Goal: Transaction & Acquisition: Purchase product/service

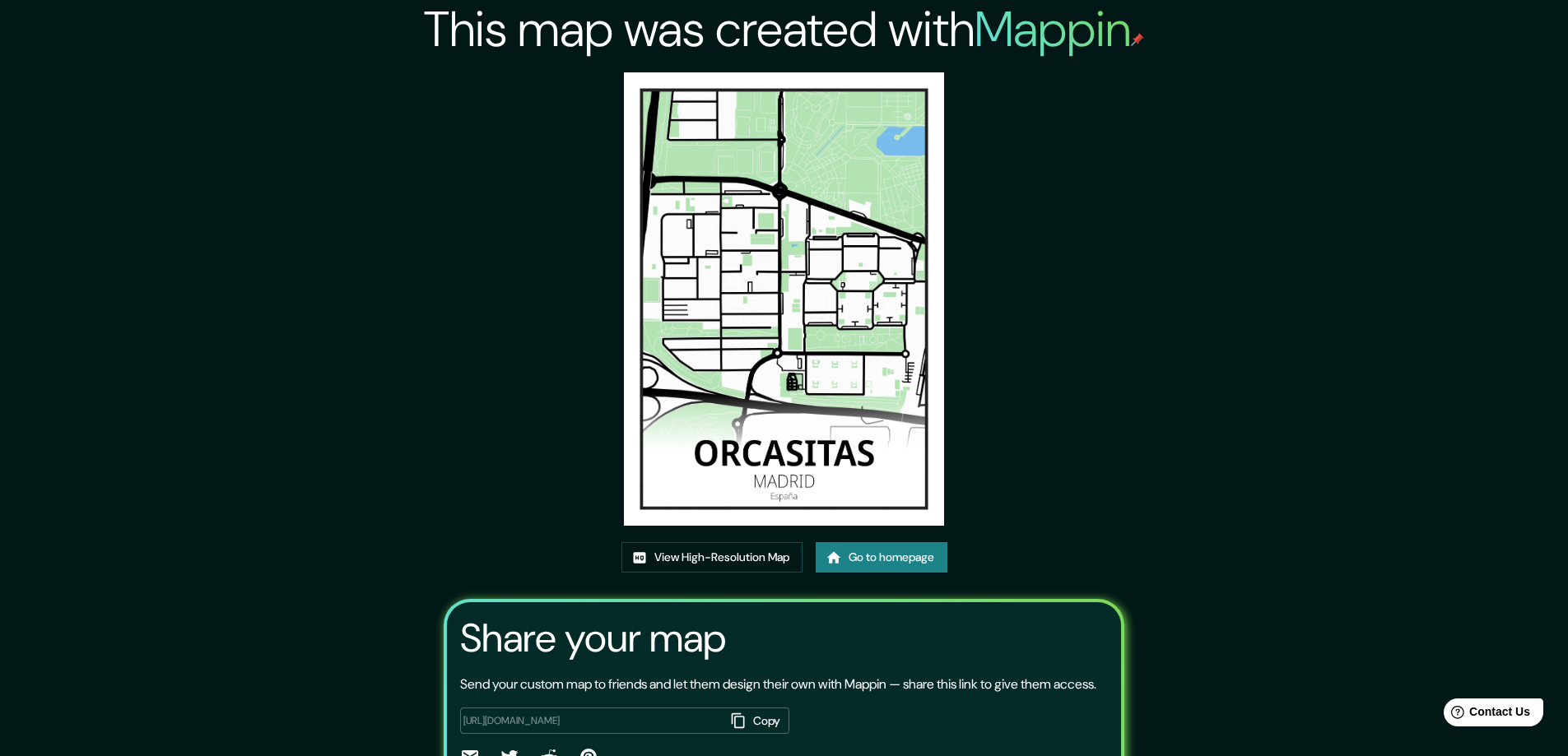
scroll to position [82, 0]
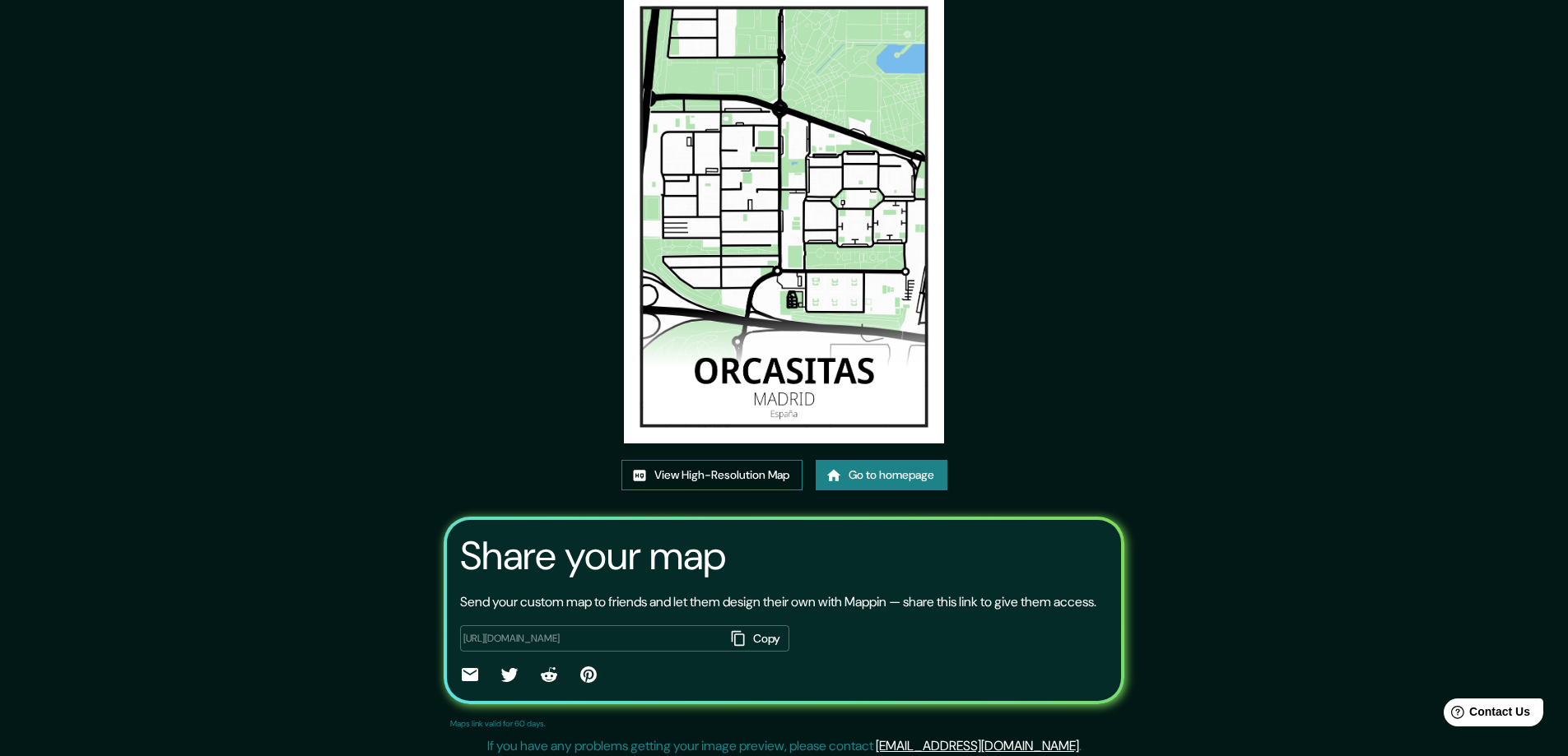
click at [665, 471] on link "View High-Resolution Map" at bounding box center [712, 475] width 181 height 30
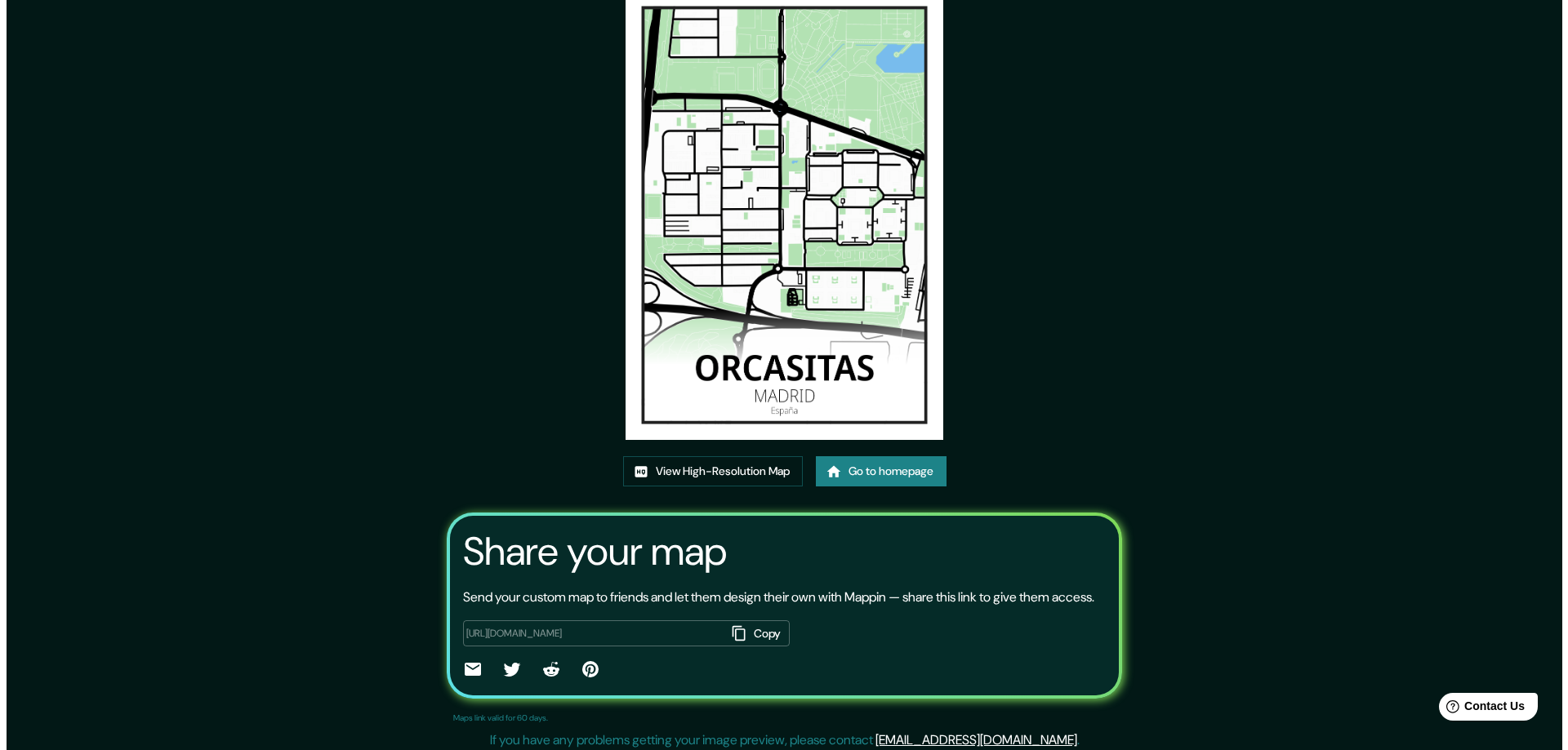
scroll to position [0, 0]
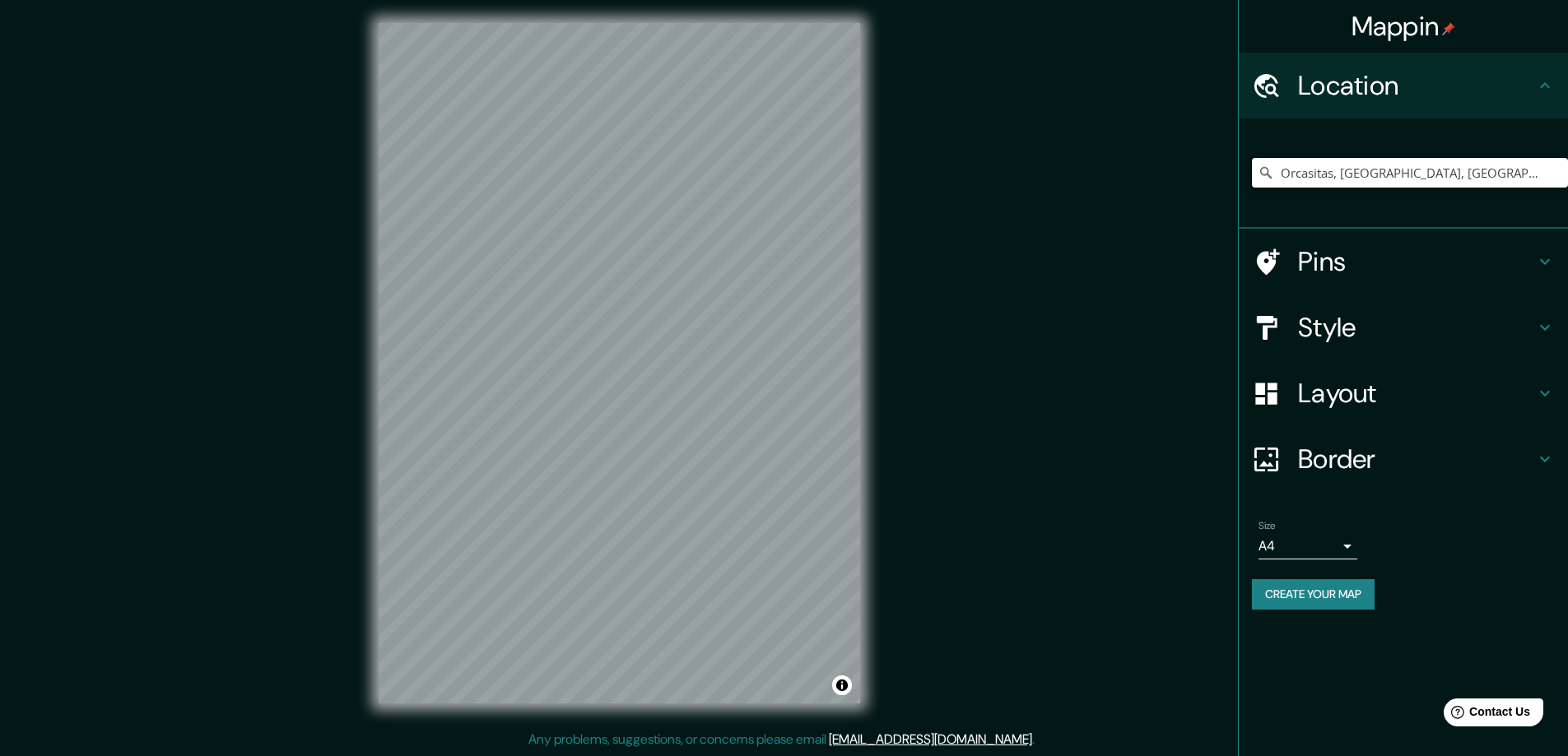
click at [1301, 171] on input "Orcasitas, Madrid, Madrid, España" at bounding box center [1409, 172] width 316 height 30
click at [1265, 166] on icon at bounding box center [1266, 172] width 17 height 17
drag, startPoint x: 1484, startPoint y: 169, endPoint x: 997, endPoint y: 158, distance: 487.1
click at [1001, 159] on div "Mappin Location Orcasitas, Madrid, Madrid, España Pins Style Layout Border Choo…" at bounding box center [784, 376] width 1568 height 759
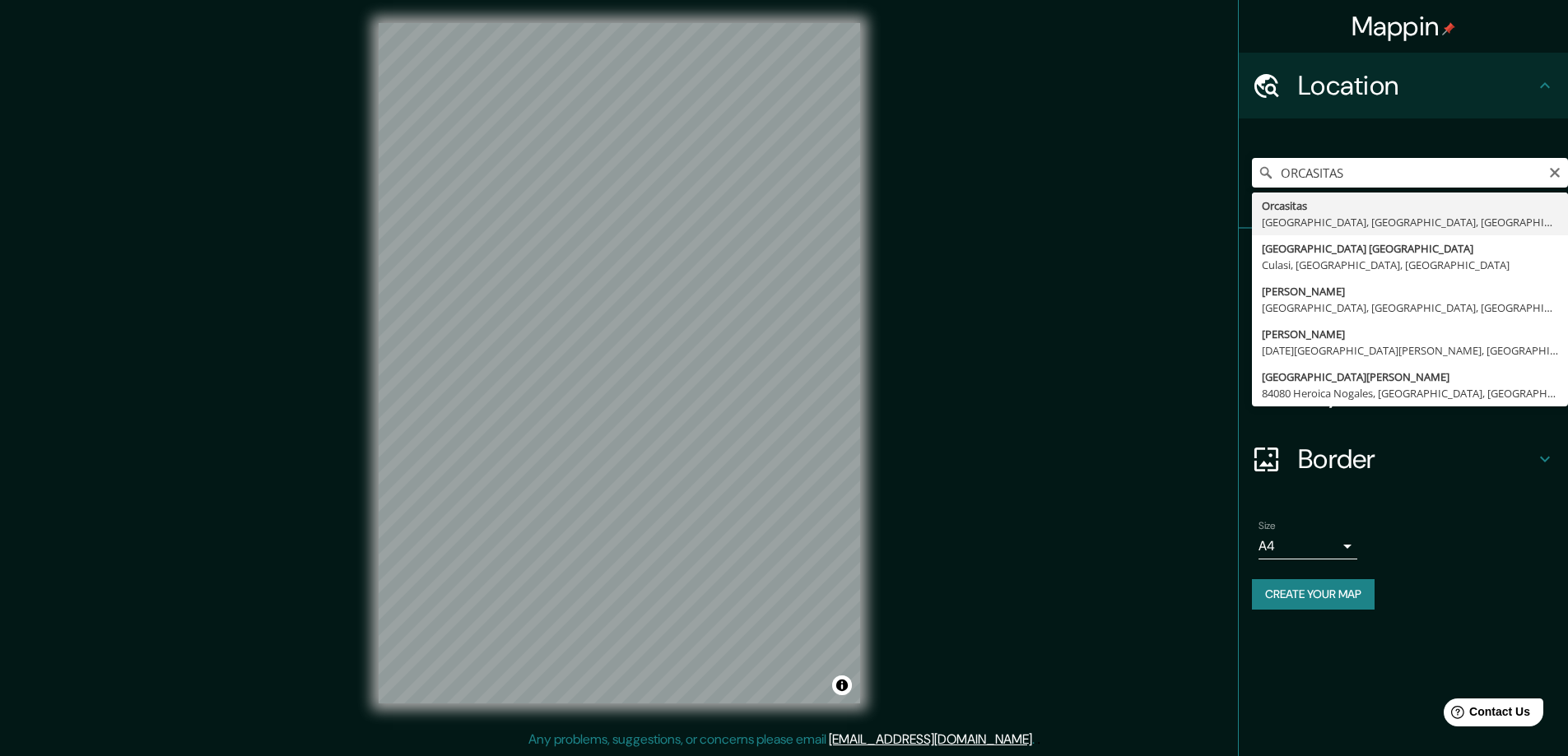
type input "Orcasitas, Madrid, Madrid, España"
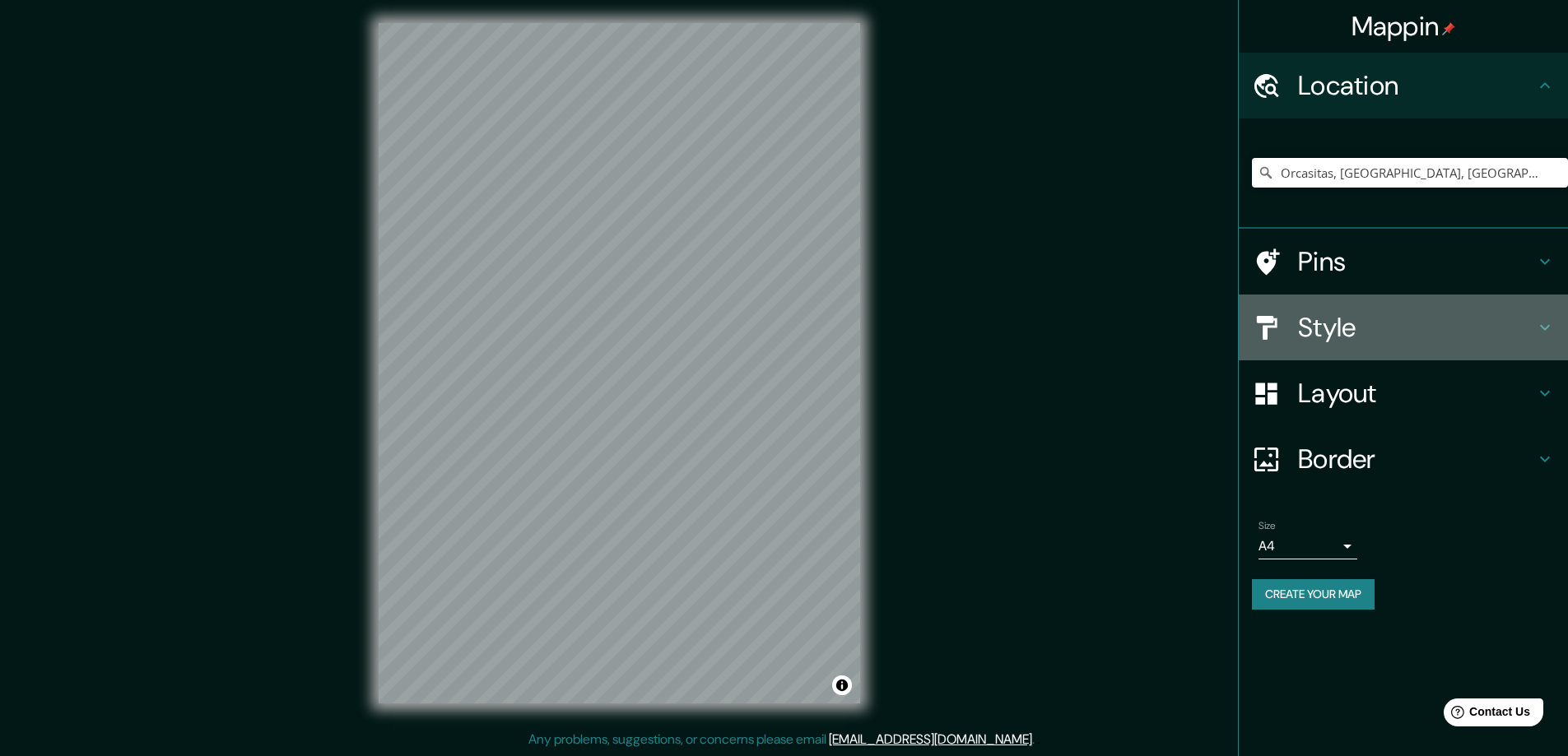
click at [1348, 321] on h4 "Style" at bounding box center [1416, 327] width 237 height 33
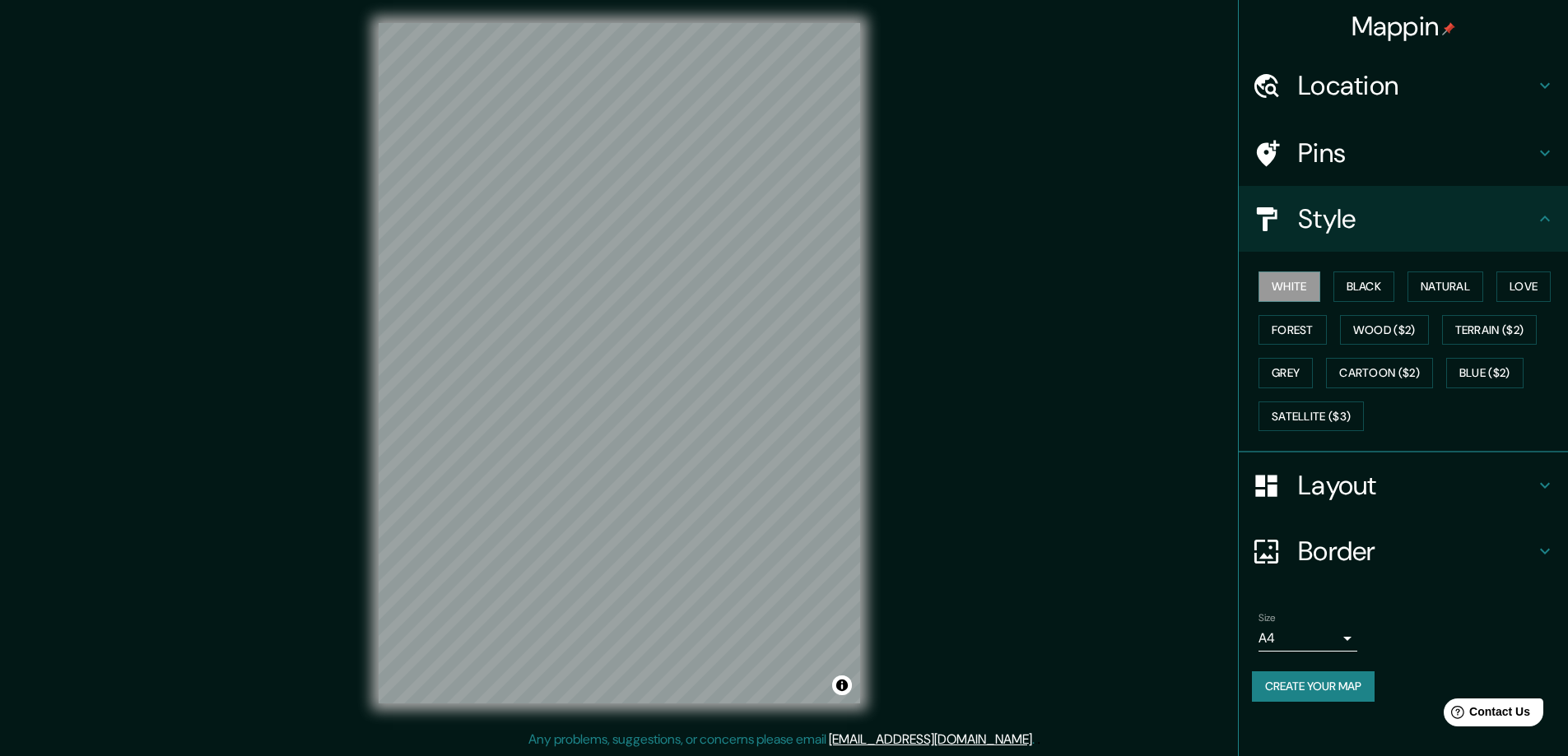
click at [1332, 224] on h4 "Style" at bounding box center [1416, 219] width 237 height 33
click at [1335, 161] on h4 "Pins" at bounding box center [1416, 153] width 237 height 33
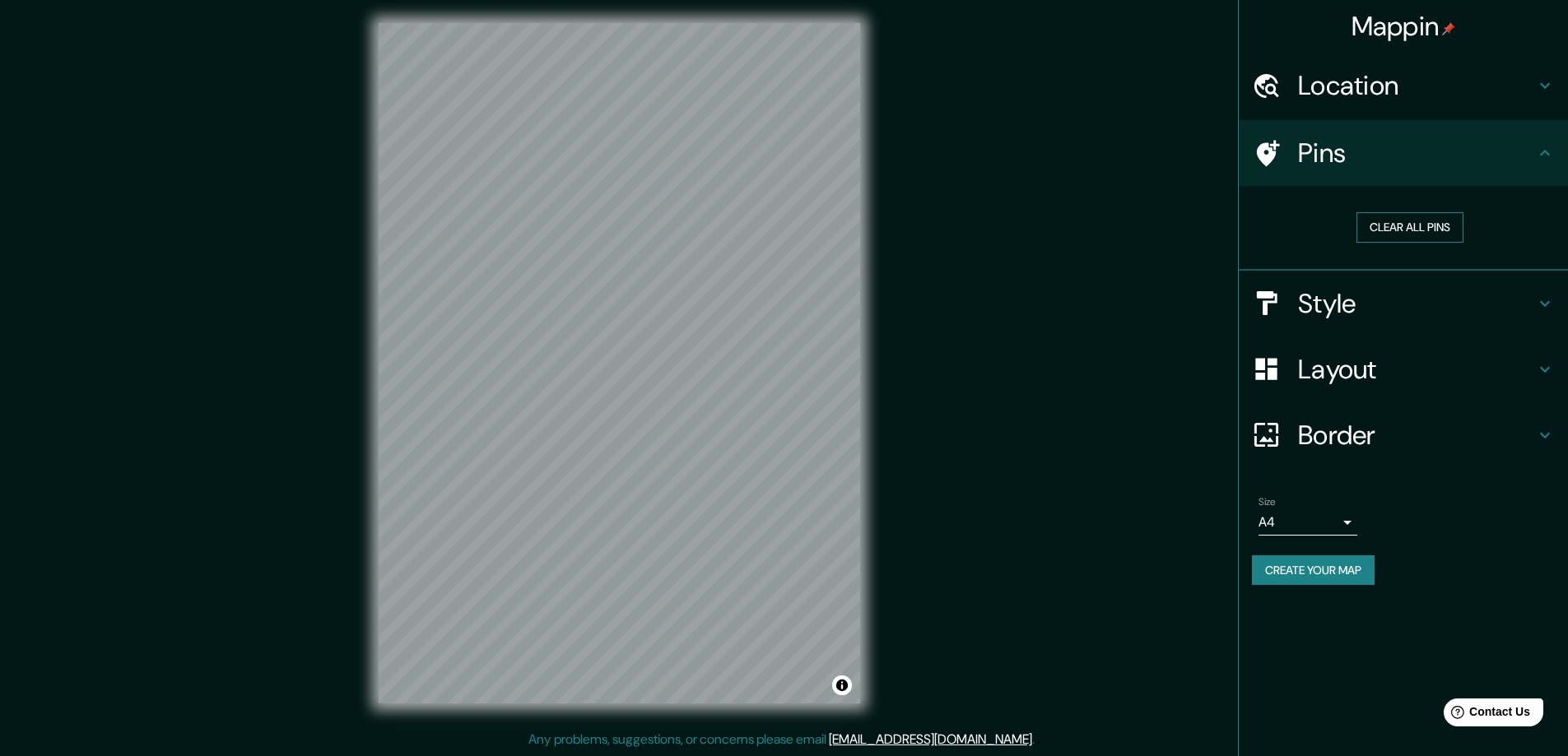
click at [1399, 231] on button "Clear all pins" at bounding box center [1409, 227] width 107 height 30
click at [1378, 229] on button "Clear all pins" at bounding box center [1409, 227] width 107 height 30
click at [1348, 300] on h4 "Style" at bounding box center [1416, 304] width 237 height 33
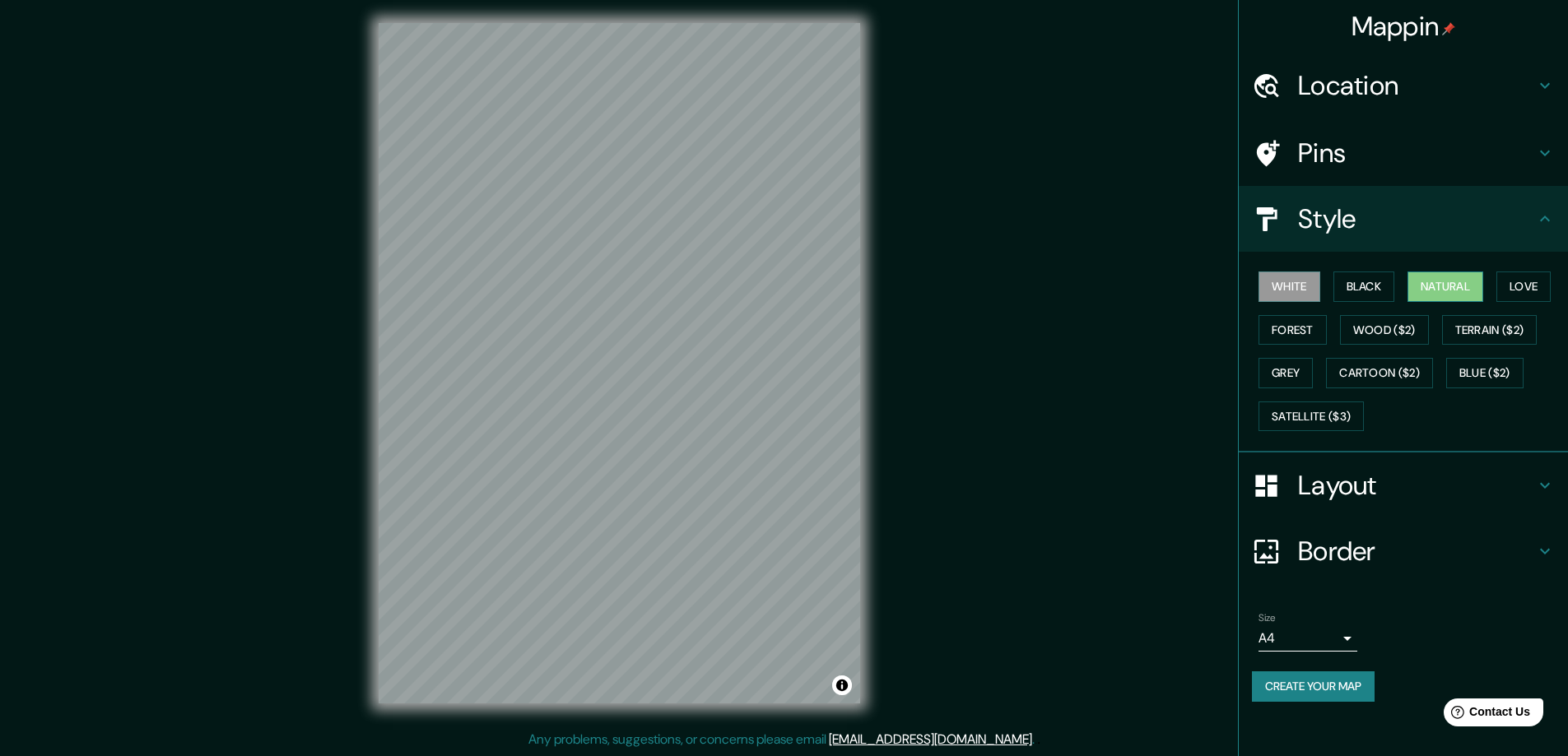
click at [1465, 289] on button "Natural" at bounding box center [1444, 287] width 76 height 30
click at [1343, 489] on h4 "Layout" at bounding box center [1416, 485] width 237 height 33
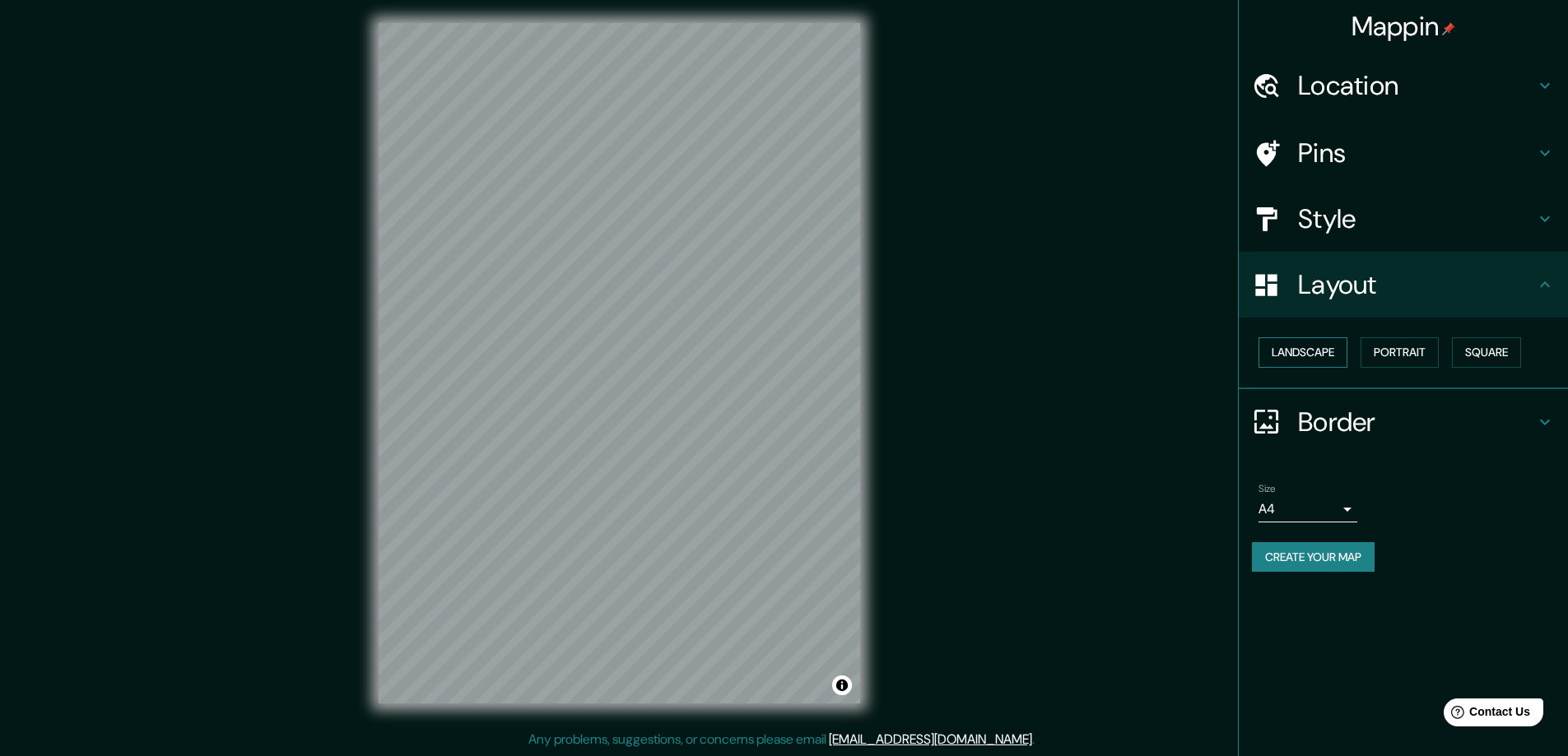
click at [1309, 361] on button "Landscape" at bounding box center [1302, 352] width 89 height 30
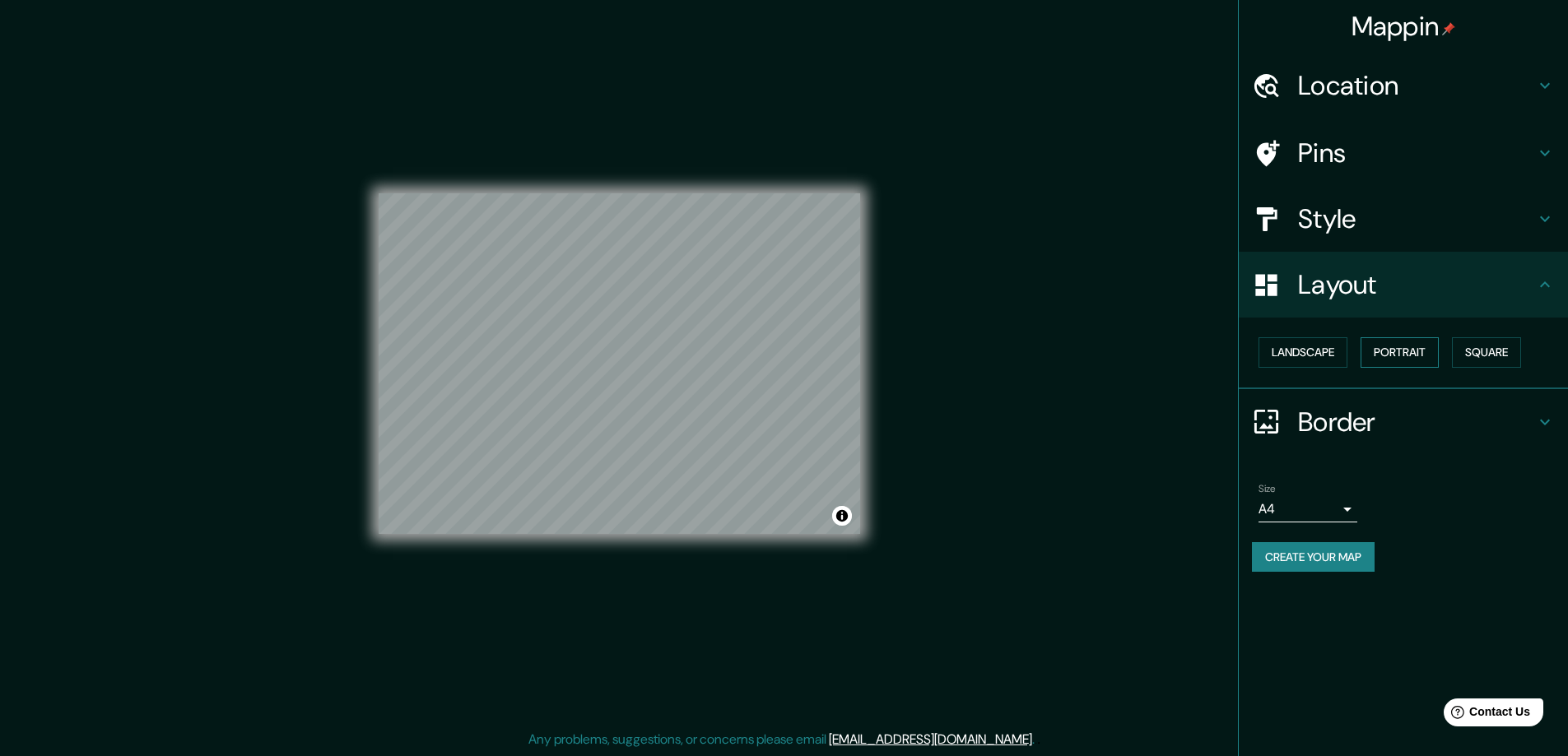
click at [1385, 347] on button "Portrait" at bounding box center [1400, 352] width 78 height 30
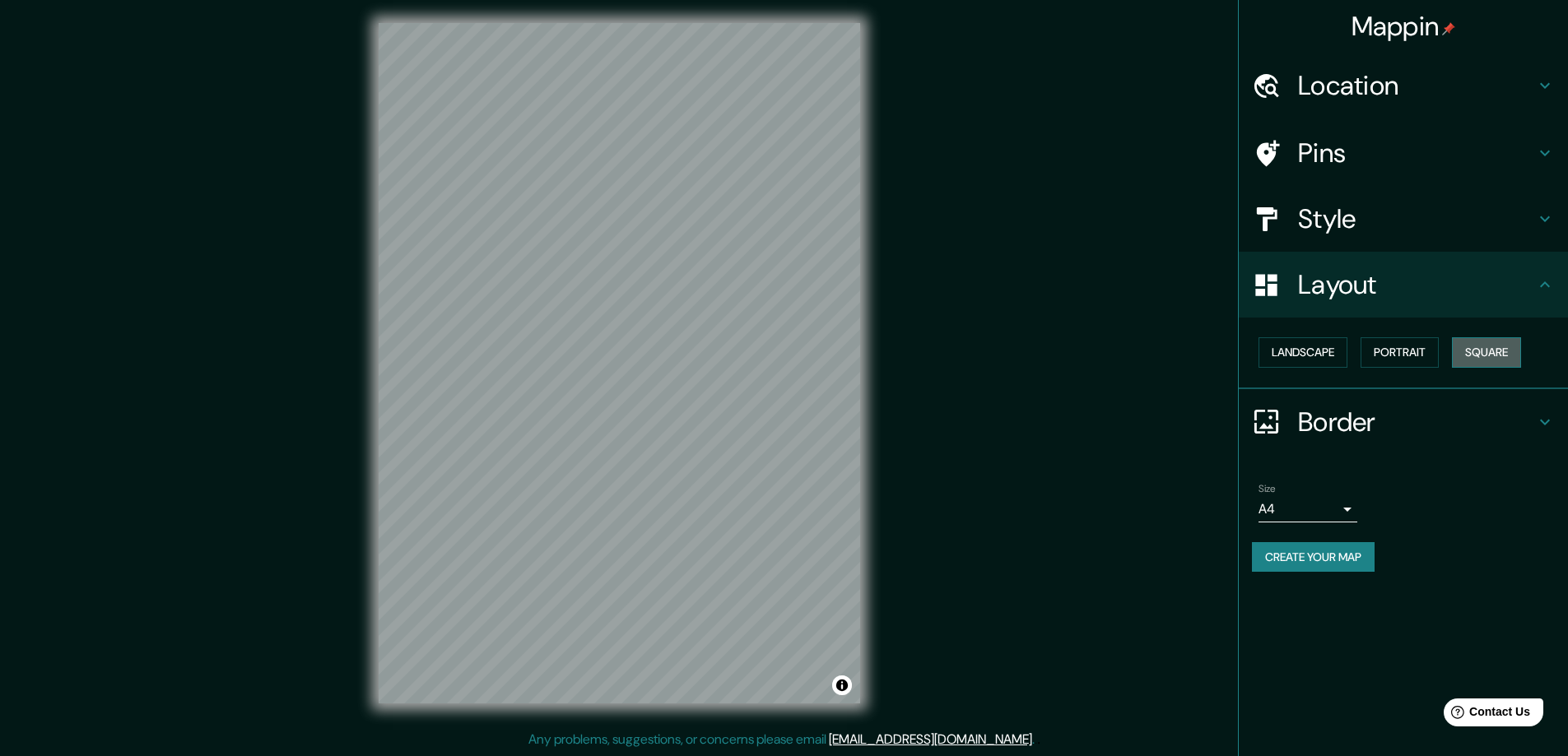
click at [1474, 351] on button "Square" at bounding box center [1485, 352] width 69 height 30
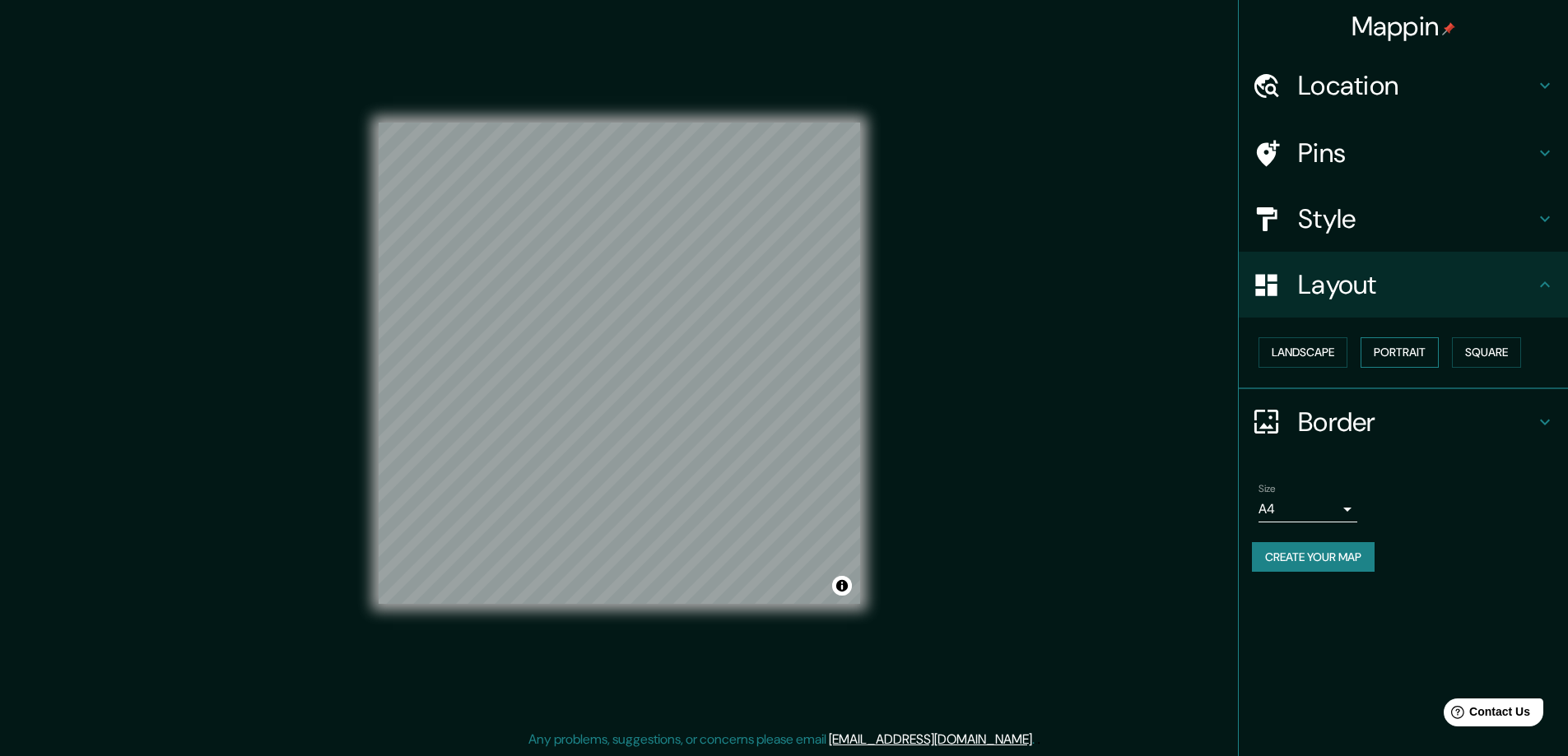
click at [1421, 353] on button "Portrait" at bounding box center [1400, 352] width 78 height 30
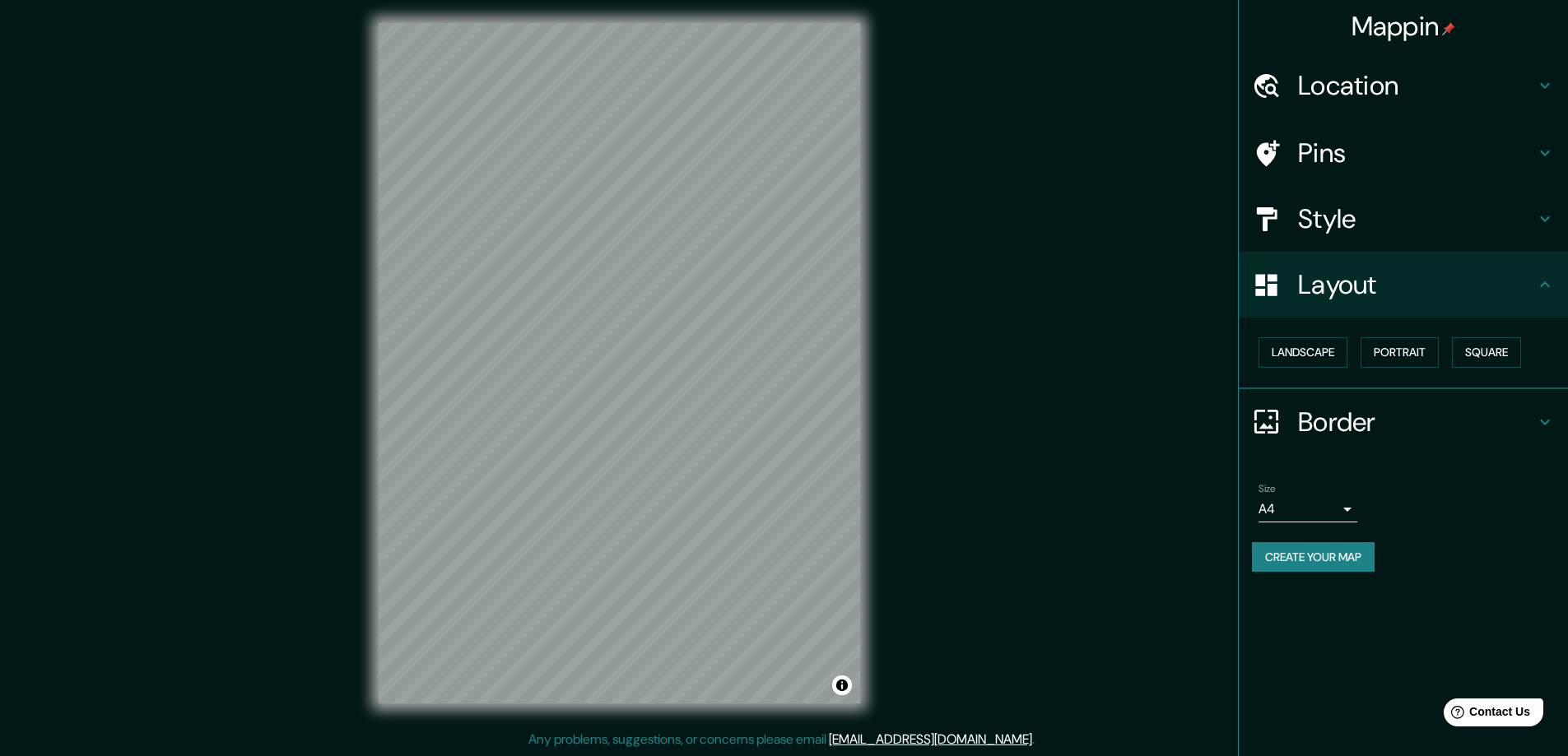
click at [1335, 425] on h4 "Border" at bounding box center [1416, 422] width 237 height 33
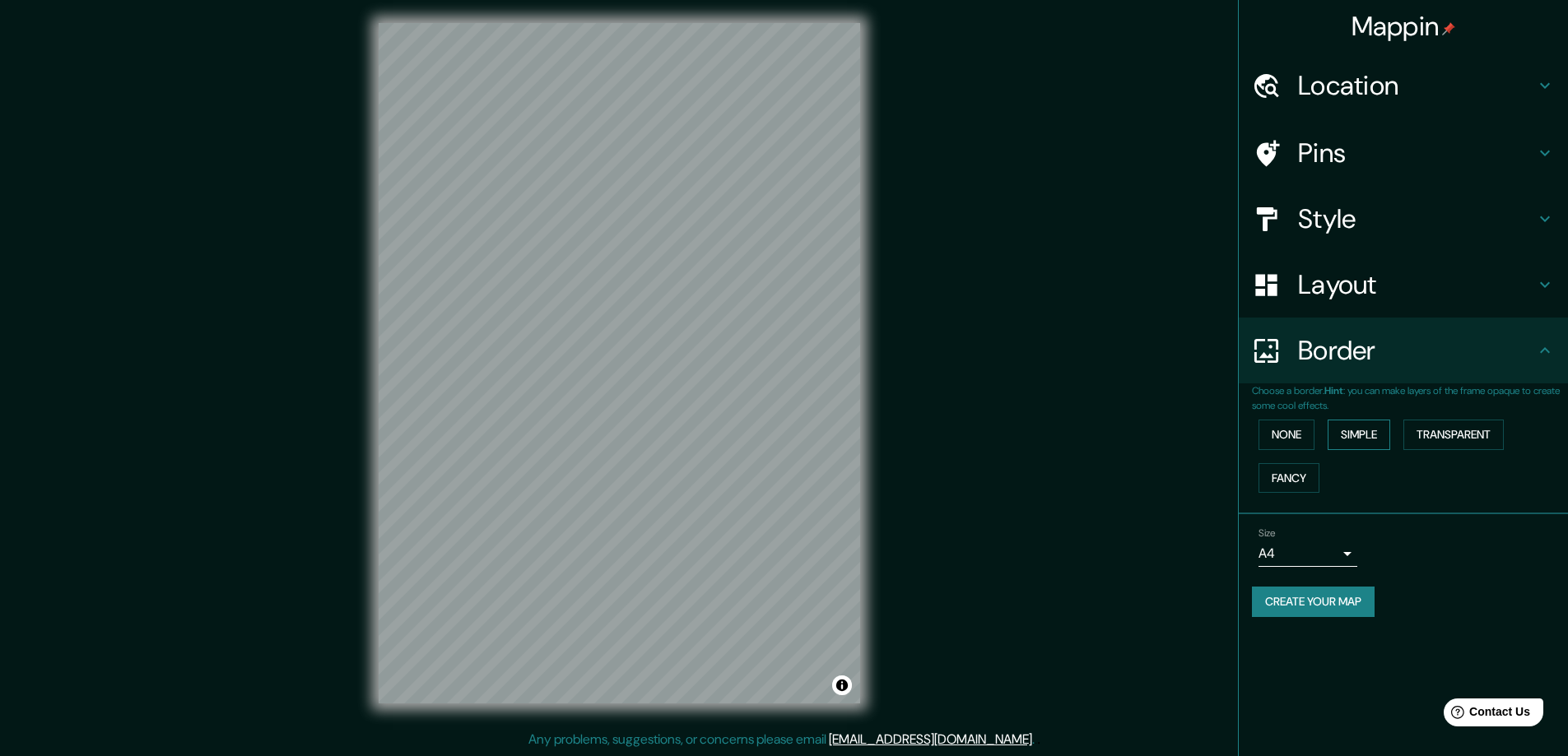
click at [1361, 434] on button "Simple" at bounding box center [1359, 435] width 63 height 30
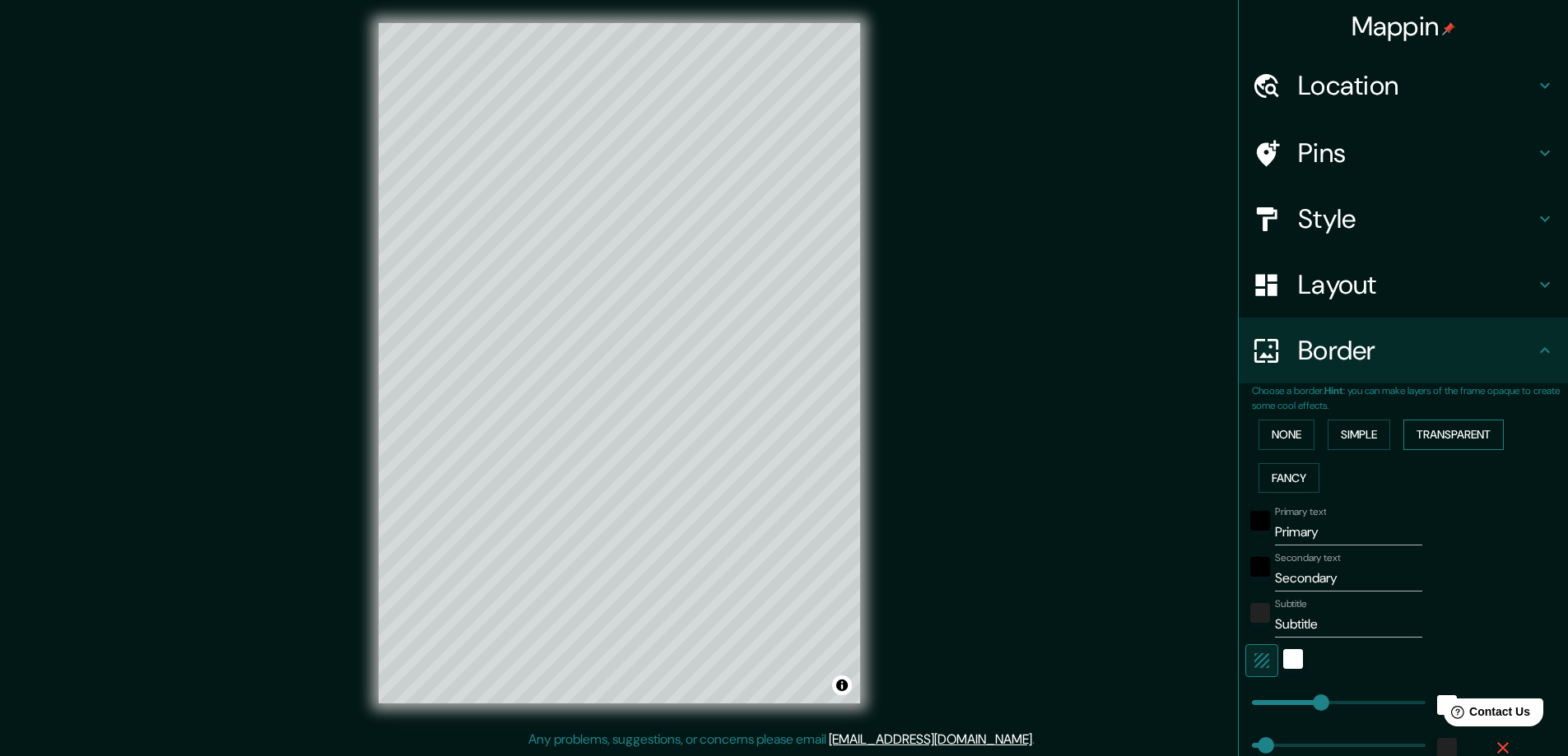
click at [1443, 429] on button "Transparent" at bounding box center [1453, 435] width 100 height 30
click at [1362, 439] on button "Simple" at bounding box center [1359, 435] width 63 height 30
click at [1279, 479] on button "Fancy" at bounding box center [1288, 478] width 61 height 30
click at [1348, 428] on button "Simple" at bounding box center [1359, 435] width 63 height 30
click at [1288, 474] on button "Fancy" at bounding box center [1288, 478] width 61 height 30
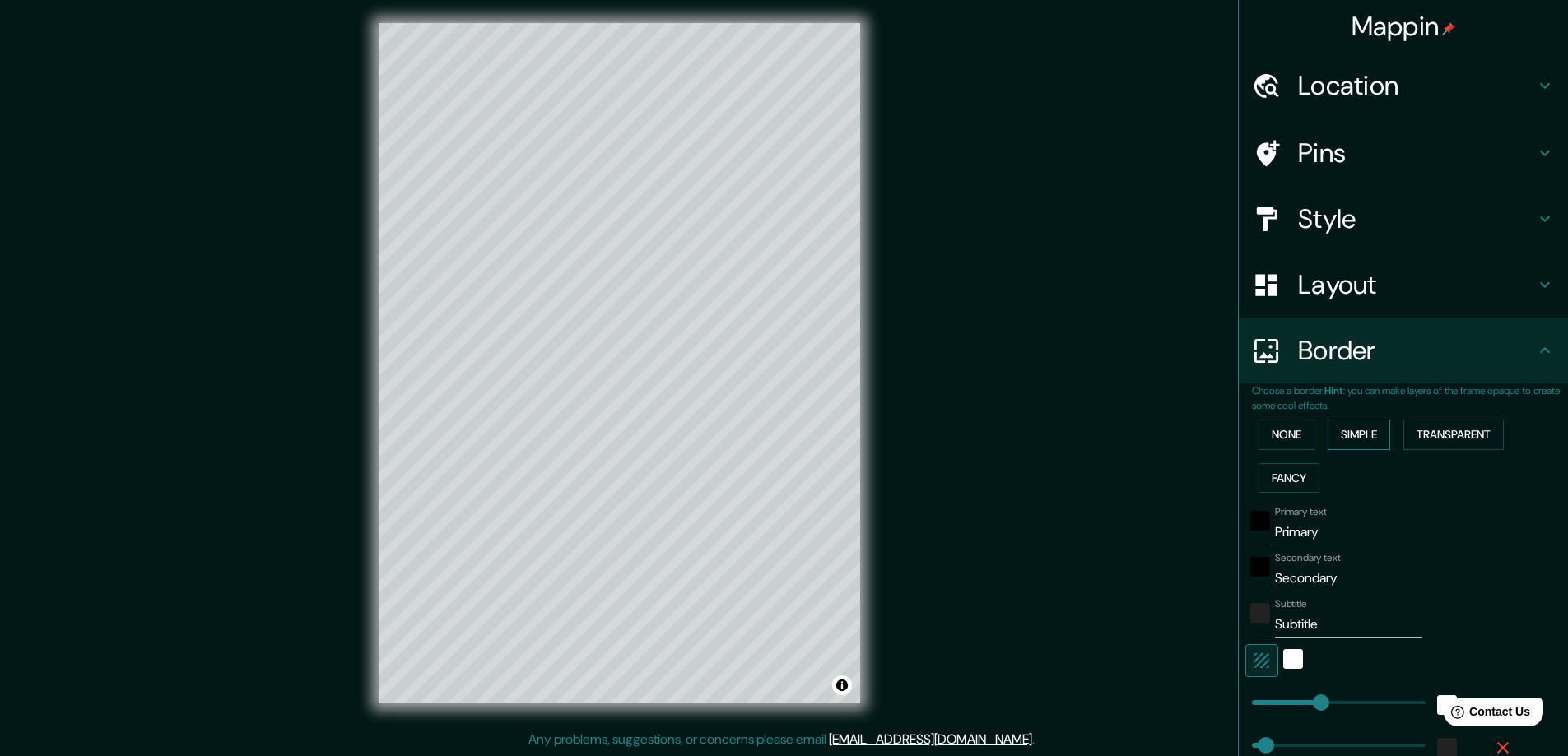
click at [1352, 439] on button "Simple" at bounding box center [1359, 435] width 63 height 30
click at [1287, 482] on button "Fancy" at bounding box center [1288, 478] width 61 height 30
click at [1341, 438] on button "Simple" at bounding box center [1359, 435] width 63 height 30
click at [1292, 471] on button "Fancy" at bounding box center [1288, 478] width 61 height 30
drag, startPoint x: 1322, startPoint y: 527, endPoint x: 1094, endPoint y: 511, distance: 228.6
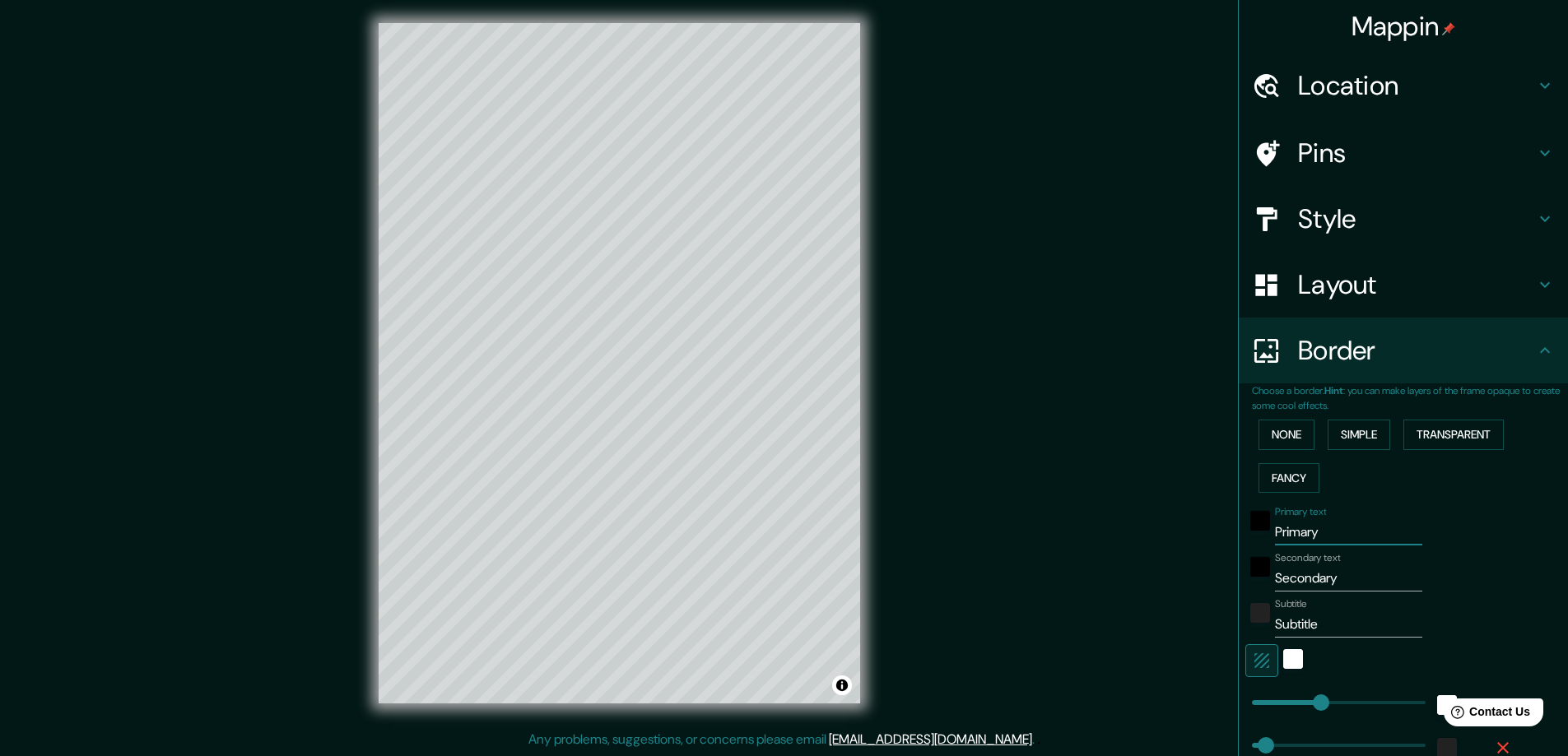
click at [1106, 514] on div "Mappin Location Orcasitas, Madrid, Madrid, España Pins Style Layout Border Choo…" at bounding box center [784, 376] width 1568 height 759
type input "P"
type input "47"
type input "23"
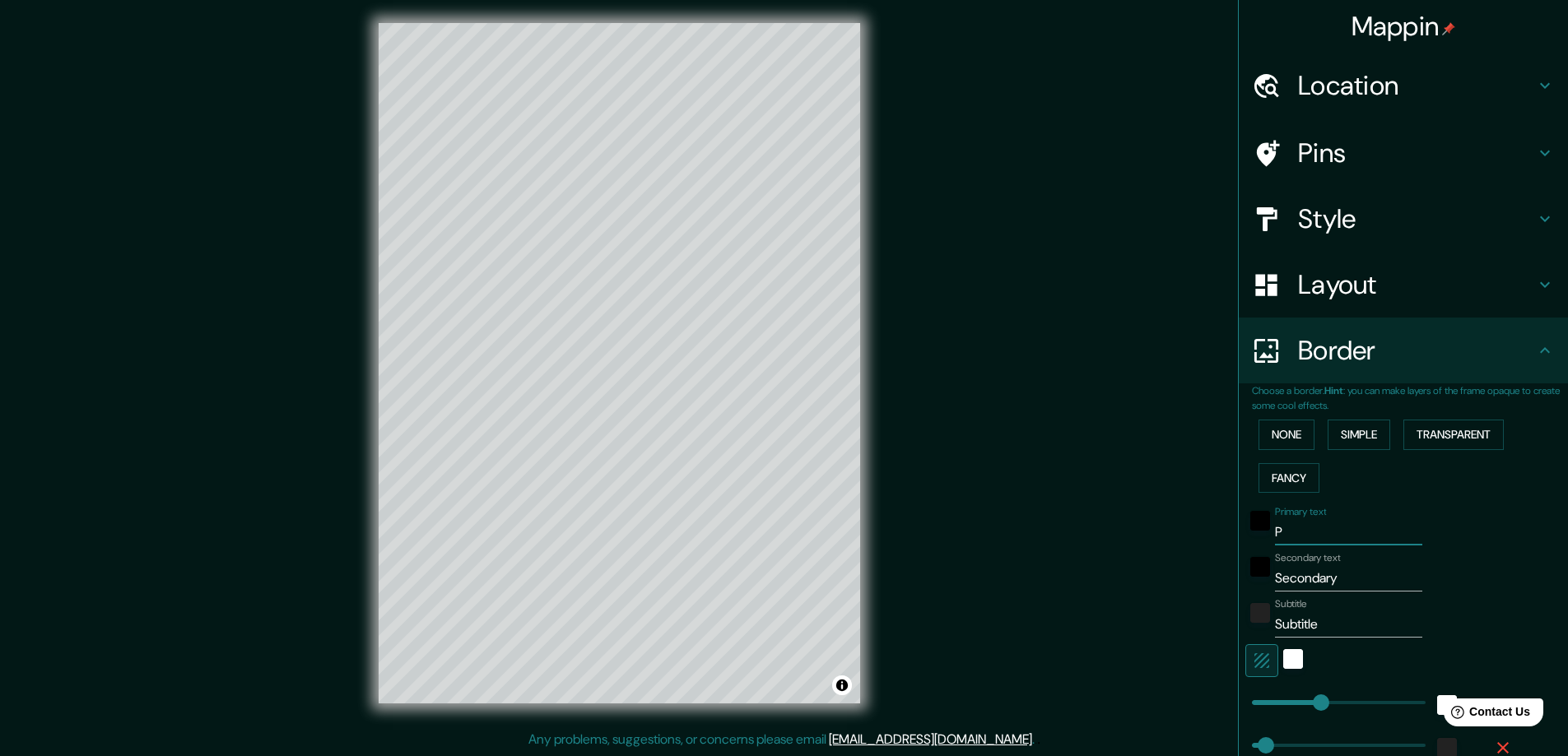
type input "47"
type input "23"
type input "O"
type input "47"
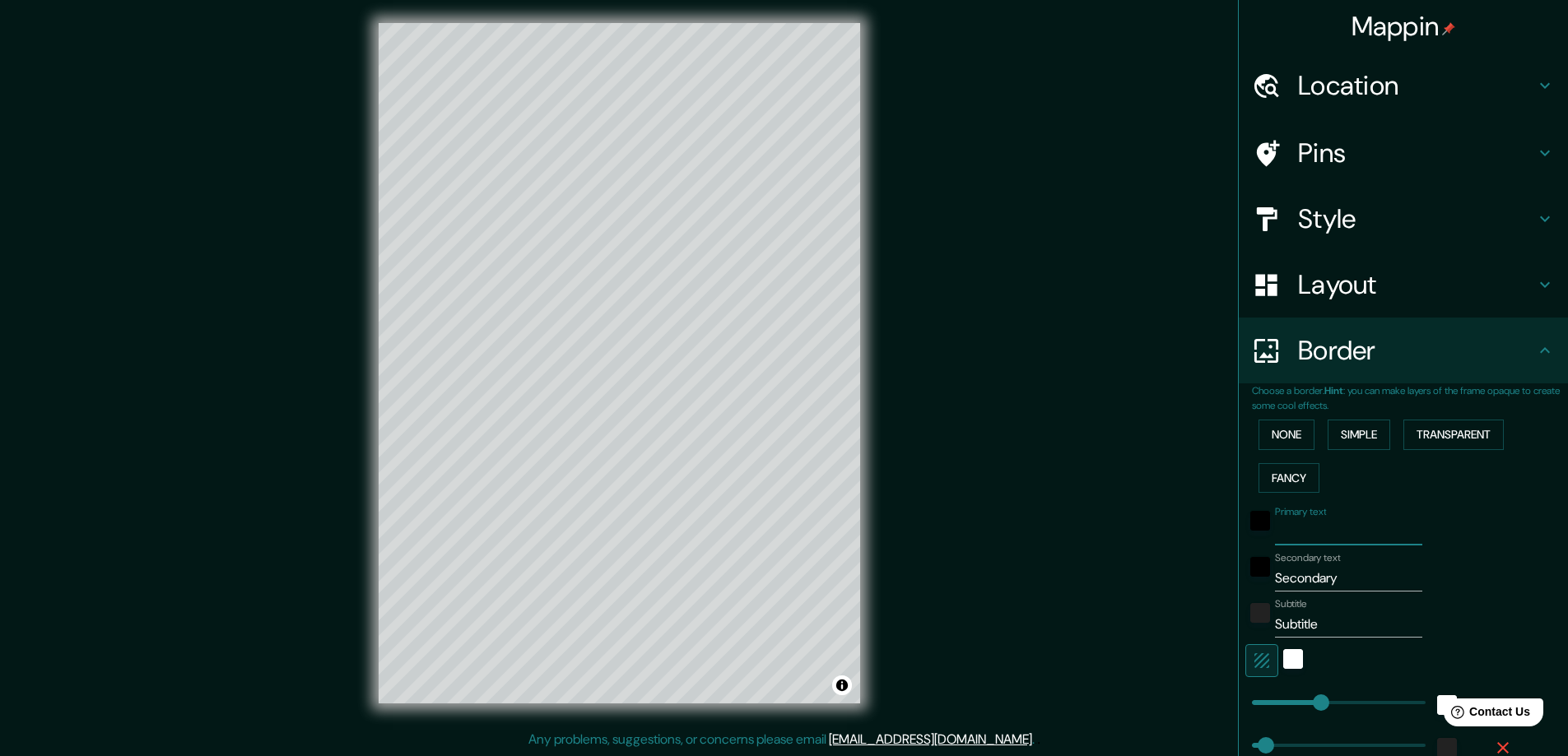
type input "47"
type input "23"
type input "OR"
type input "47"
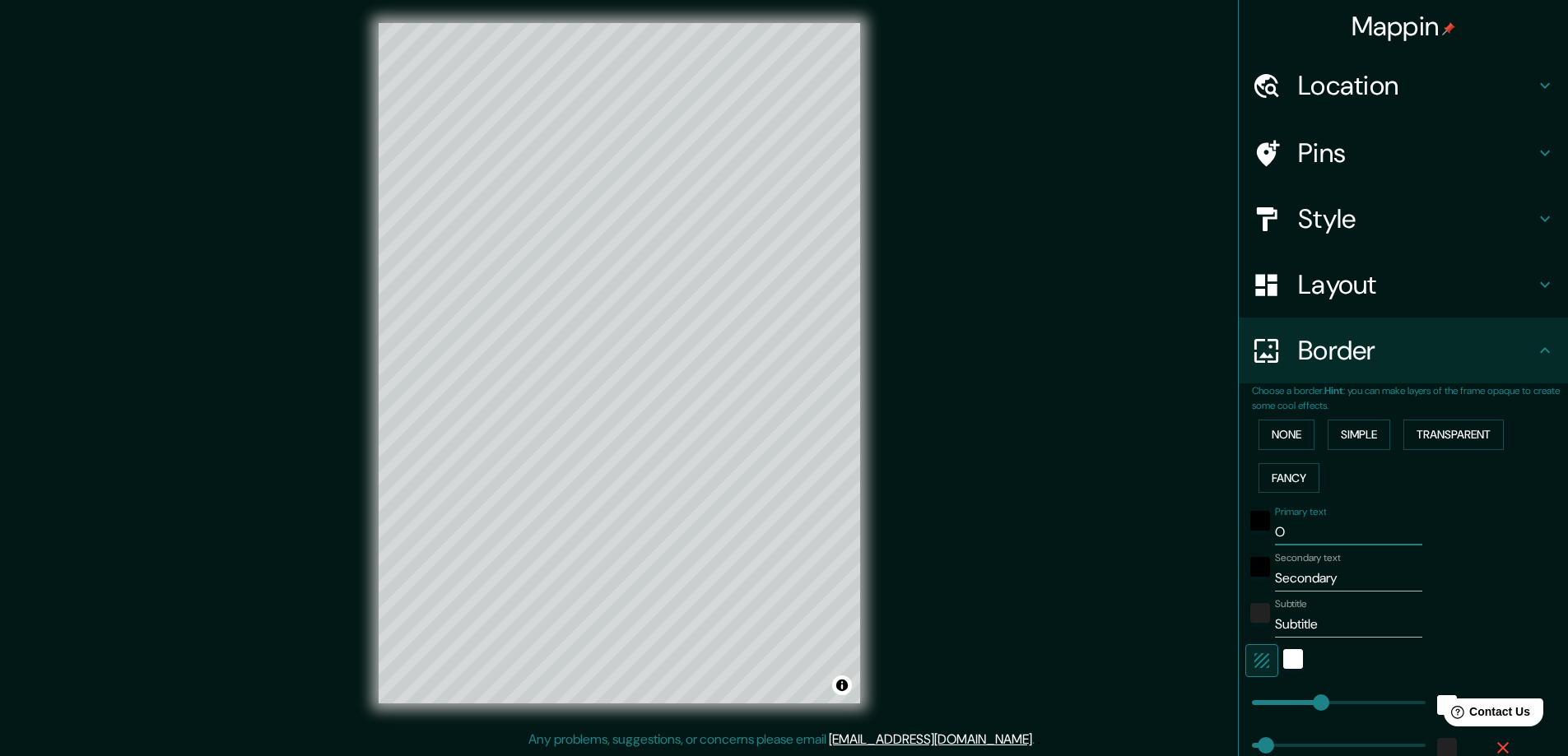
type input "23"
type input "ORC"
type input "47"
type input "23"
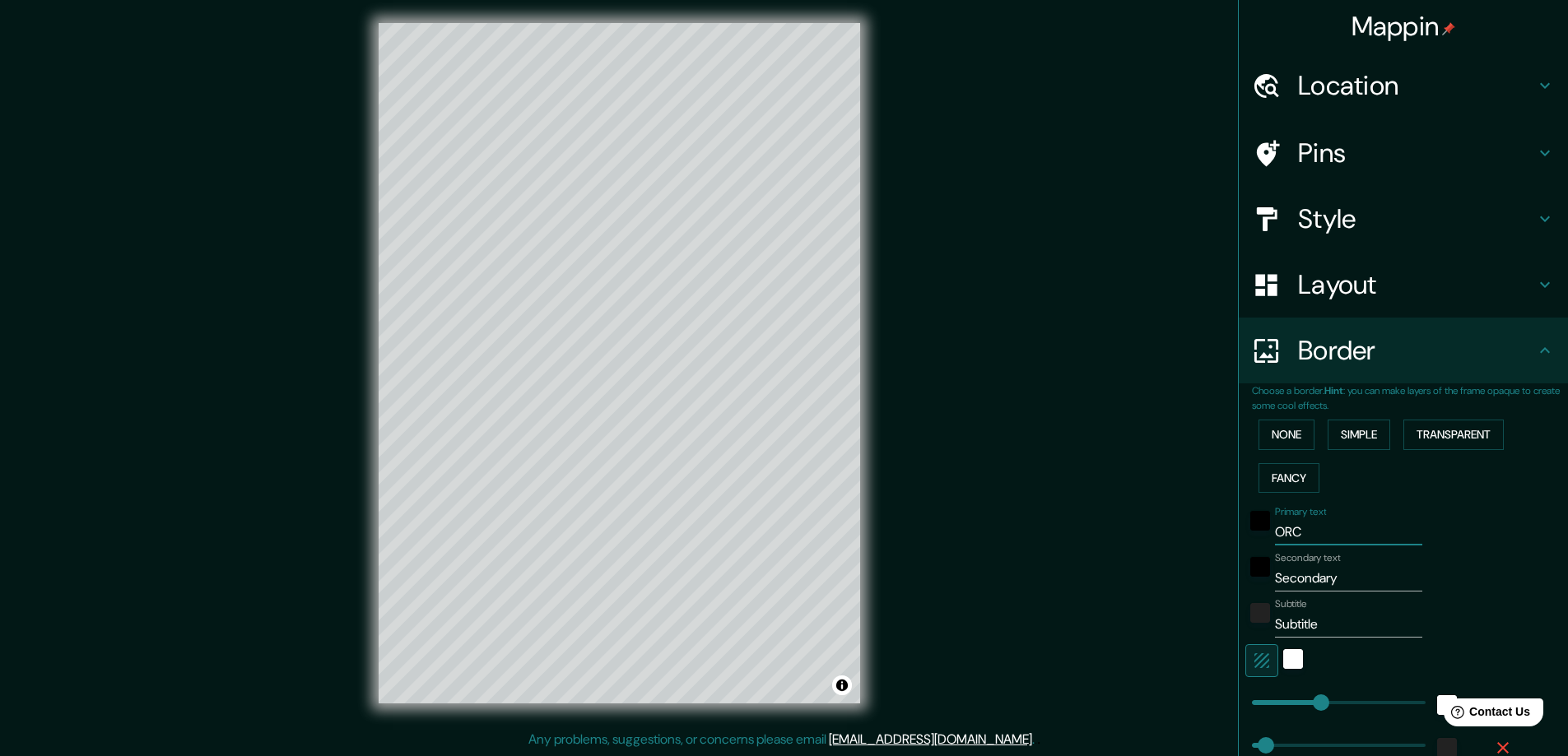
type input "ORCA"
type input "47"
type input "23"
type input "ORCAS"
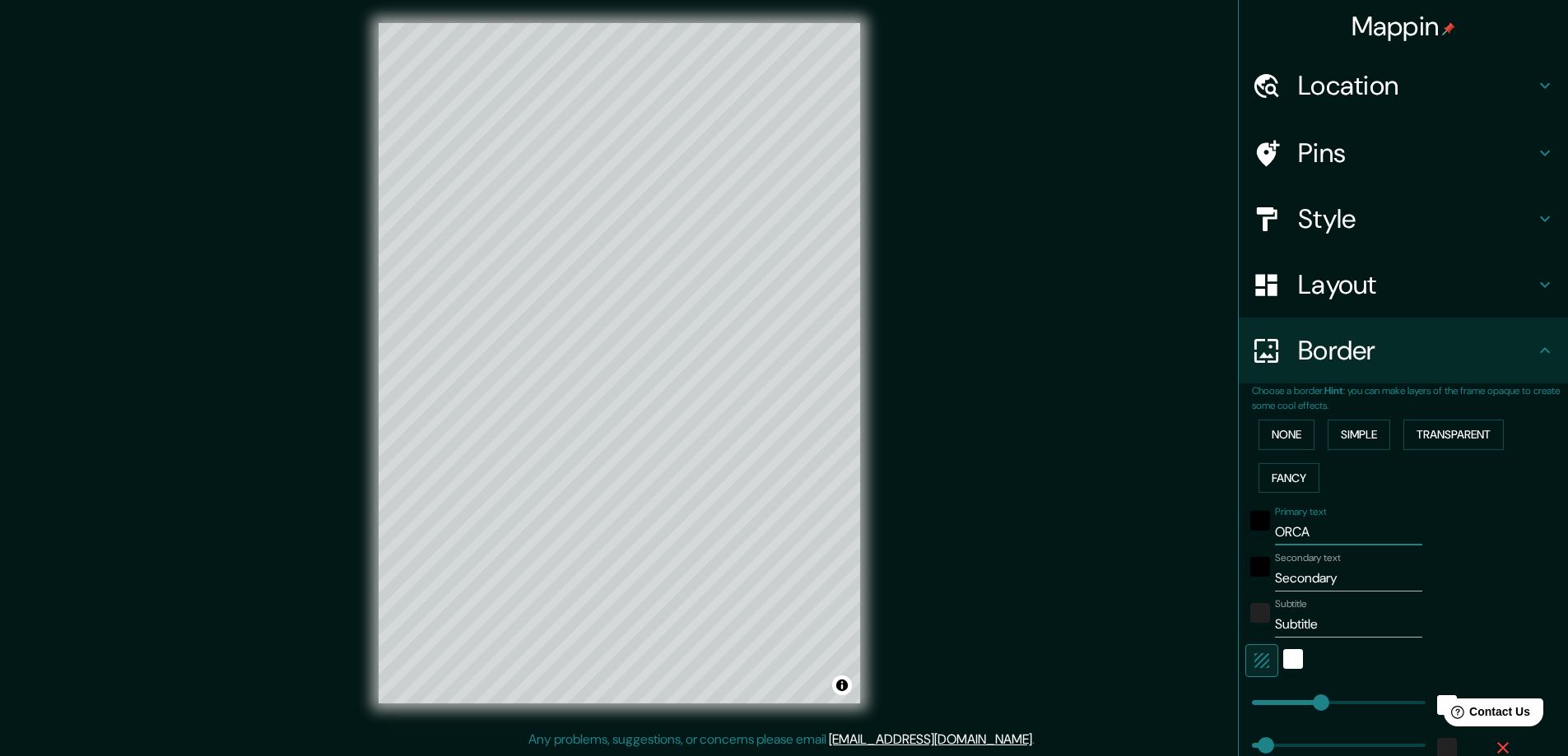
type input "47"
type input "23"
type input "ORCASI"
type input "47"
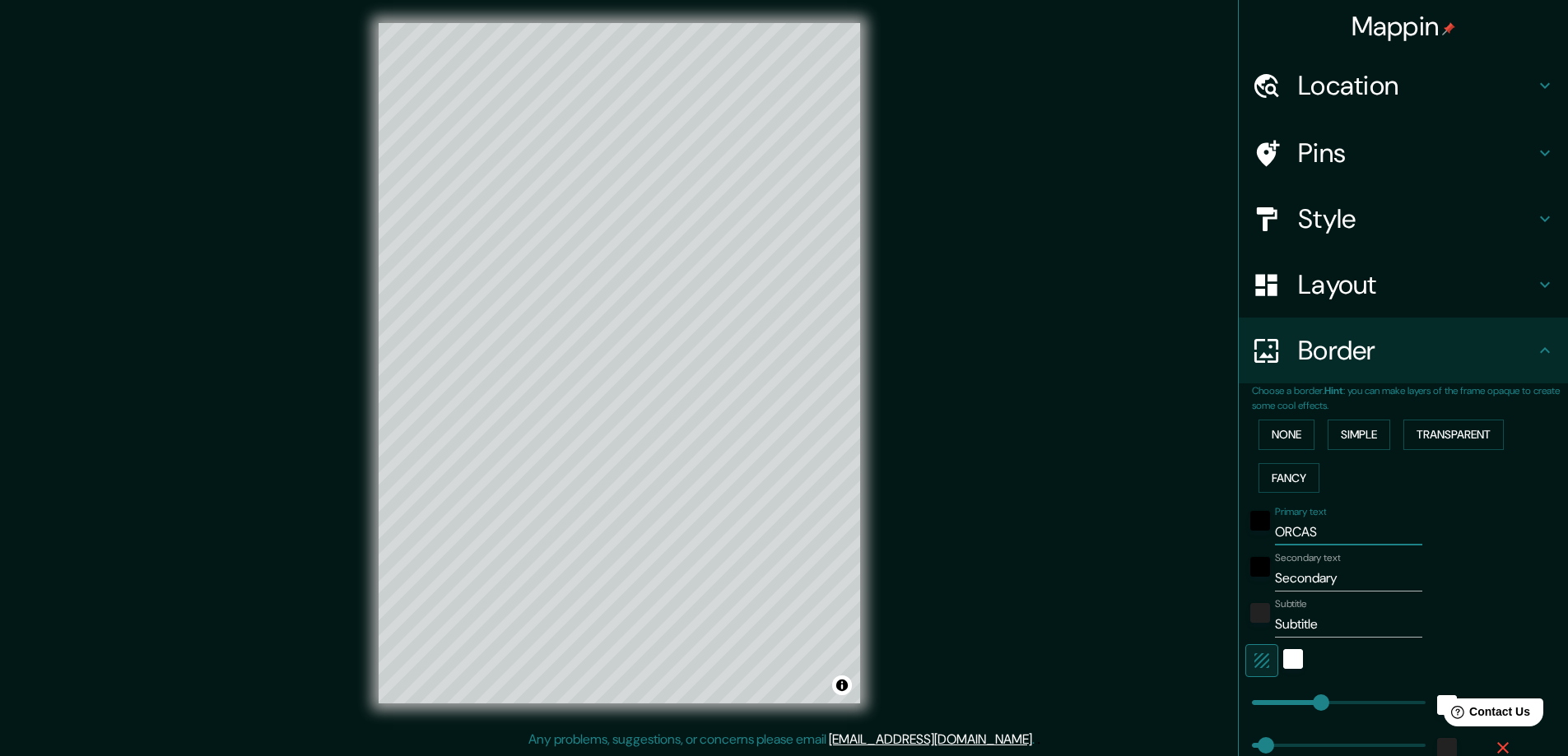
type input "47"
type input "23"
type input "ORCASIT"
type input "47"
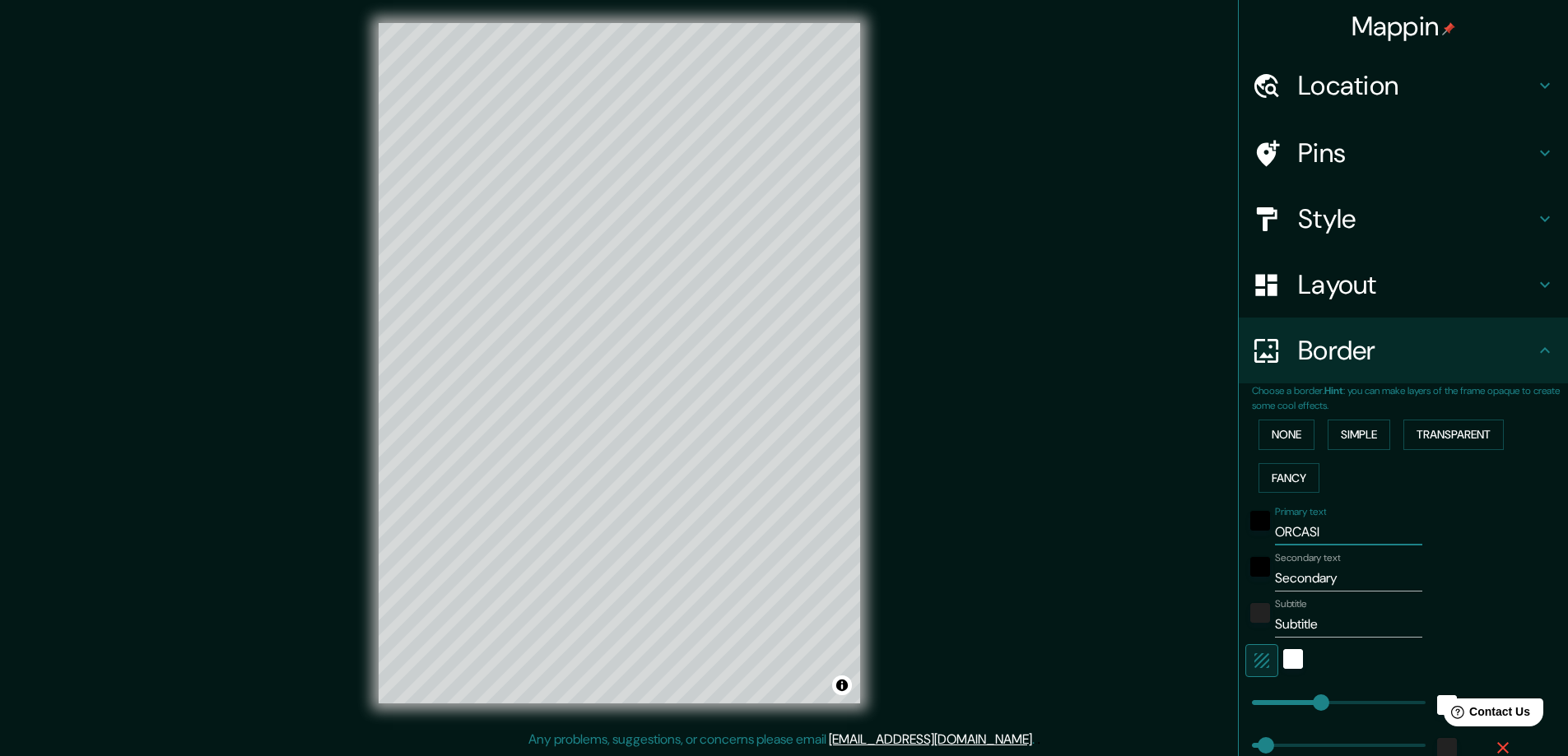
type input "23"
type input "ORCASITA"
type input "47"
type input "23"
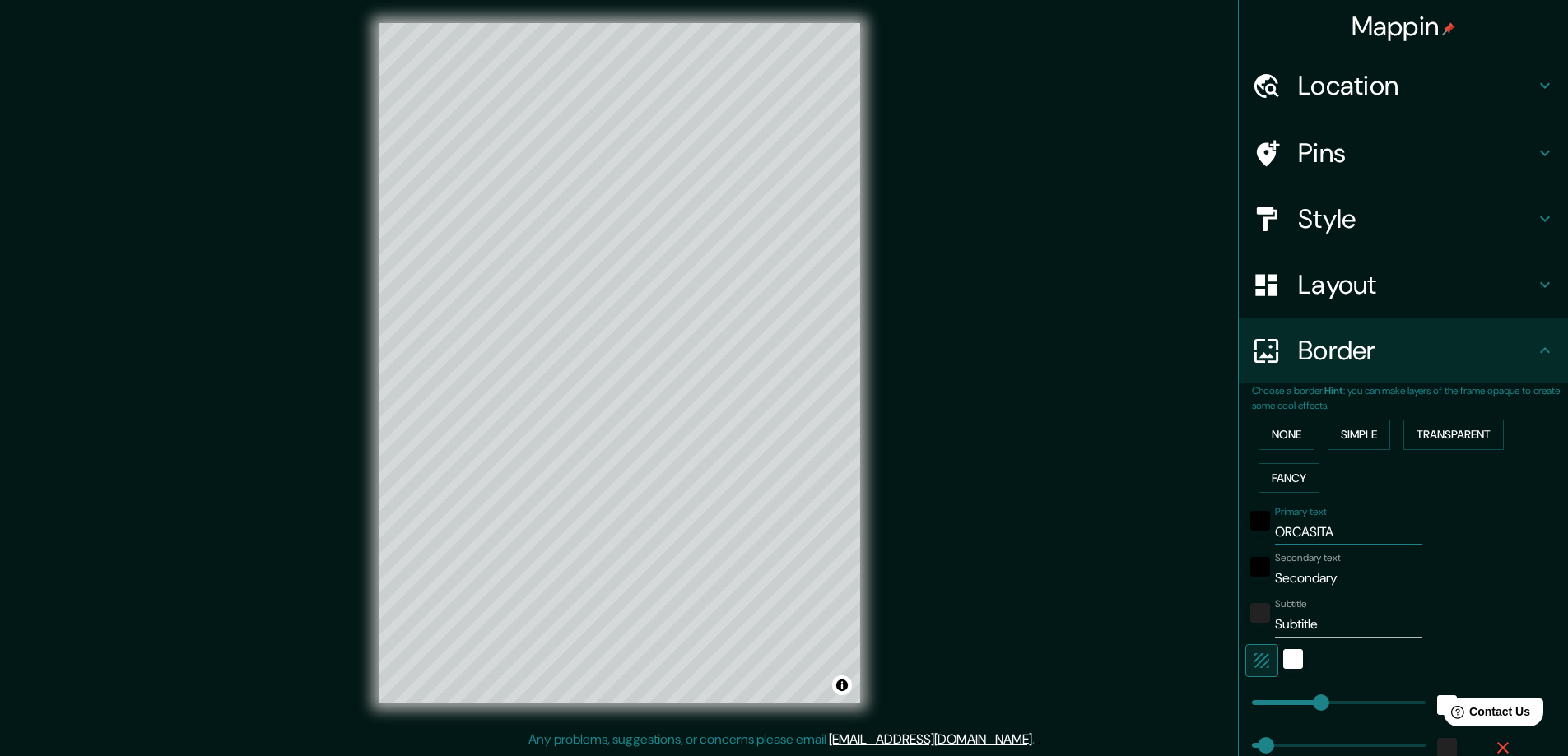
type input "ORCASITAS"
type input "47"
type input "23"
type input "ORCASITAS"
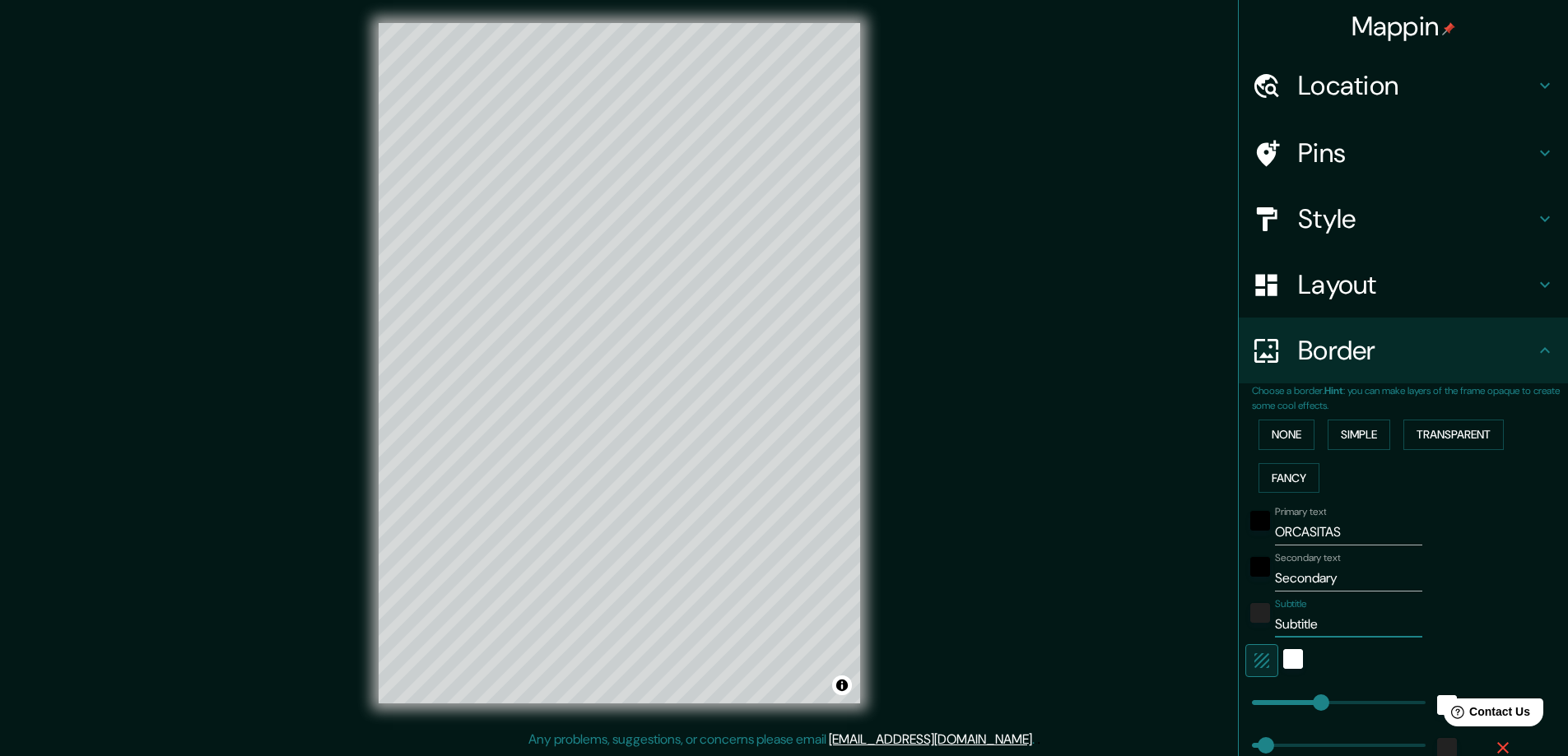
drag, startPoint x: 1293, startPoint y: 624, endPoint x: 1186, endPoint y: 617, distance: 107.2
click at [1186, 617] on div "Mappin Location Orcasitas, Madrid, Madrid, España Pins Style Layout Border Choo…" at bounding box center [784, 376] width 1568 height 759
paste input "40.369363348831236, -3.7151771626141947"
type input "40.369363348831236, -3.7151771626141947"
type input "47"
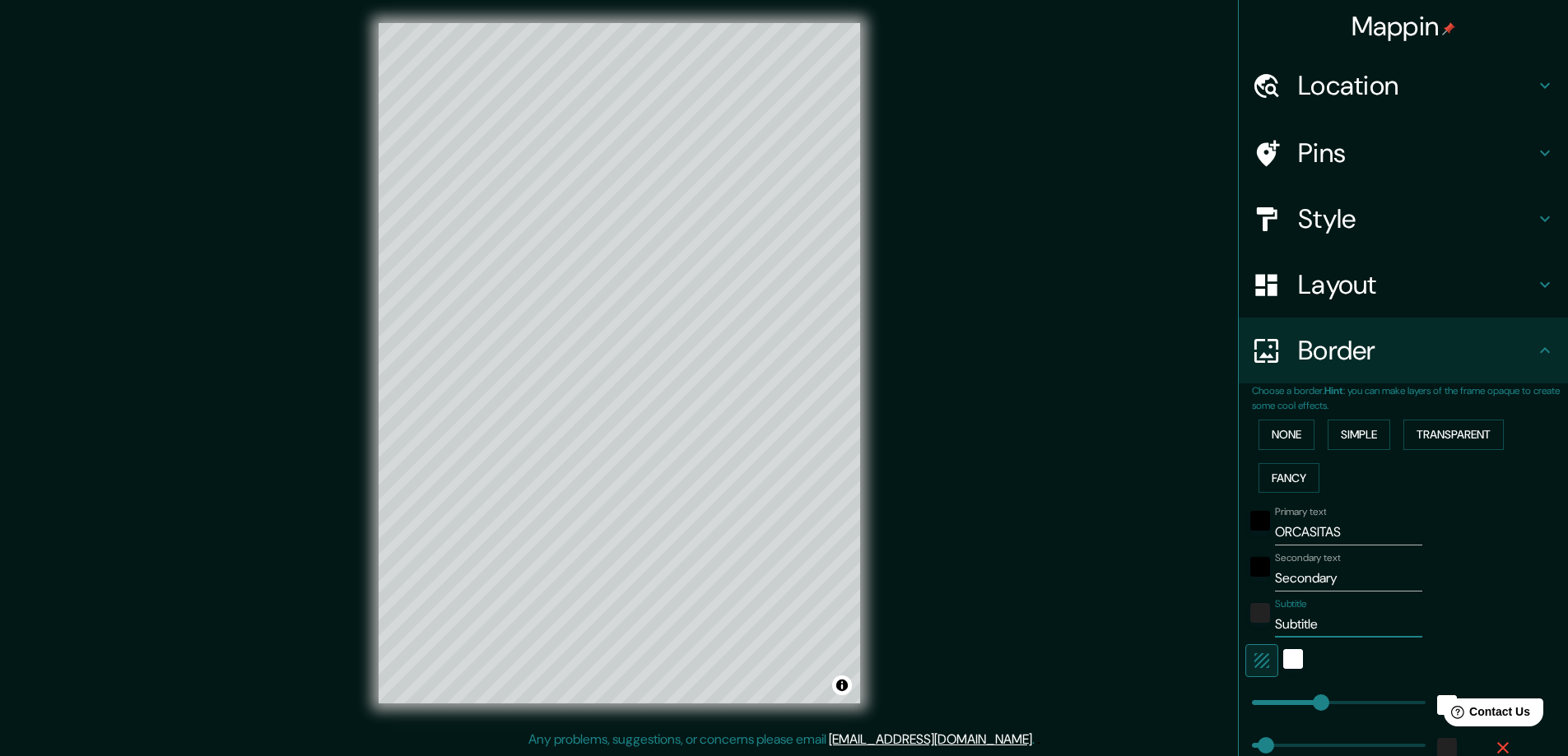
type input "47"
type input "23"
type input "40.369363348831236, -3.7151771626141947"
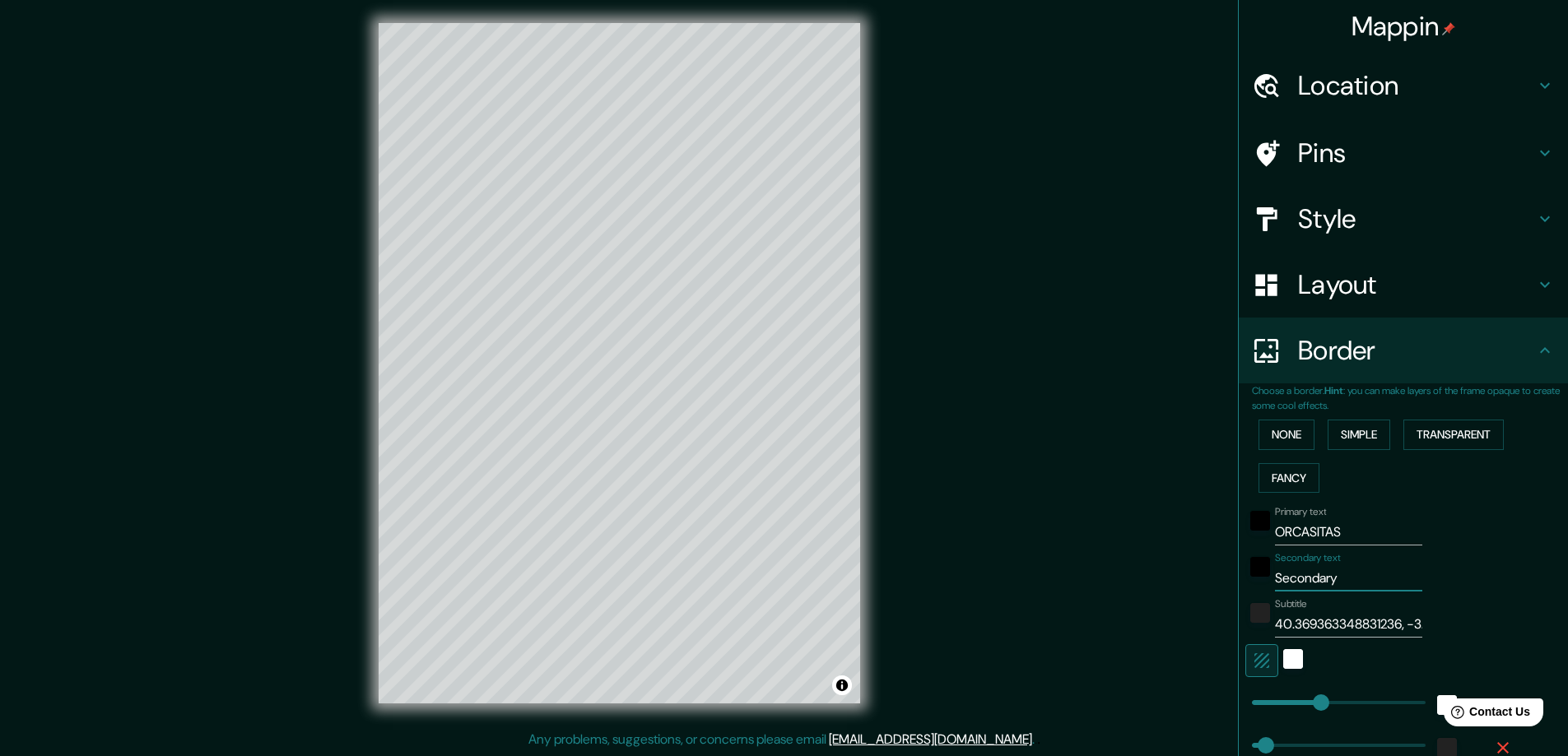
drag, startPoint x: 1352, startPoint y: 583, endPoint x: 1185, endPoint y: 563, distance: 168.2
click at [1193, 564] on div "Mappin Location Orcasitas, Madrid, Madrid, España Pins Style Layout Border Choo…" at bounding box center [784, 376] width 1568 height 759
type input "M"
type input "47"
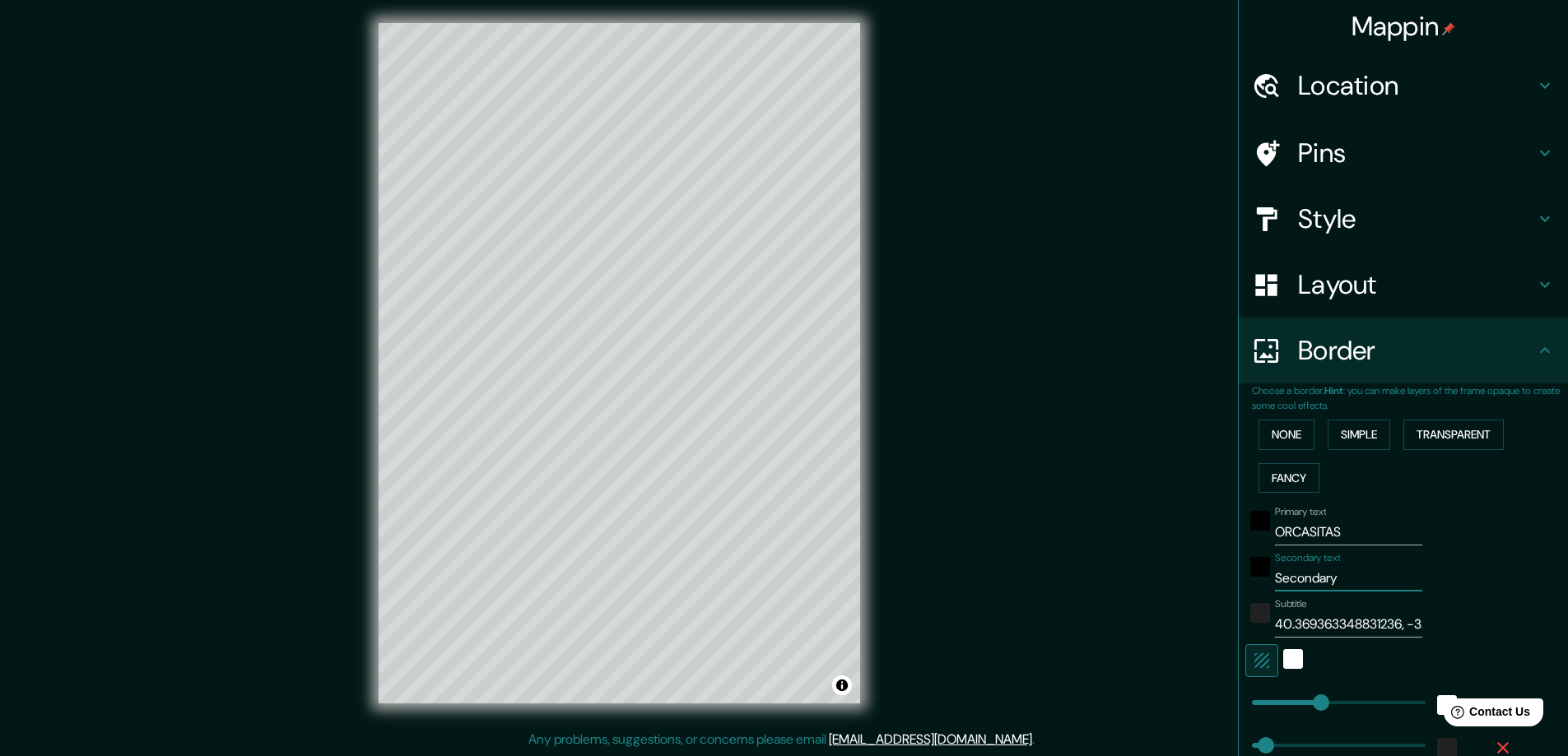
type input "23"
type input "MA"
type input "47"
type input "23"
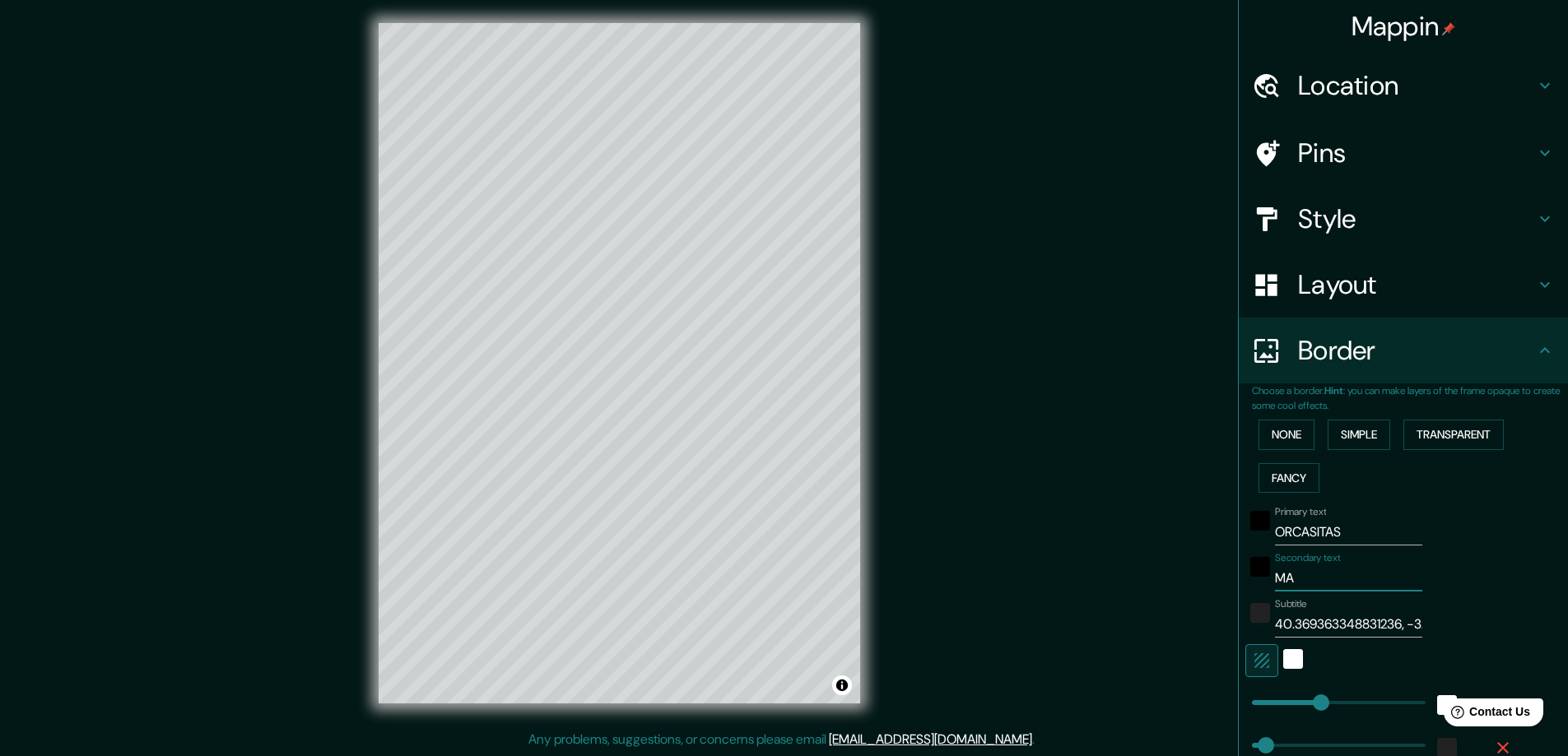
type input "MAD"
type input "47"
type input "23"
type input "MADR"
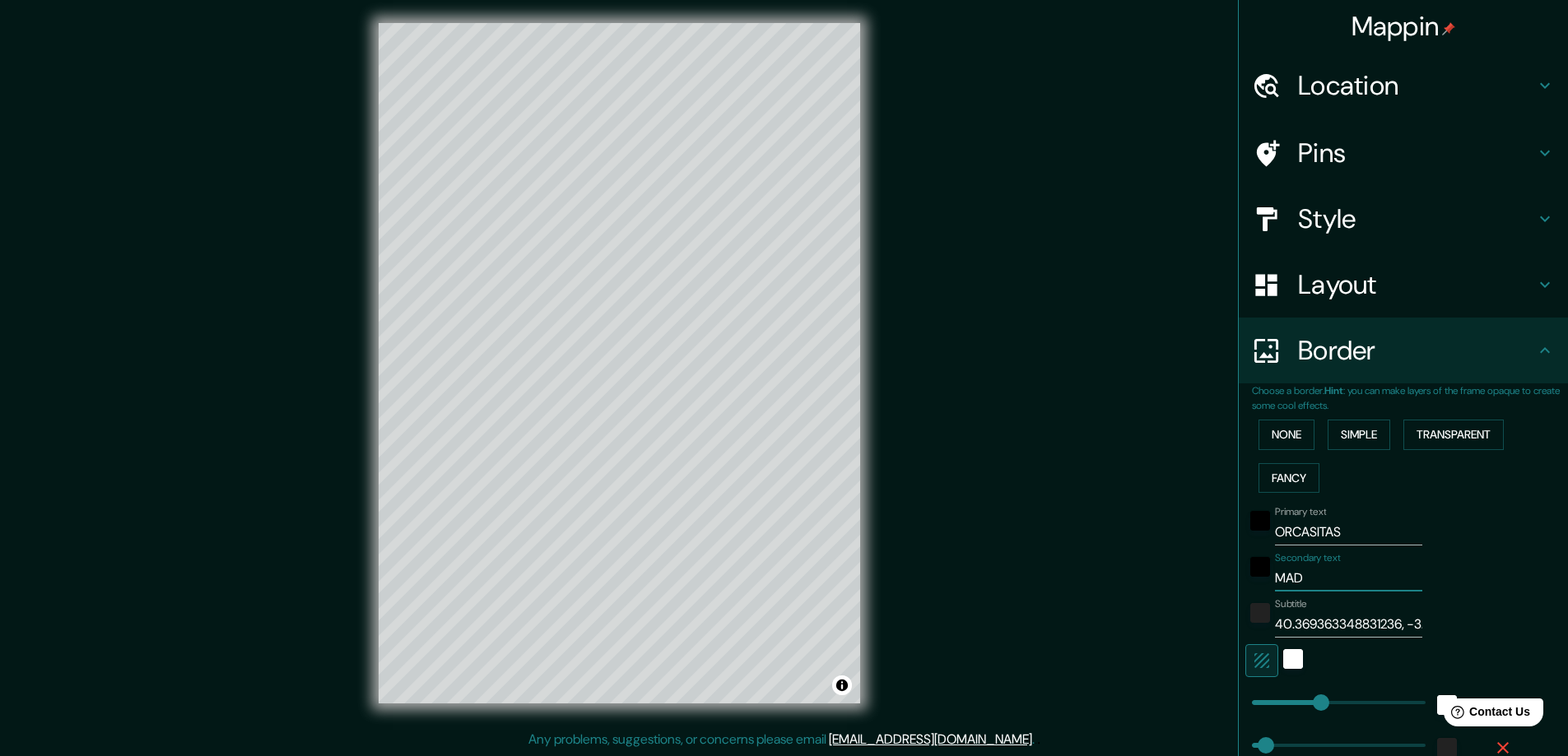
type input "47"
type input "23"
type input "MADRI"
type input "47"
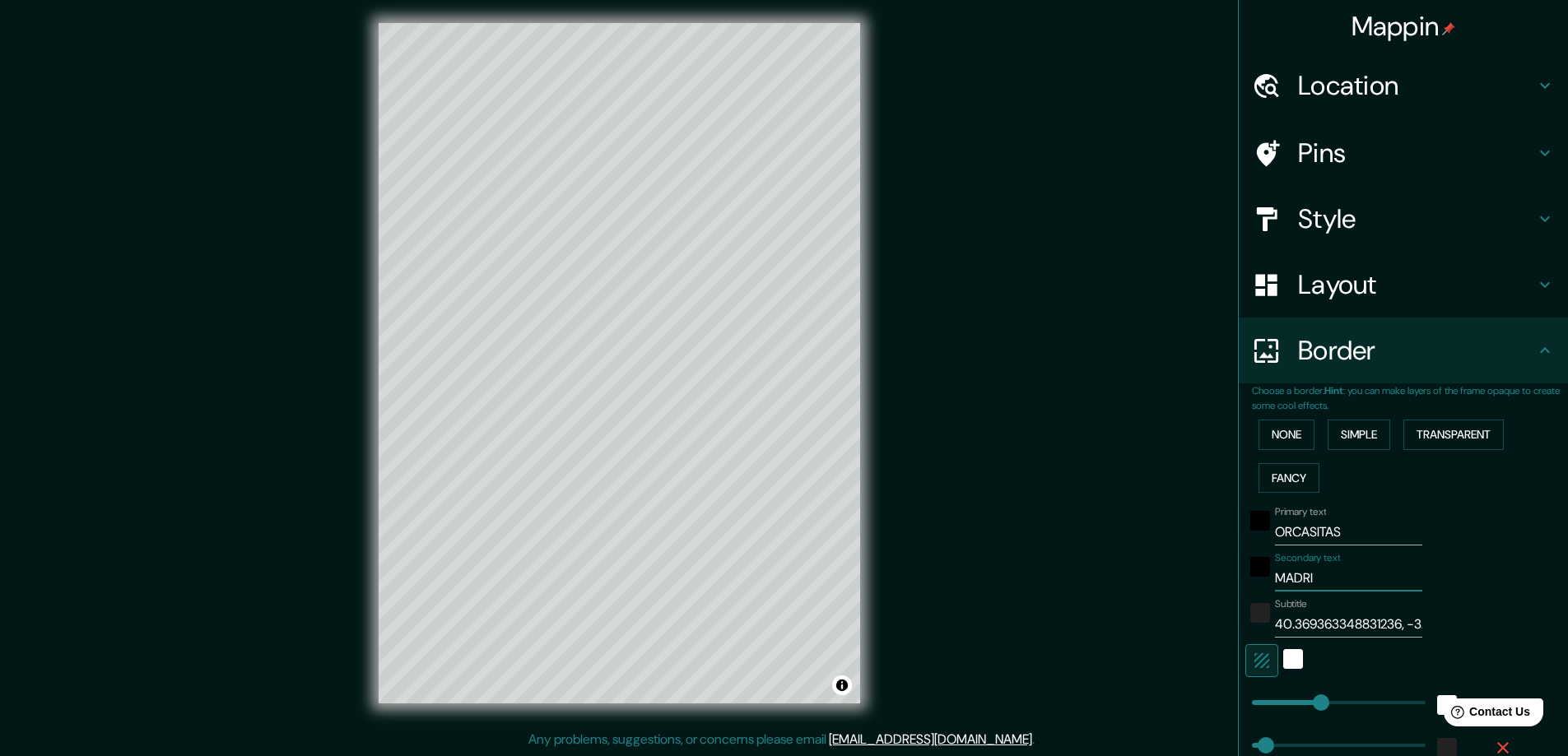
type input "47"
type input "23"
type input "MADRID"
type input "47"
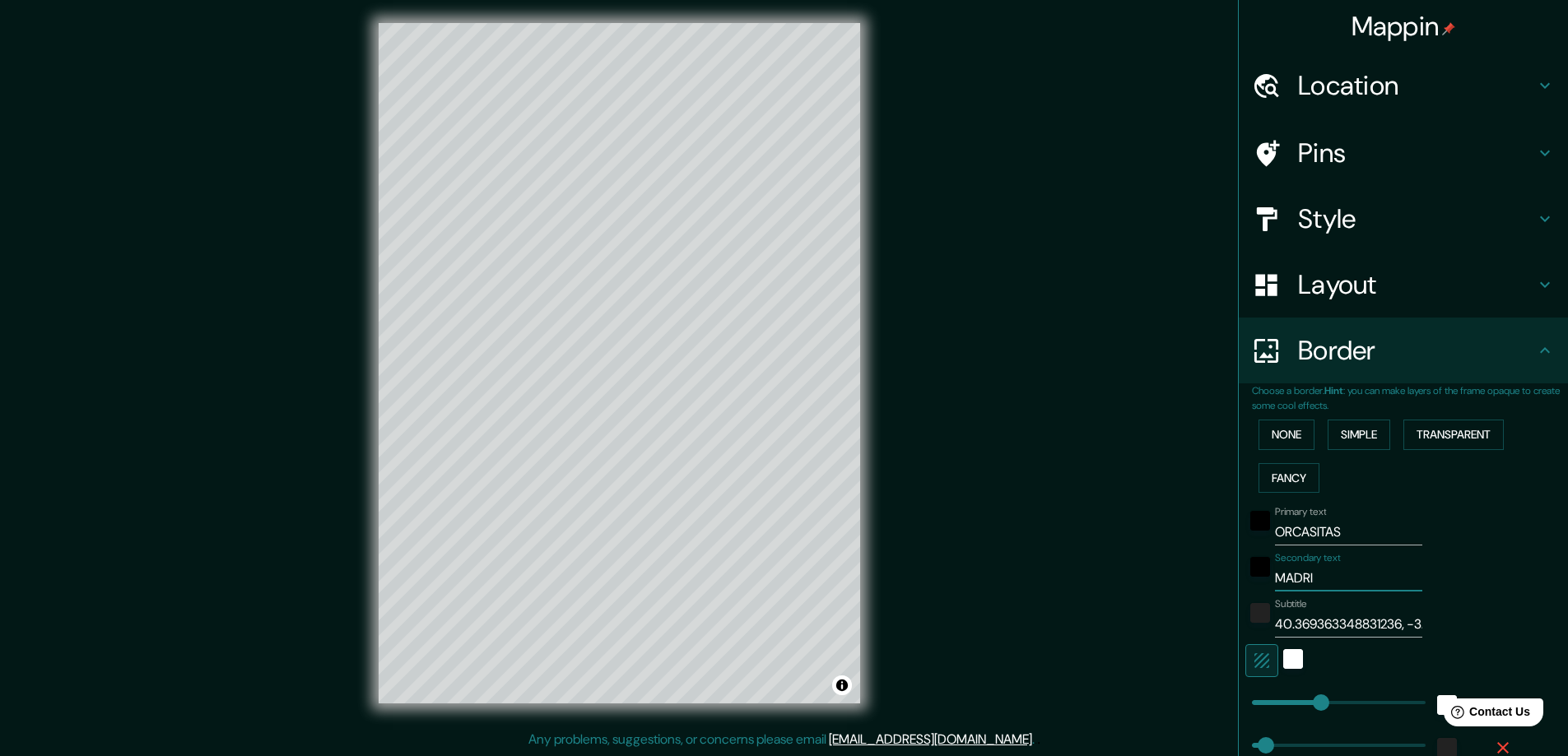
type input "23"
type input "MADRID"
click at [1323, 631] on input "40.369363348831236, -3.7151771626141947" at bounding box center [1348, 624] width 147 height 26
click at [1365, 623] on input "40.369363348831236, -3.7151771626141947" at bounding box center [1348, 624] width 147 height 26
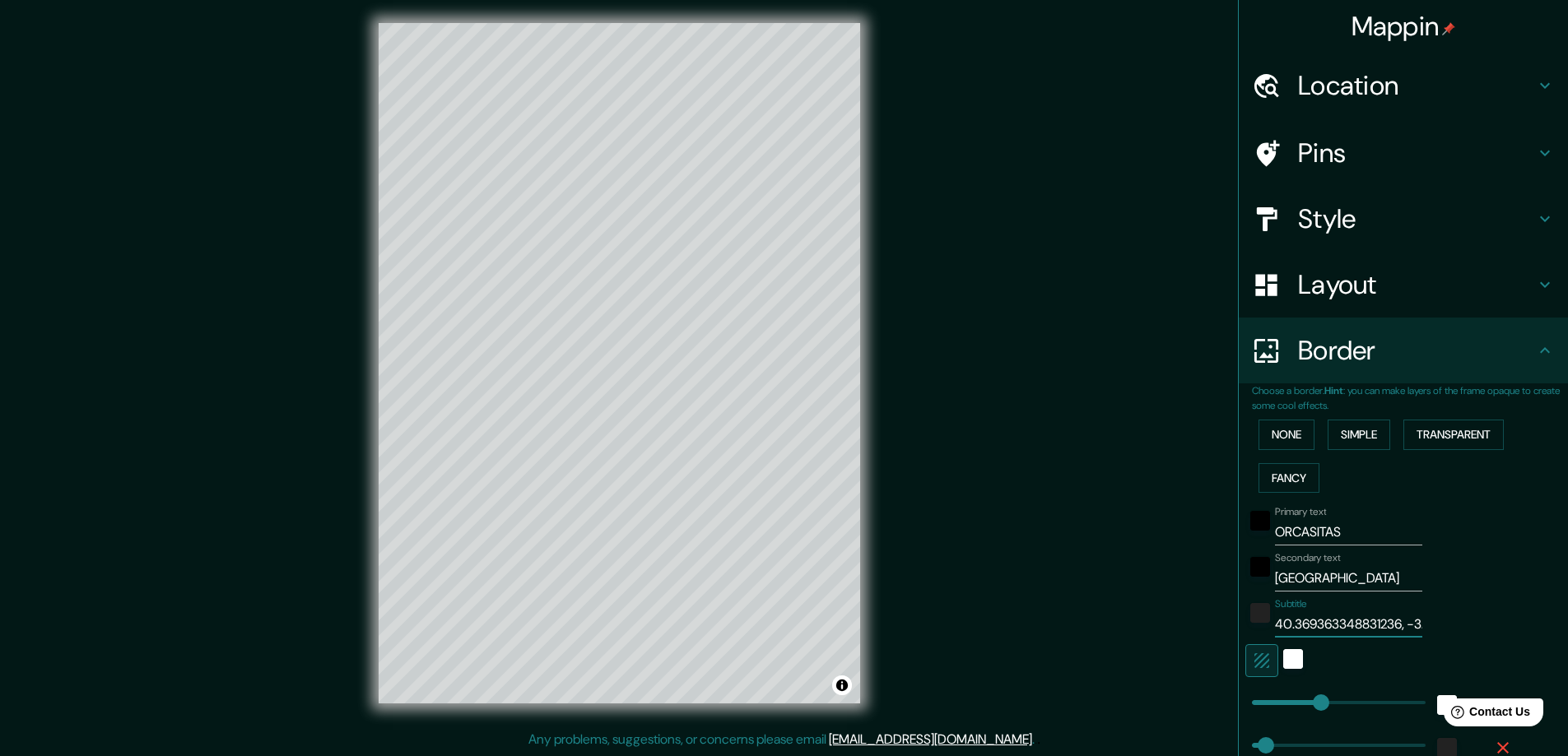
click at [1365, 623] on input "40.369363348831236, -3.7151771626141947" at bounding box center [1348, 624] width 147 height 26
paste input "727875. Longitud: -3.7125090956062"
type input "40.36727875. Longitud: -3.7125090956062"
type input "47"
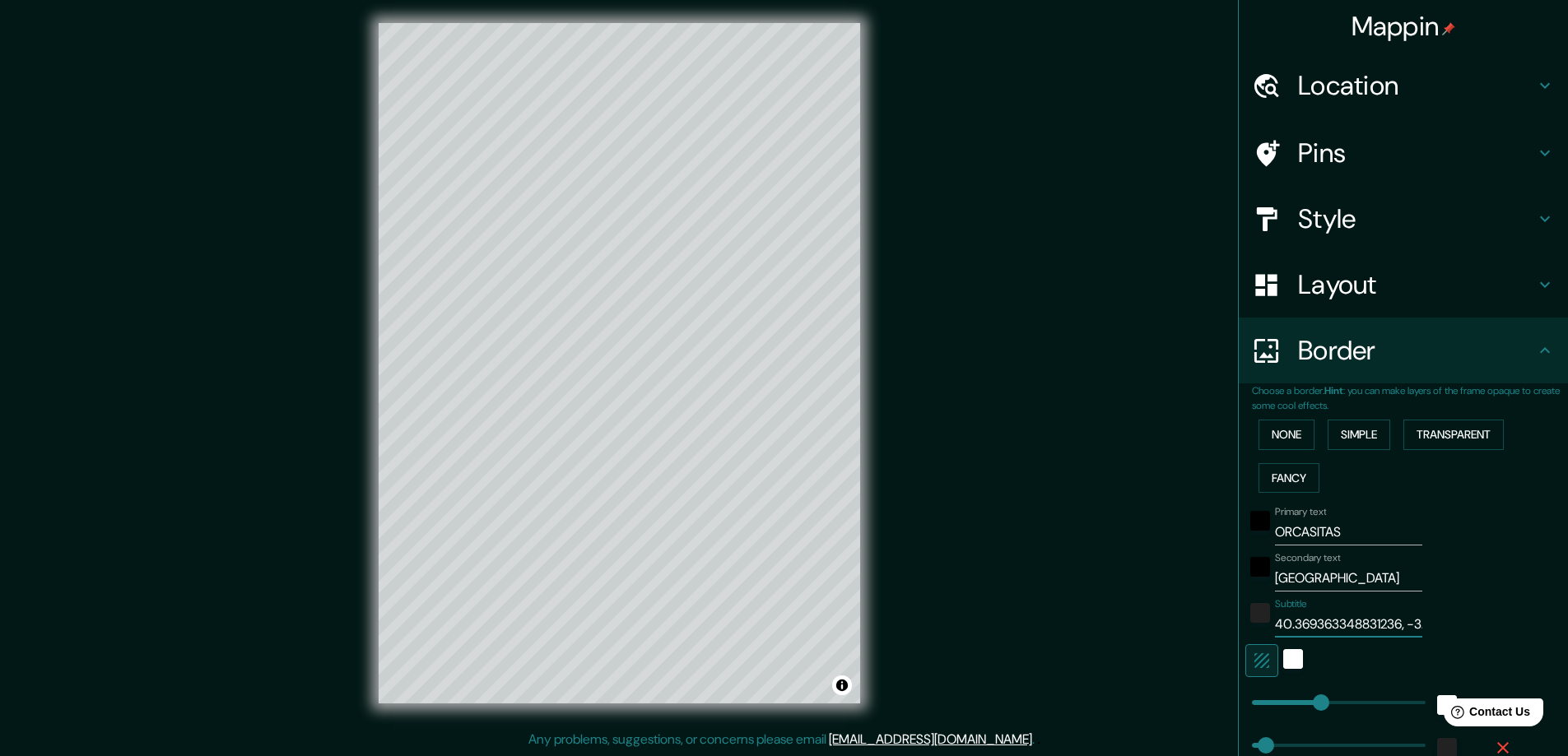
type input "23"
type input "40.36727875. Longitud:-3.7125090956062"
type input "47"
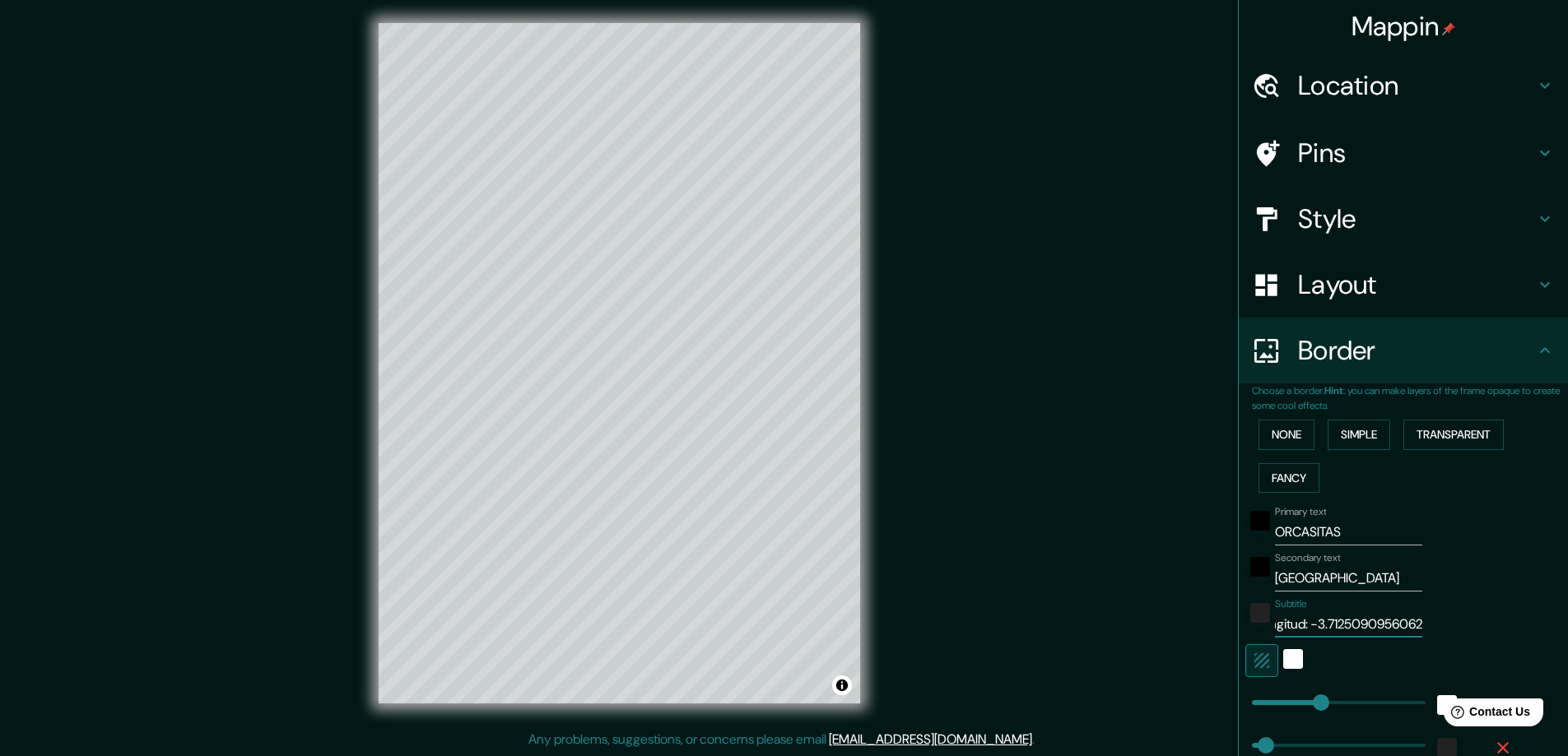
type input "23"
type input "40.36727875. Longitud-3.7125090956062"
type input "47"
type input "23"
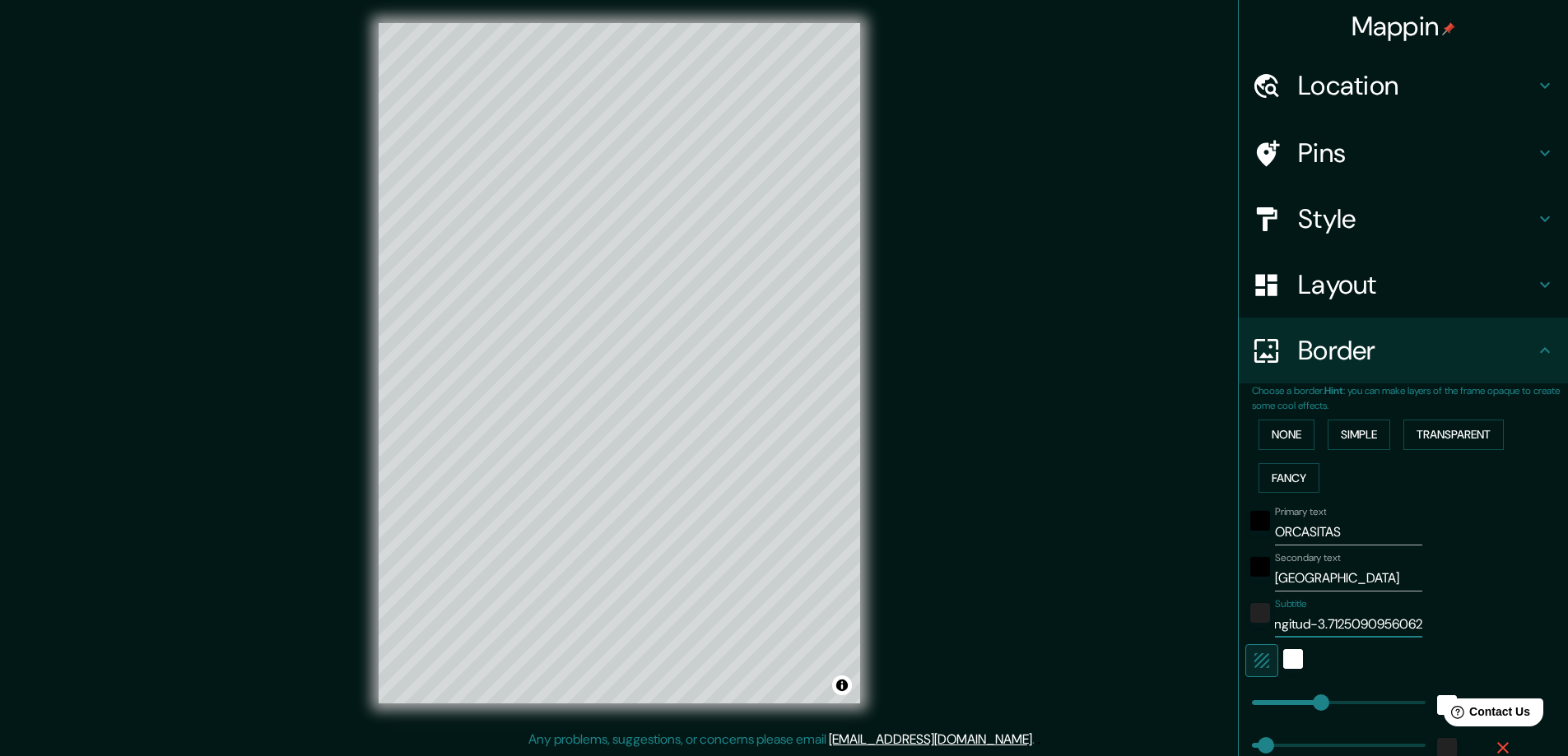
type input "40.36727875. Longitu-3.7125090956062"
type input "47"
type input "23"
type input "40.36727875. Longit-3.7125090956062"
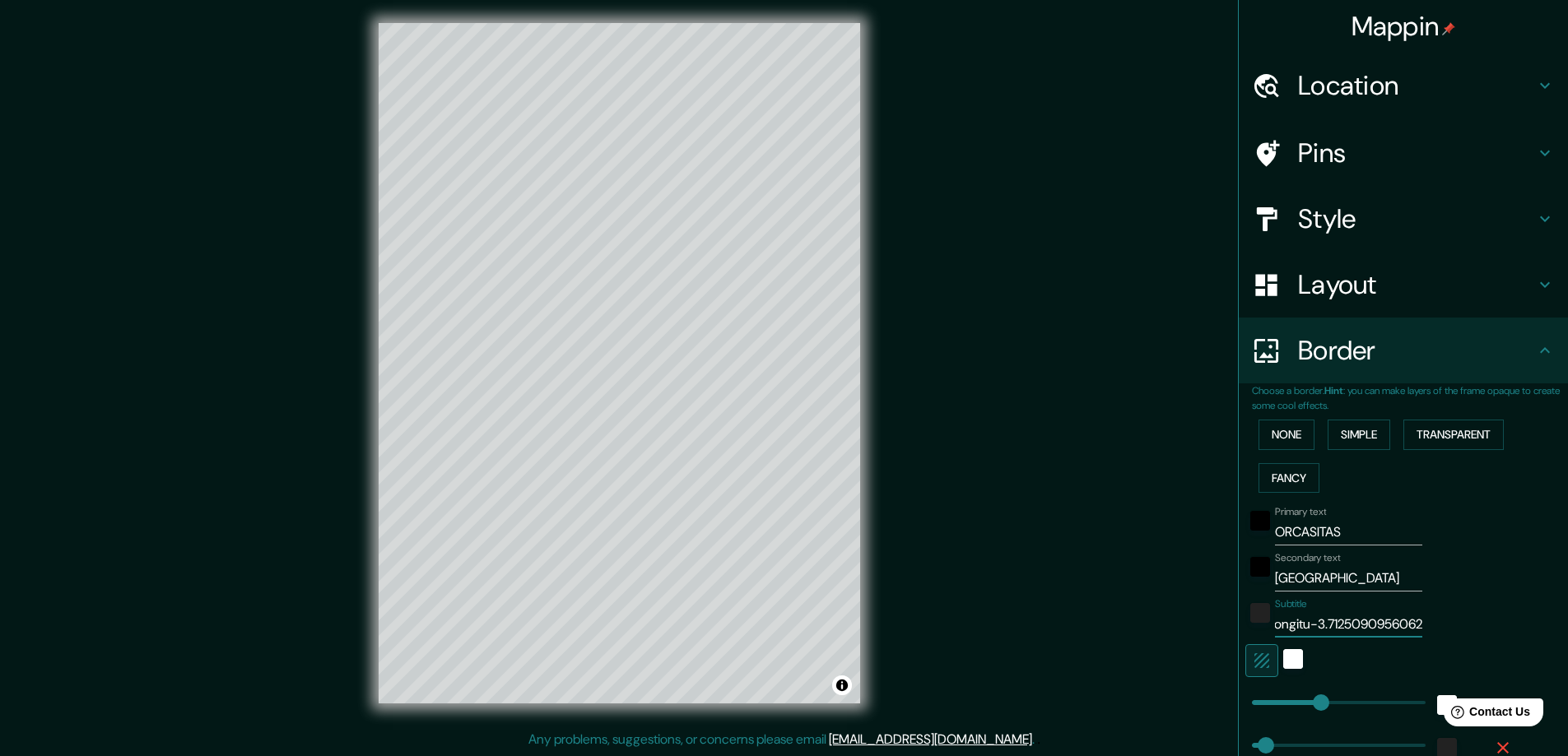
type input "47"
type input "23"
type input "40.36727875. Longi-3.7125090956062"
type input "47"
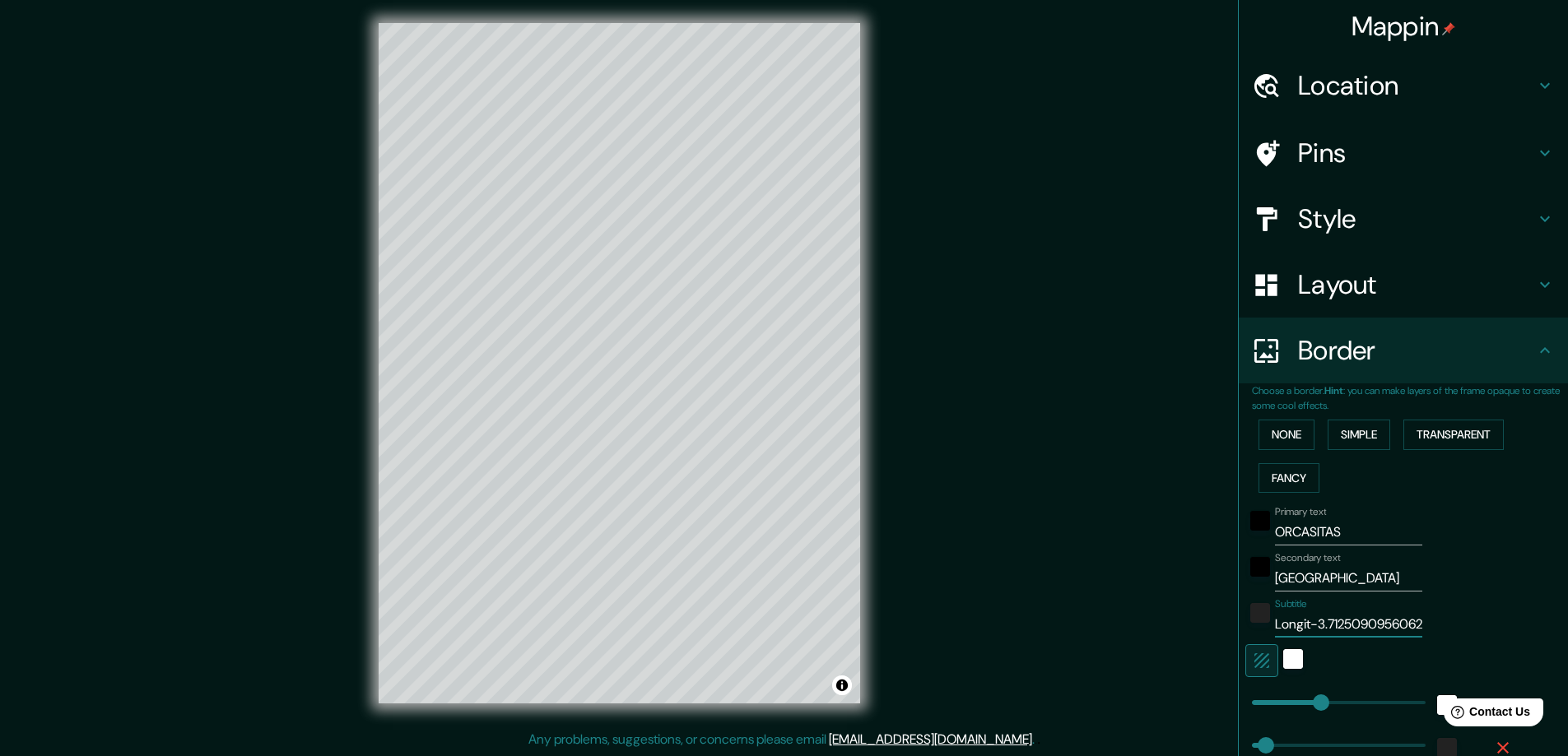
type input "47"
type input "23"
type input "40.36727875. Long-3.7125090956062"
type input "47"
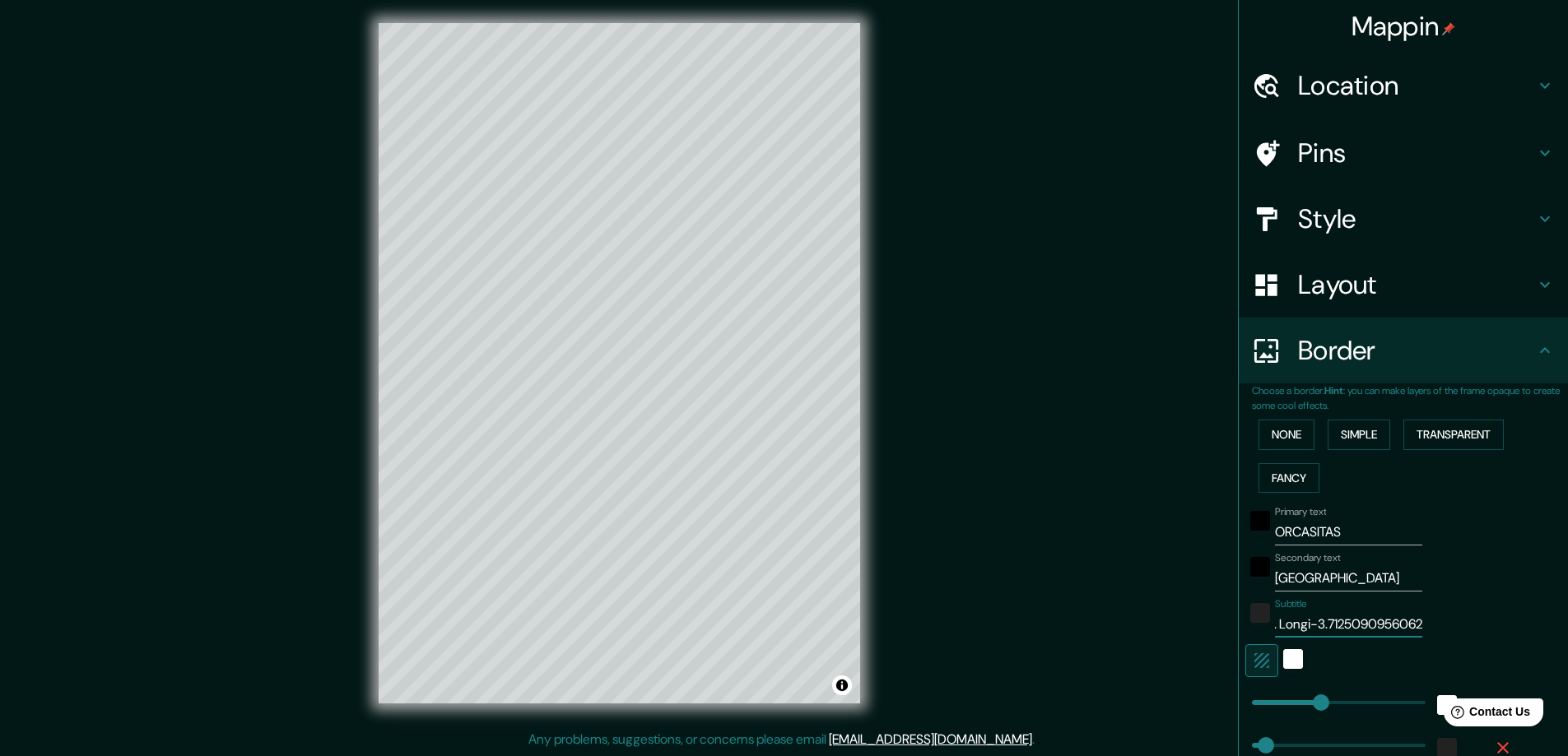
type input "23"
type input "40.36727875. Lon-3.7125090956062"
type input "47"
type input "23"
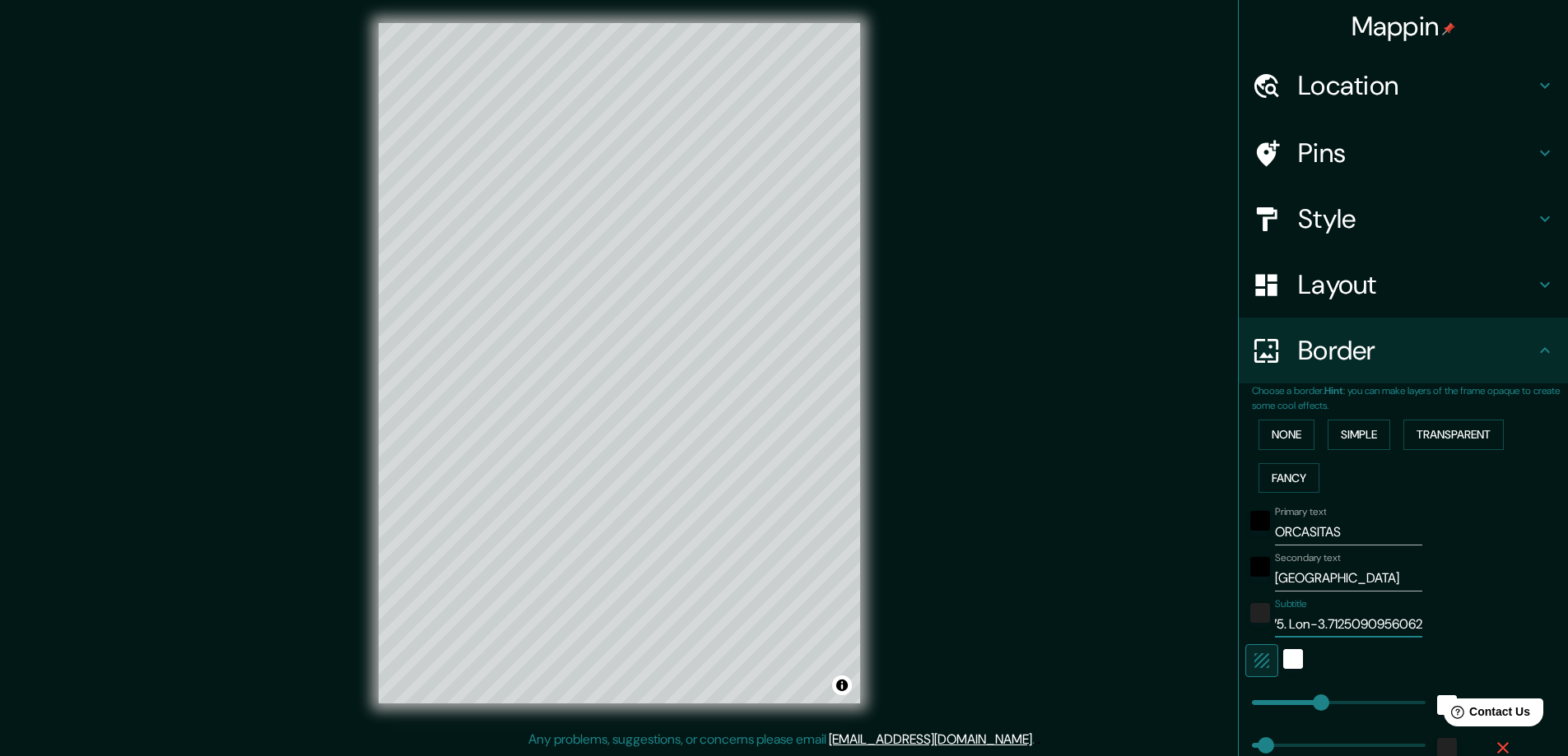
type input "40.36727875. Lo-3.7125090956062"
type input "47"
type input "23"
type input "40.36727875. L-3.7125090956062"
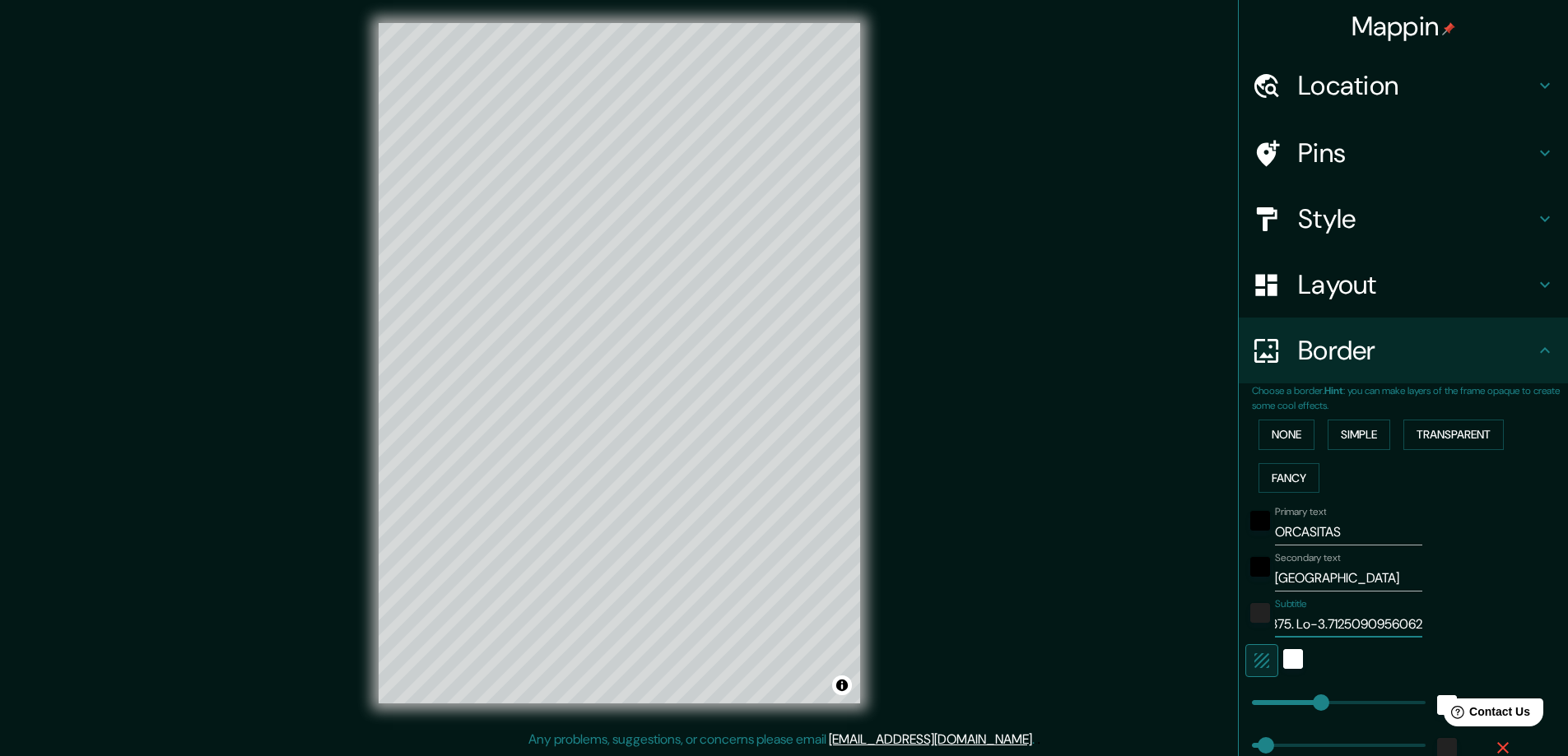
type input "47"
type input "23"
type input "40.36727875. -3.7125090956062"
type input "47"
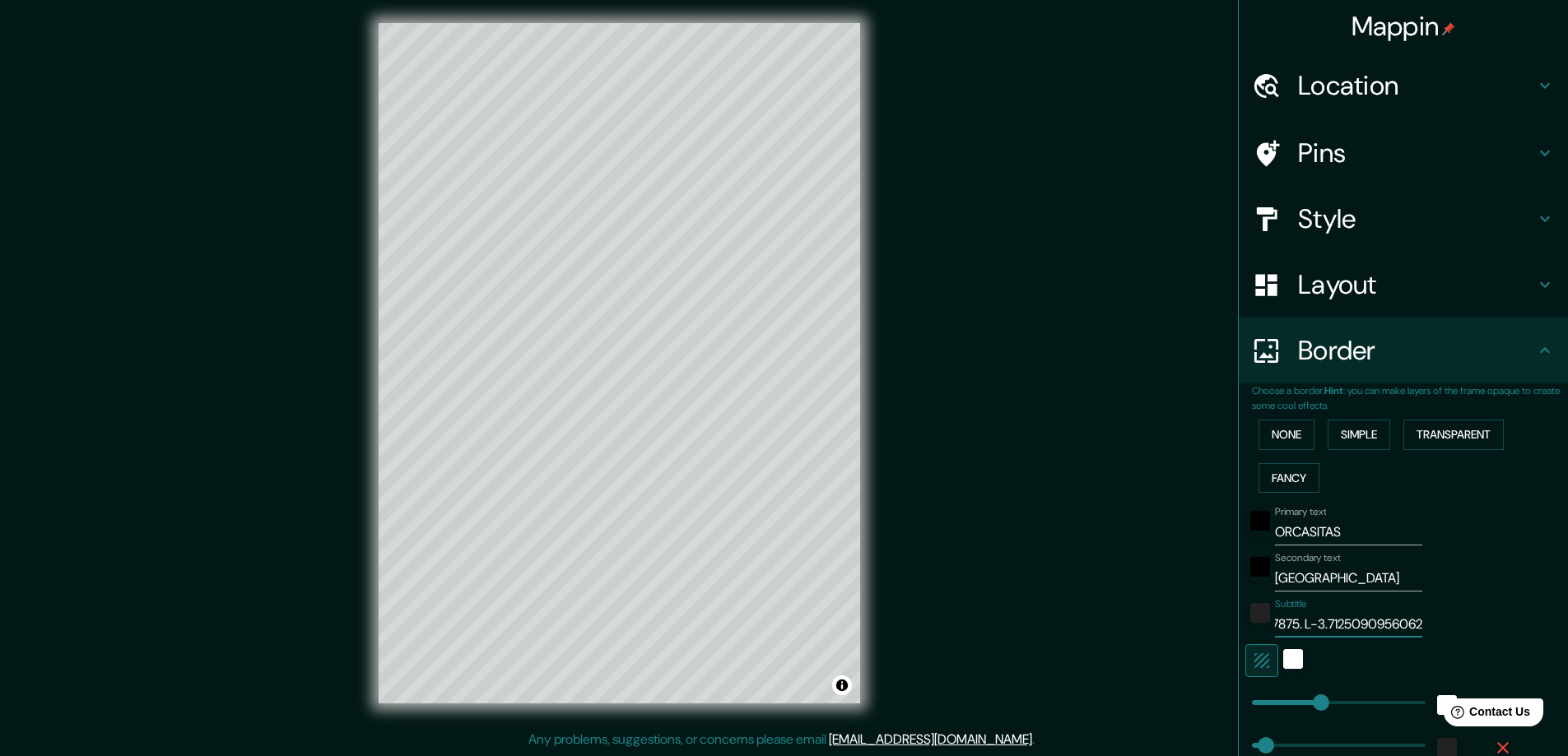
type input "47"
type input "23"
click at [1344, 623] on input "40.36727875. -3.7125090956062" at bounding box center [1348, 624] width 147 height 26
type input "40.36727875 -3.7125090956062"
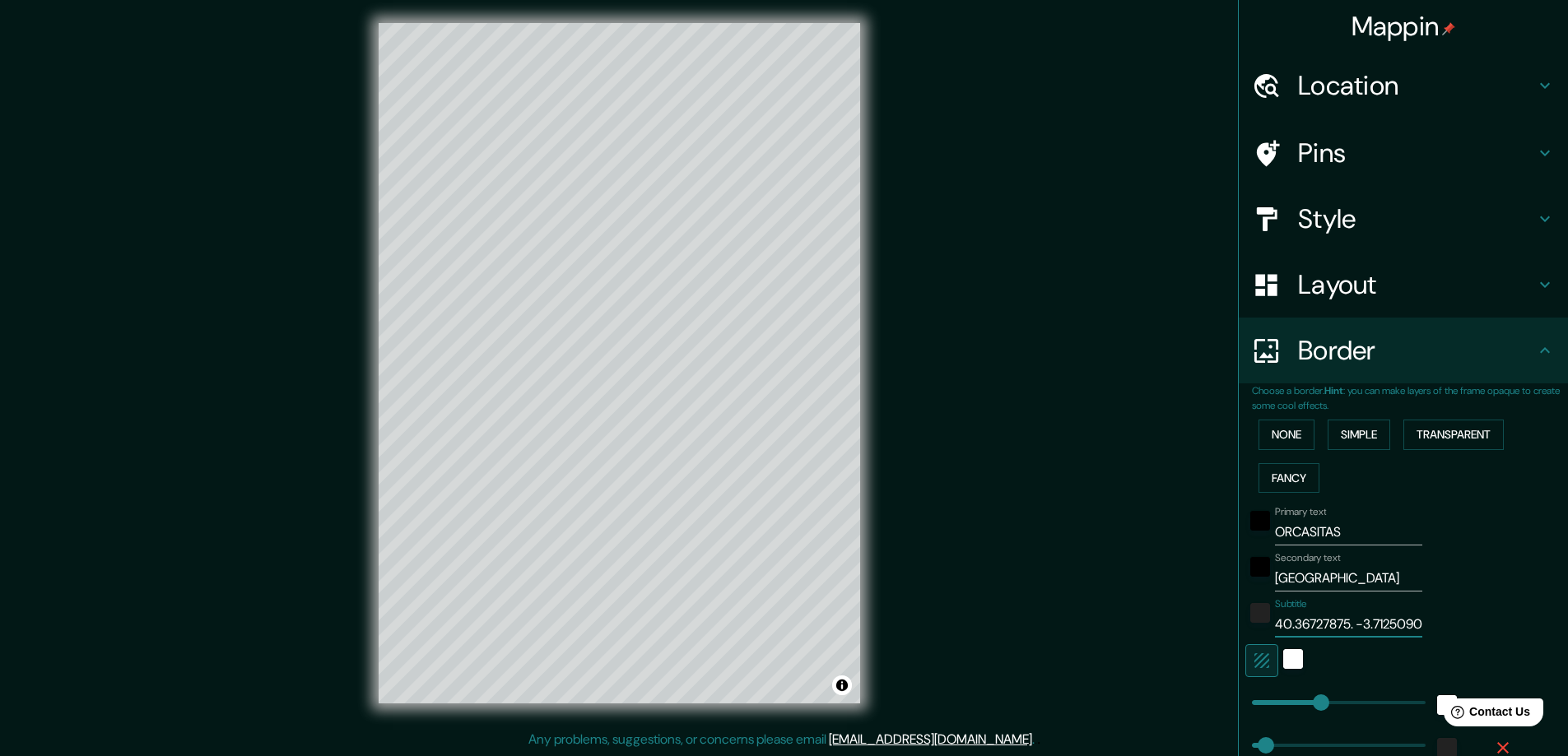
type input "47"
type input "23"
type input "40.36727875 -3.7125090956062"
click at [1254, 663] on icon "button" at bounding box center [1261, 660] width 15 height 15
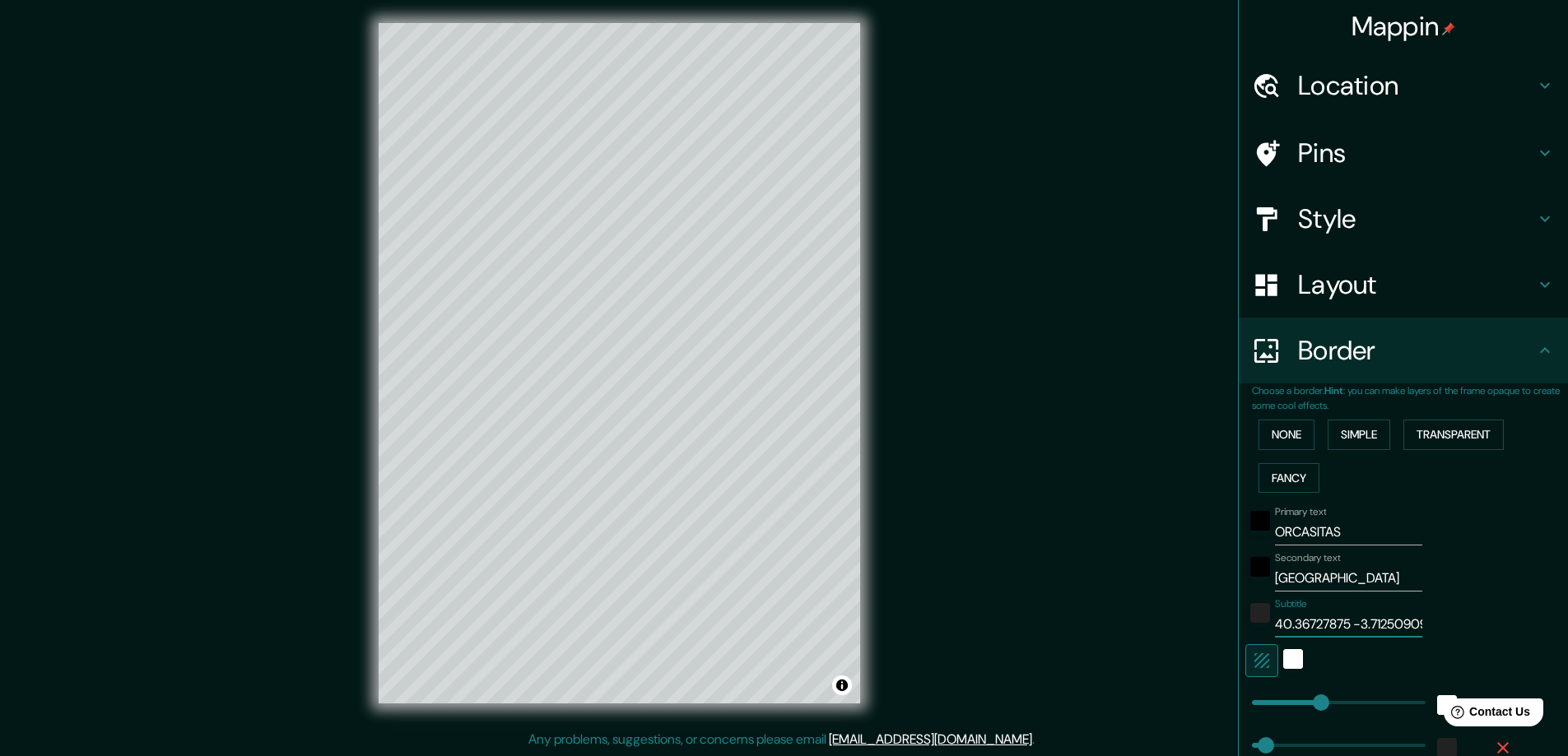
type input "47"
type input "23"
click at [1254, 662] on icon "button" at bounding box center [1261, 660] width 15 height 15
type input "47"
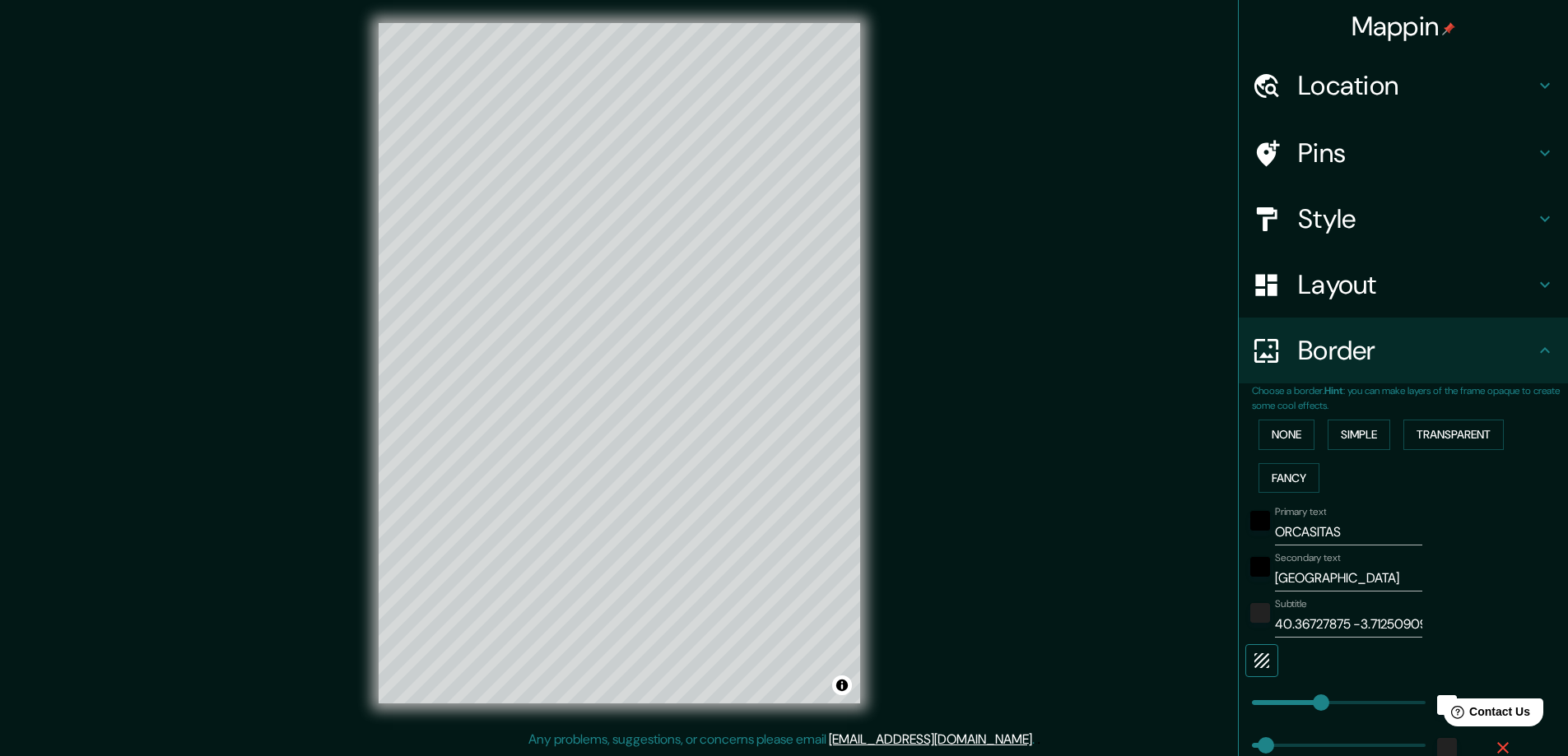
type input "47"
type input "23"
click at [1253, 666] on icon "button" at bounding box center [1261, 660] width 20 height 20
type input "47"
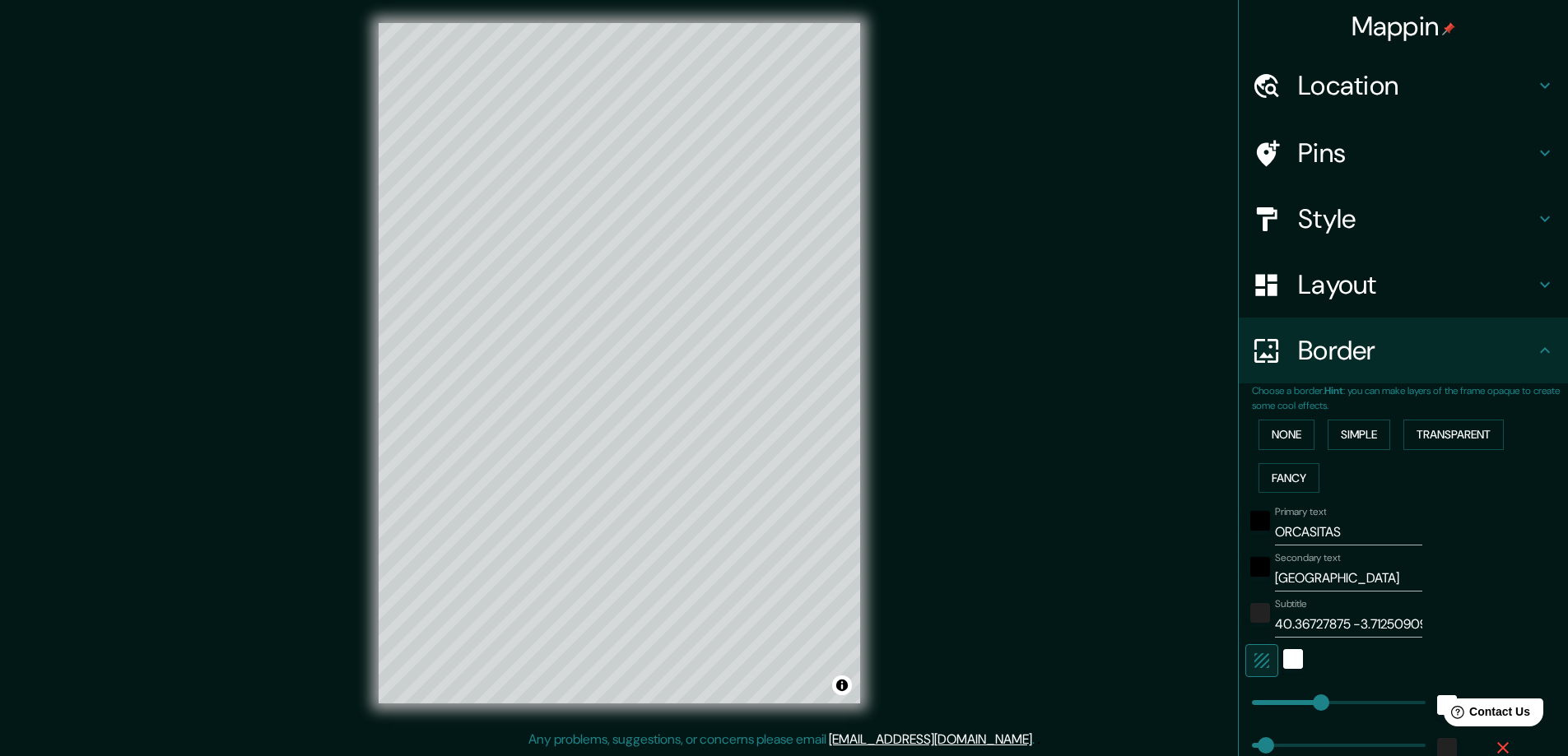
type input "23"
click at [1253, 666] on icon "button" at bounding box center [1261, 660] width 20 height 20
type input "47"
type input "23"
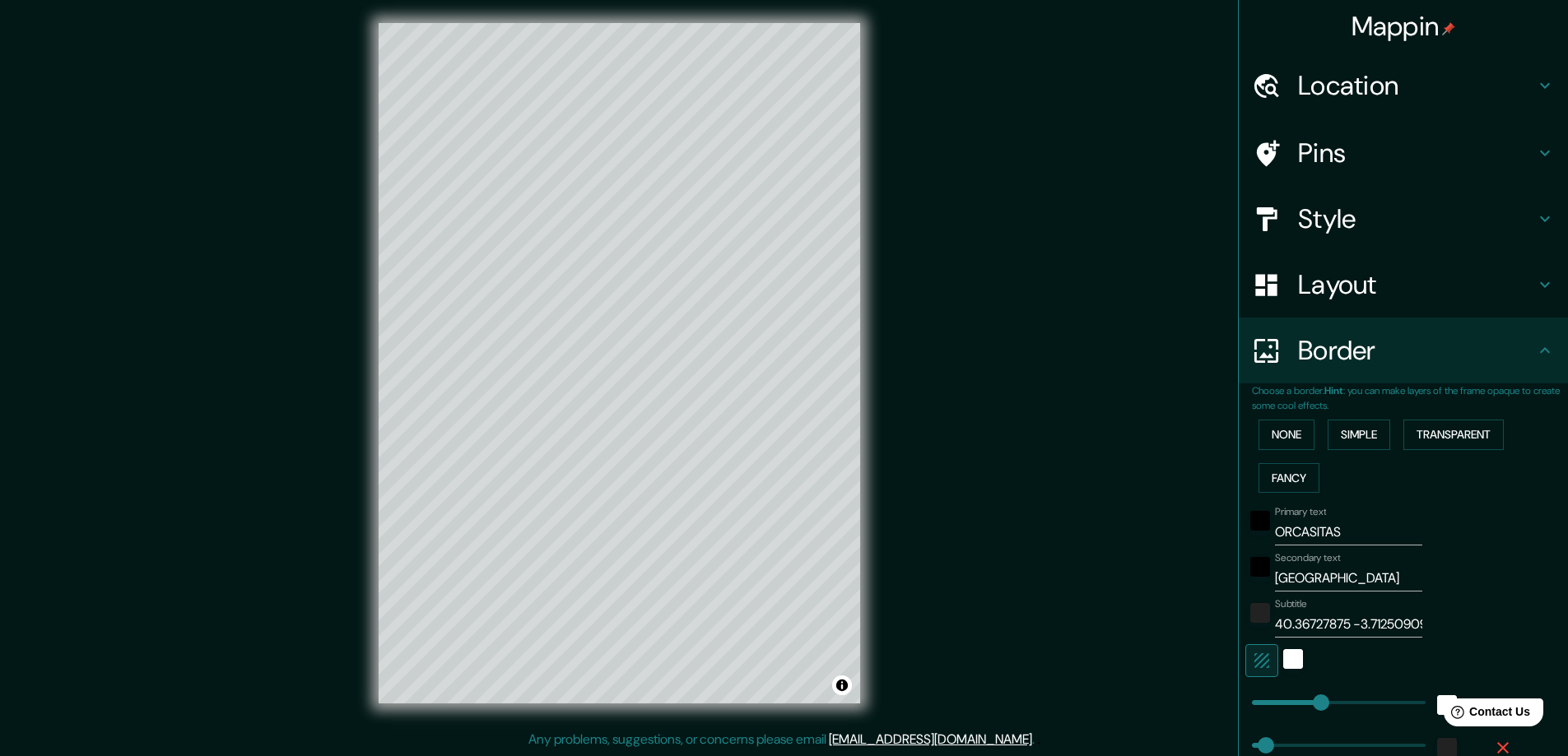
click at [1253, 666] on icon "button" at bounding box center [1261, 660] width 20 height 20
type input "47"
type input "23"
click at [1253, 666] on icon "button" at bounding box center [1261, 660] width 20 height 20
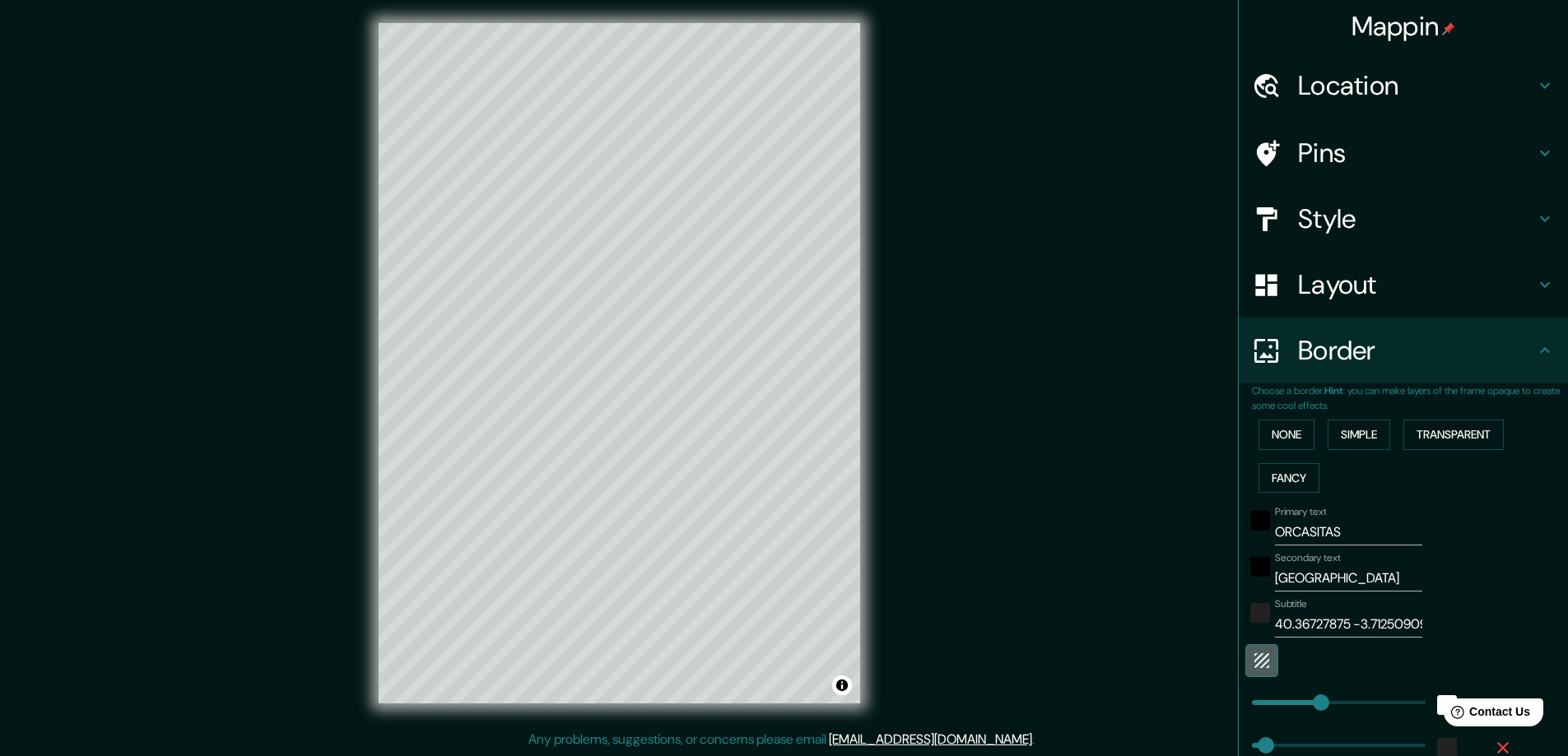
type input "47"
type input "23"
click at [1340, 623] on input "40.36727875 -3.7125090956062" at bounding box center [1348, 624] width 147 height 26
type input "40.36727875 -3.7125090956062"
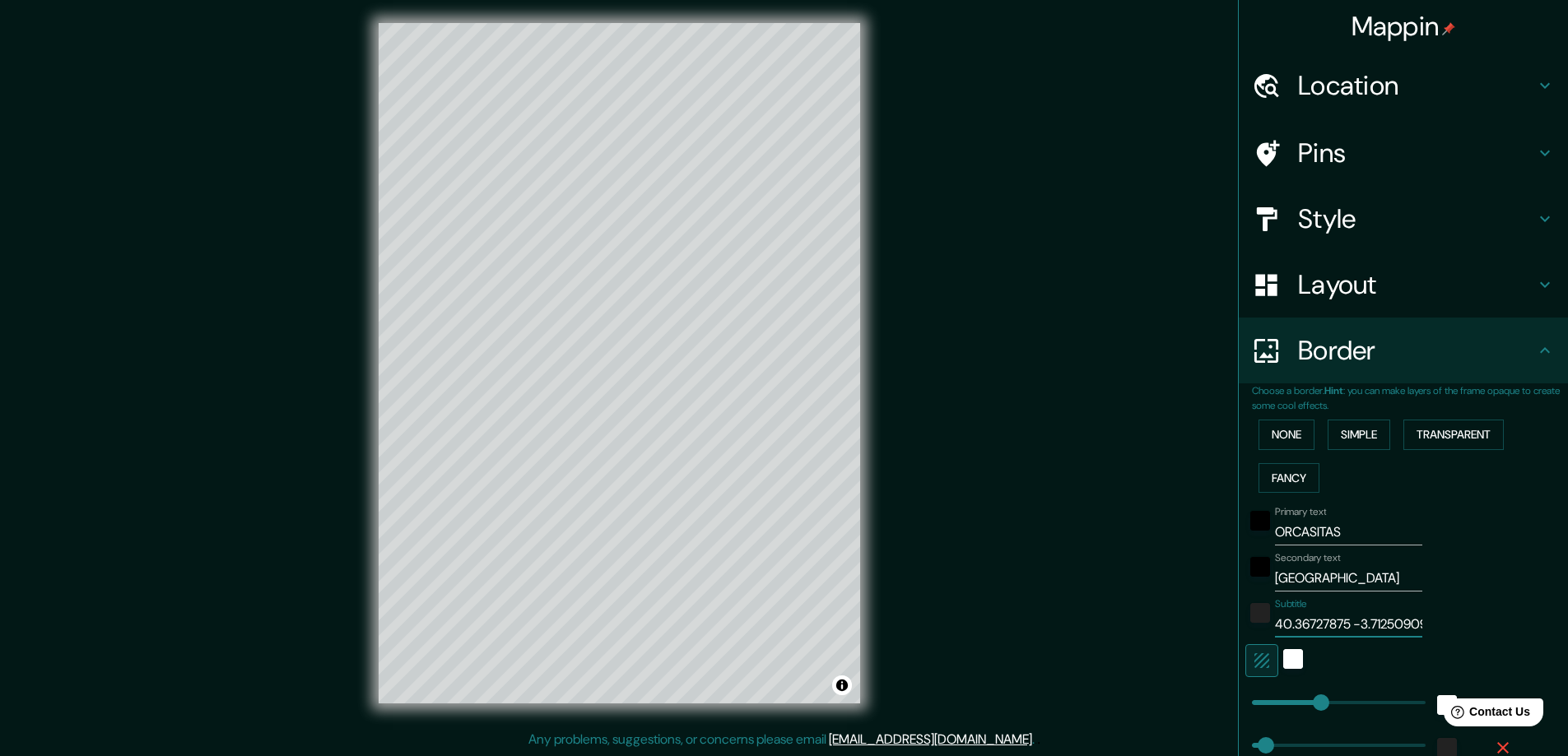
type input "47"
type input "23"
type input "40.36727875 - -3.7125090956062"
type input "47"
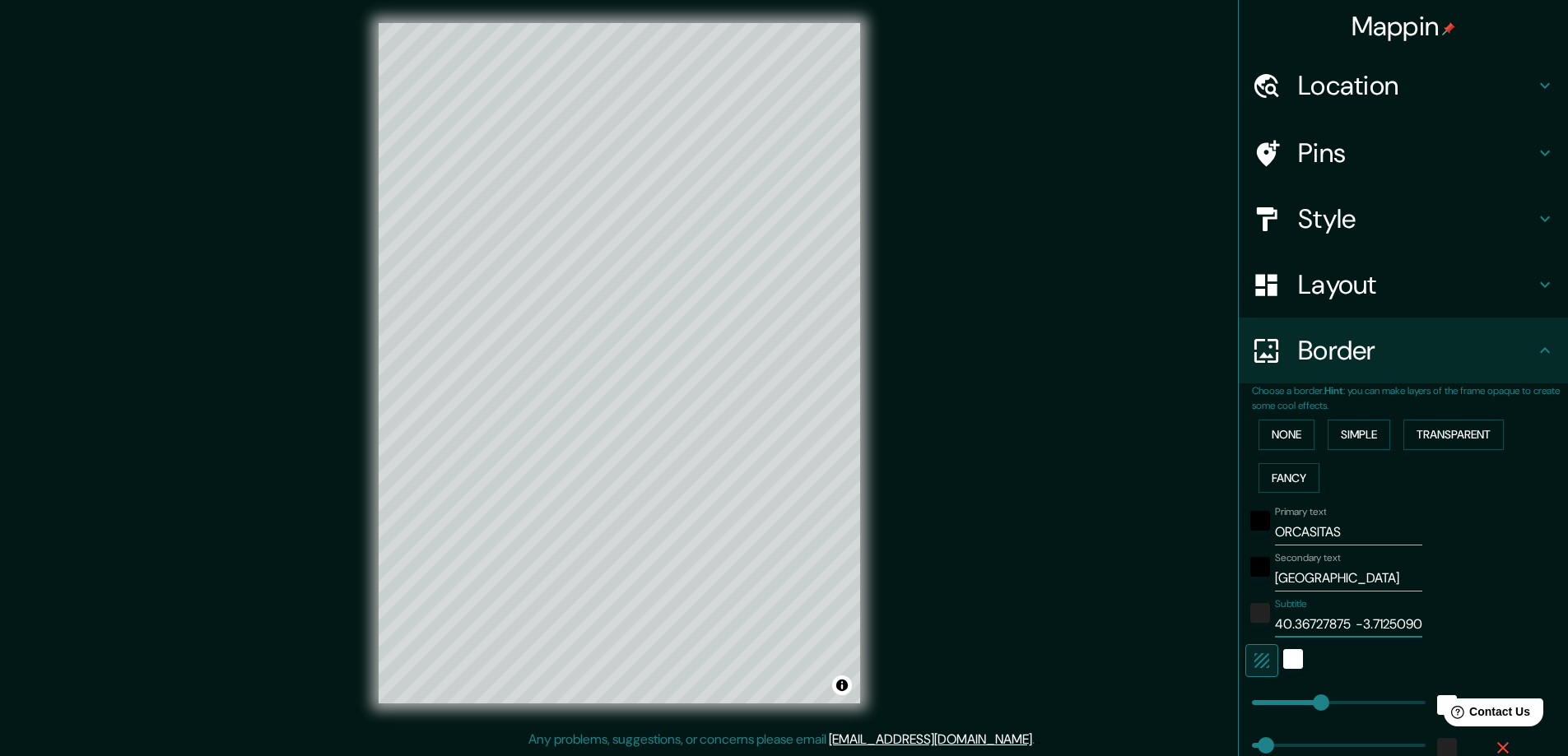
type input "47"
type input "23"
type input "40.36727875 - -3.7125090956062"
type input "47"
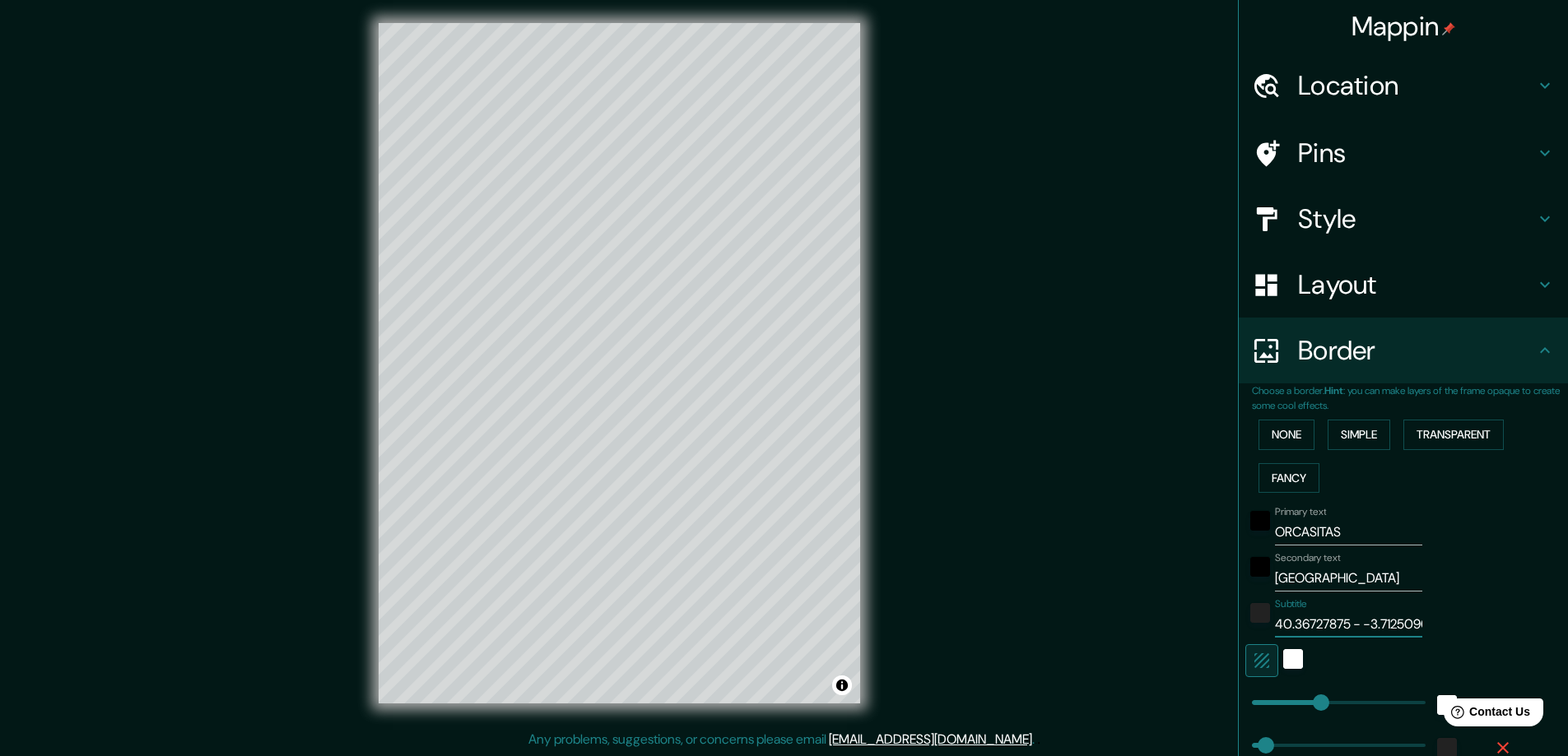
type input "23"
type input "40.36727875 - -3.7125090956062"
type input "47"
type input "23"
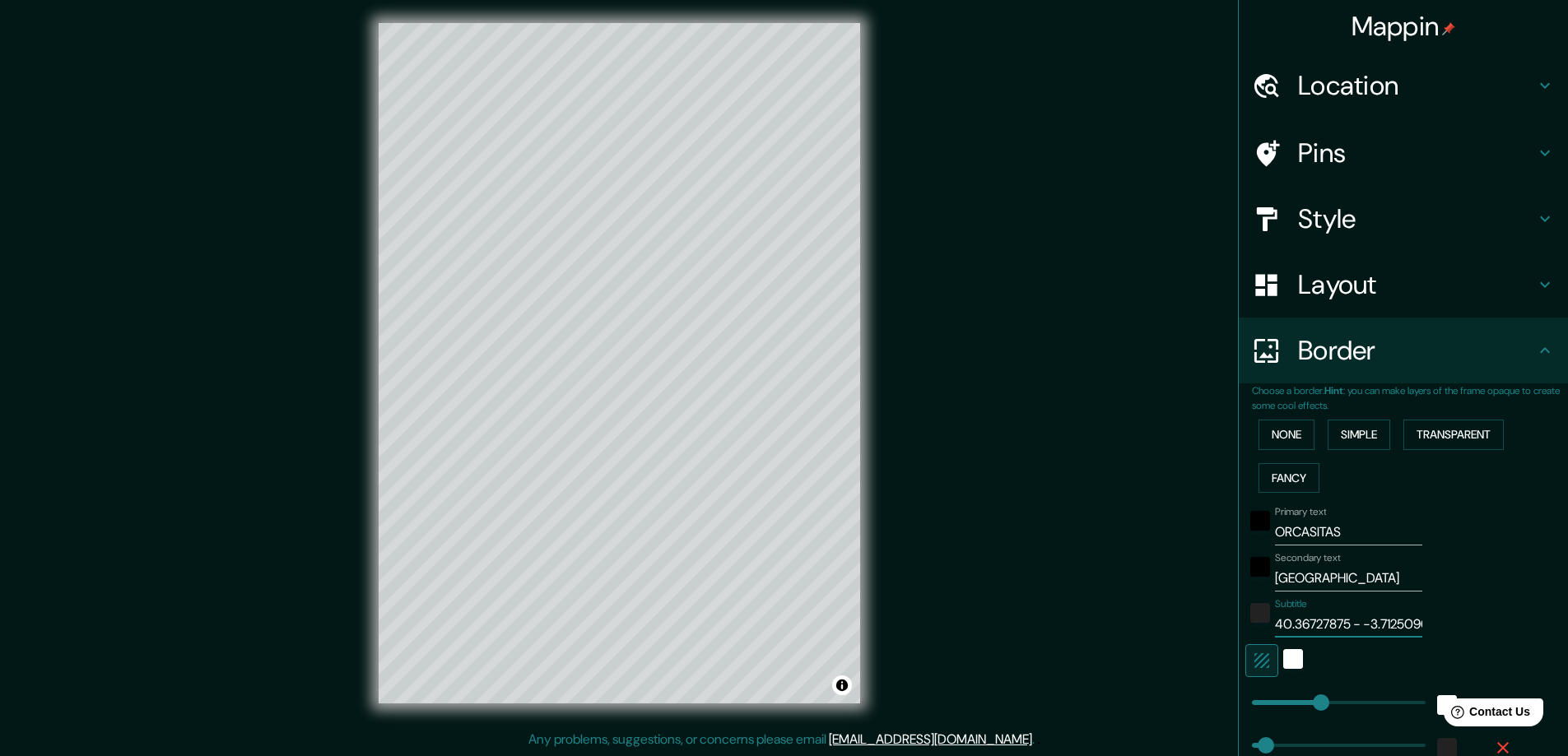
type input "40.36727875 -3.7125090956062"
type input "47"
type input "23"
type input "40.36727875 -3.7125090956062"
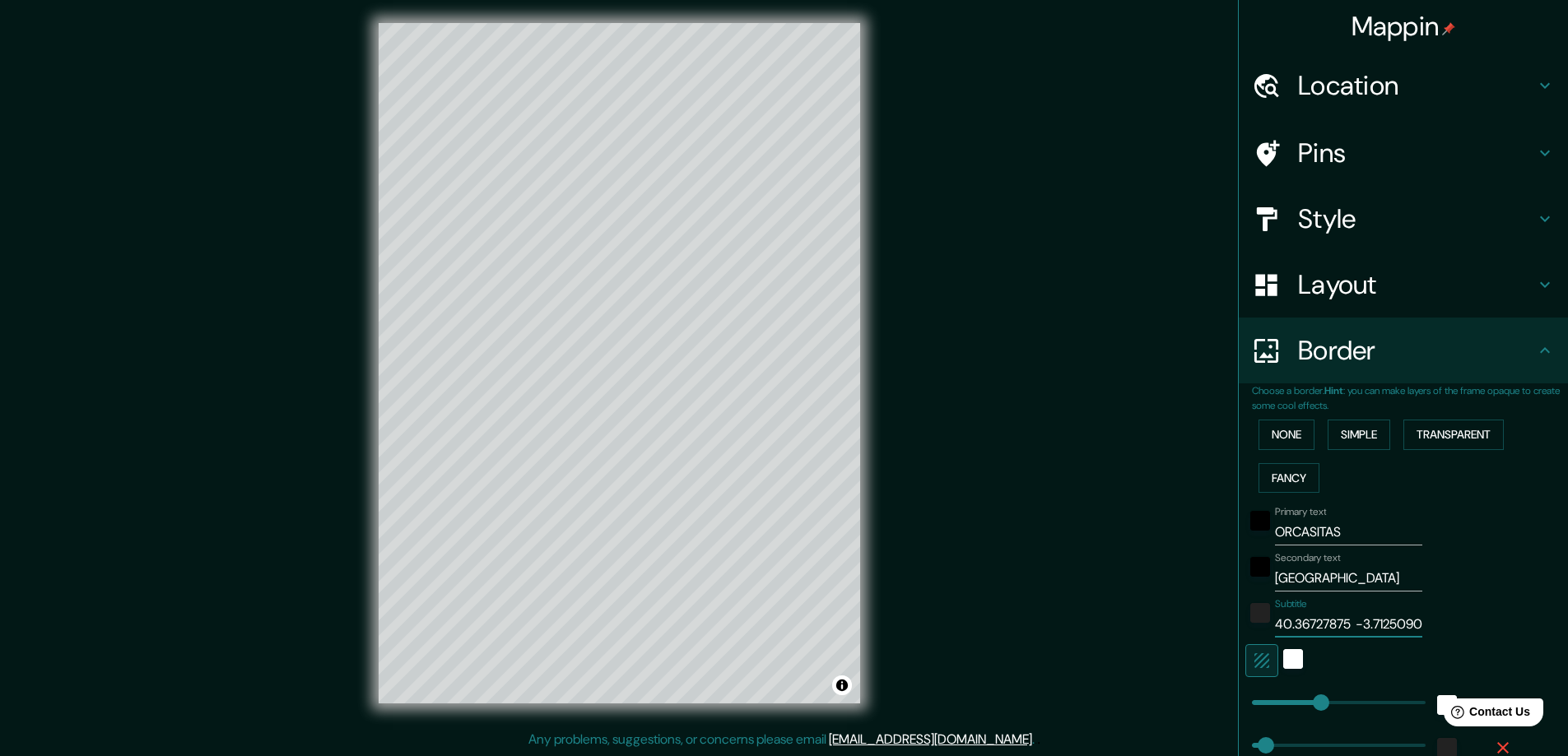
type input "47"
type input "23"
type input "40.36727875 -3.7125090956062"
type input "47"
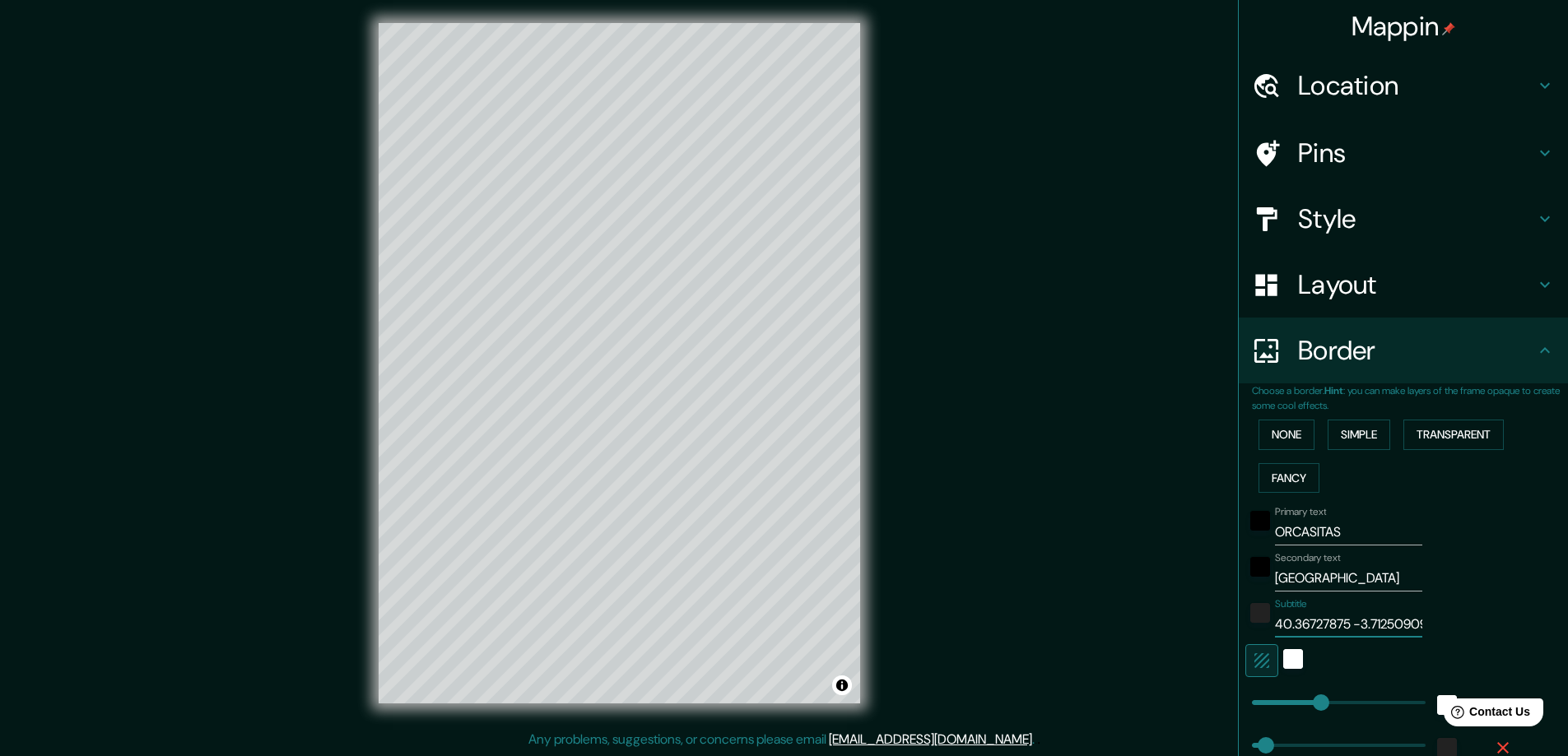
type input "47"
type input "23"
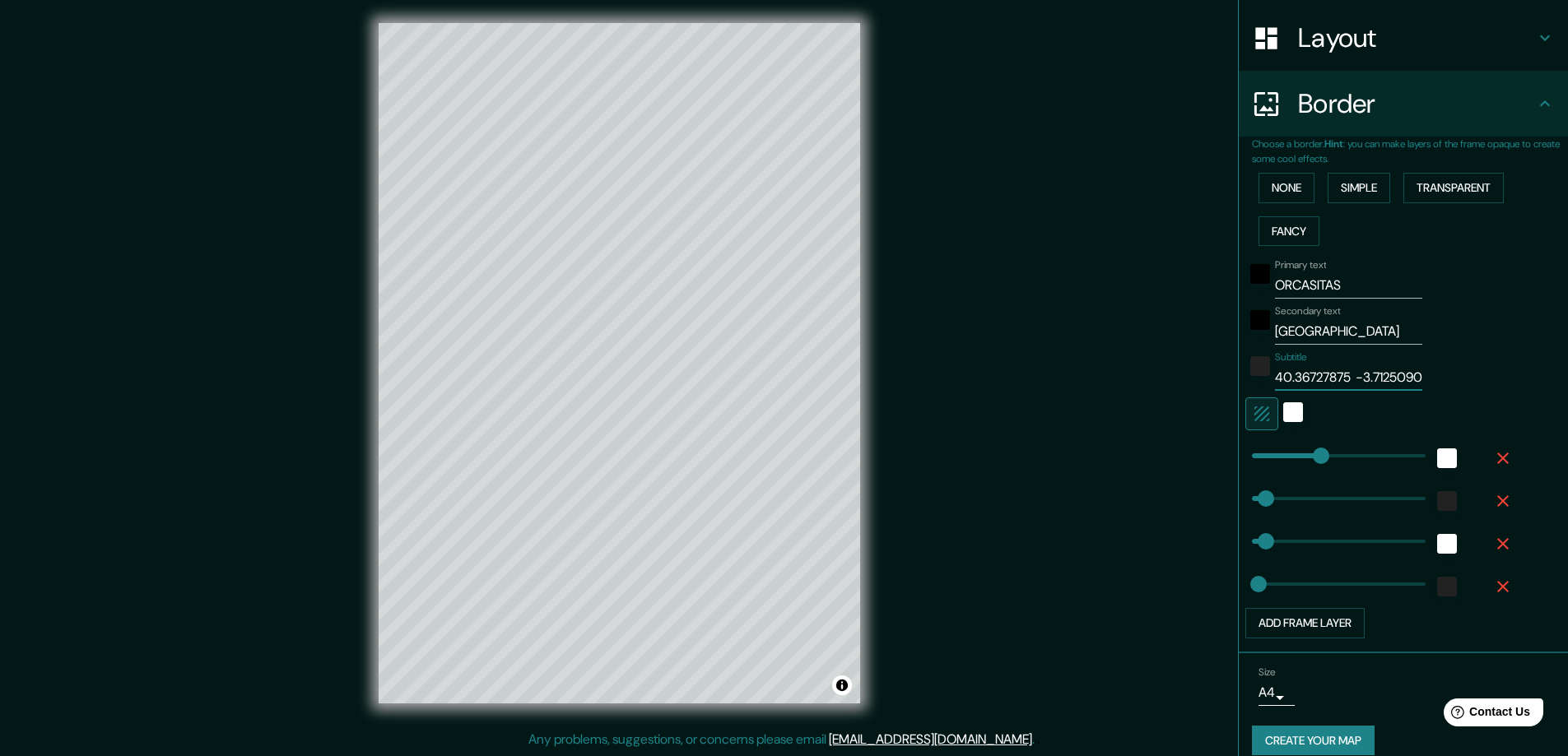
scroll to position [266, 0]
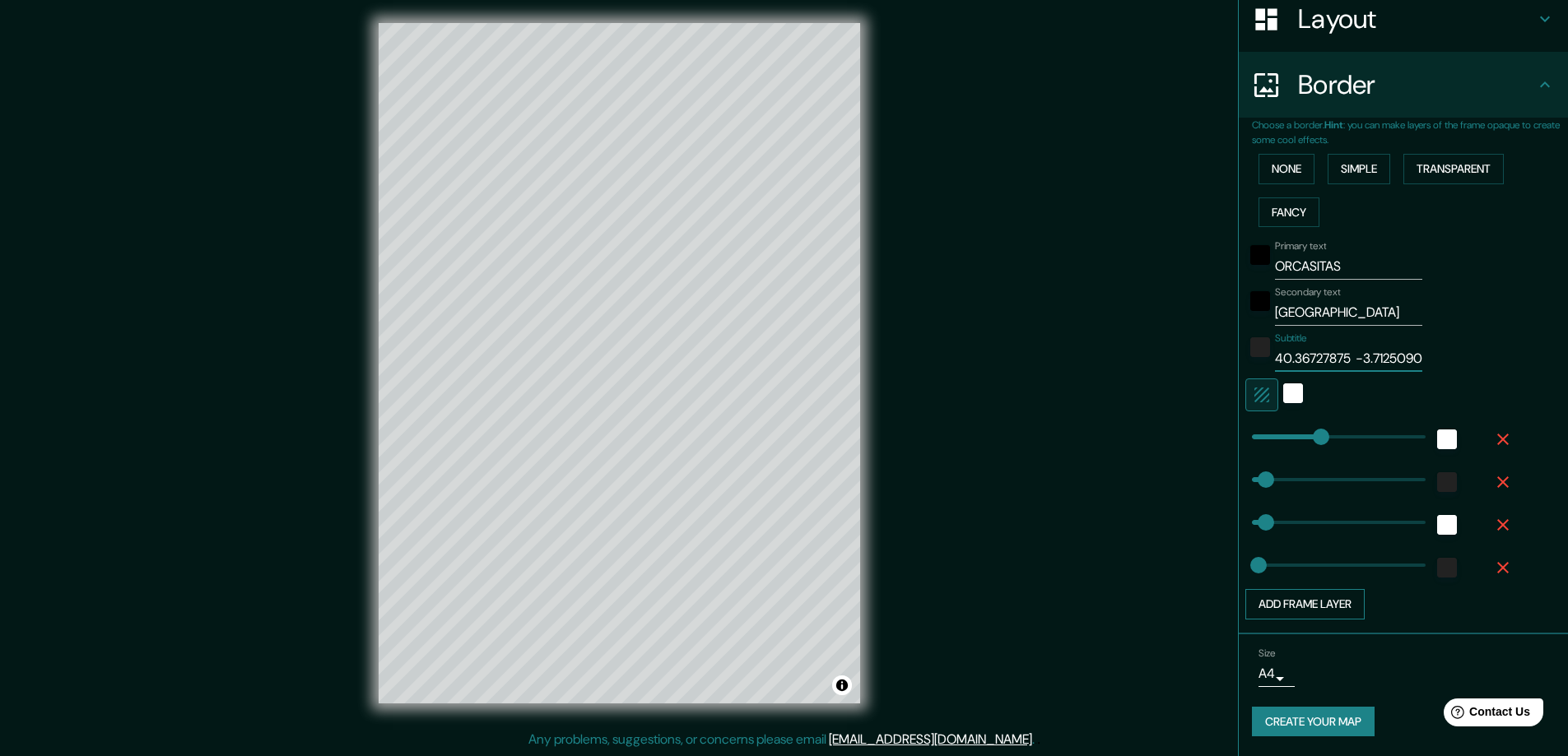
type input "40.36727875 -3.7125090956062"
click at [1349, 609] on button "Add frame layer" at bounding box center [1304, 604] width 119 height 30
type input "47"
type input "23"
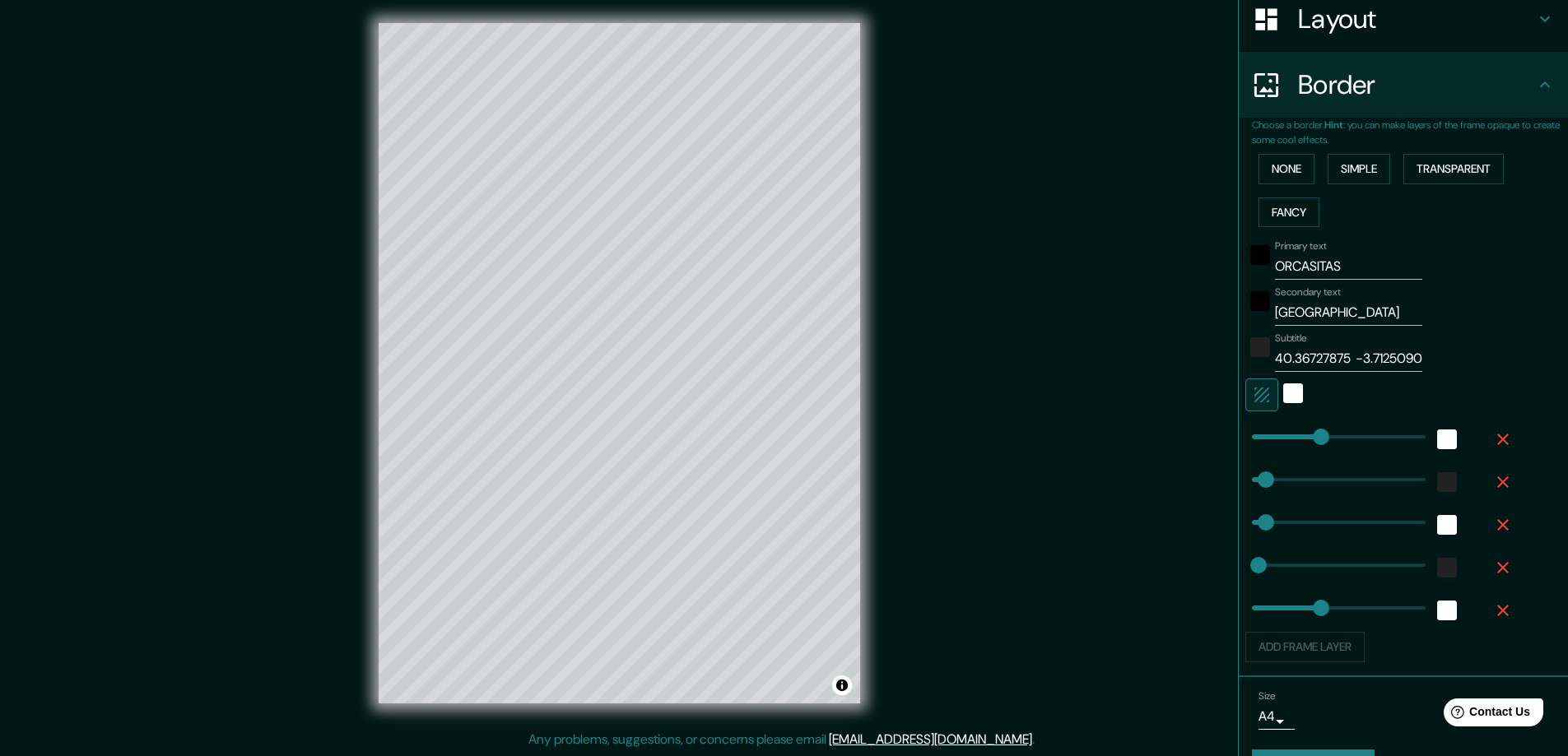
click at [1342, 647] on div "Add frame layer" at bounding box center [1380, 647] width 270 height 30
click at [1341, 410] on div at bounding box center [1380, 395] width 270 height 33
click at [1315, 640] on div "Add frame layer" at bounding box center [1380, 647] width 270 height 30
click at [1493, 604] on icon "button" at bounding box center [1503, 611] width 20 height 20
type input "47"
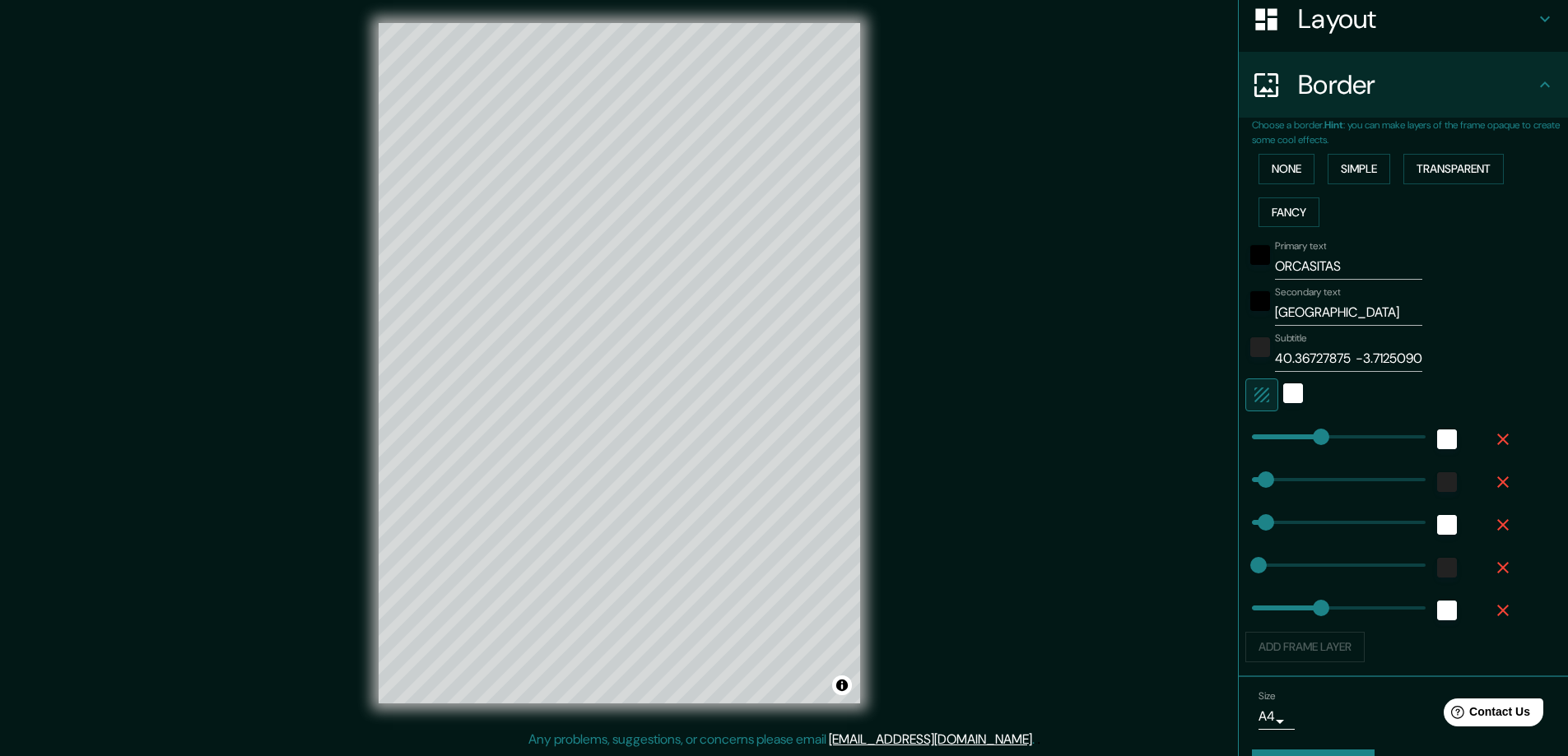
type input "47"
type input "23"
click at [1270, 685] on body "Mappin Location Orcasitas, Madrid, Madrid, España Pins Style Layout Border Choo…" at bounding box center [784, 375] width 1568 height 756
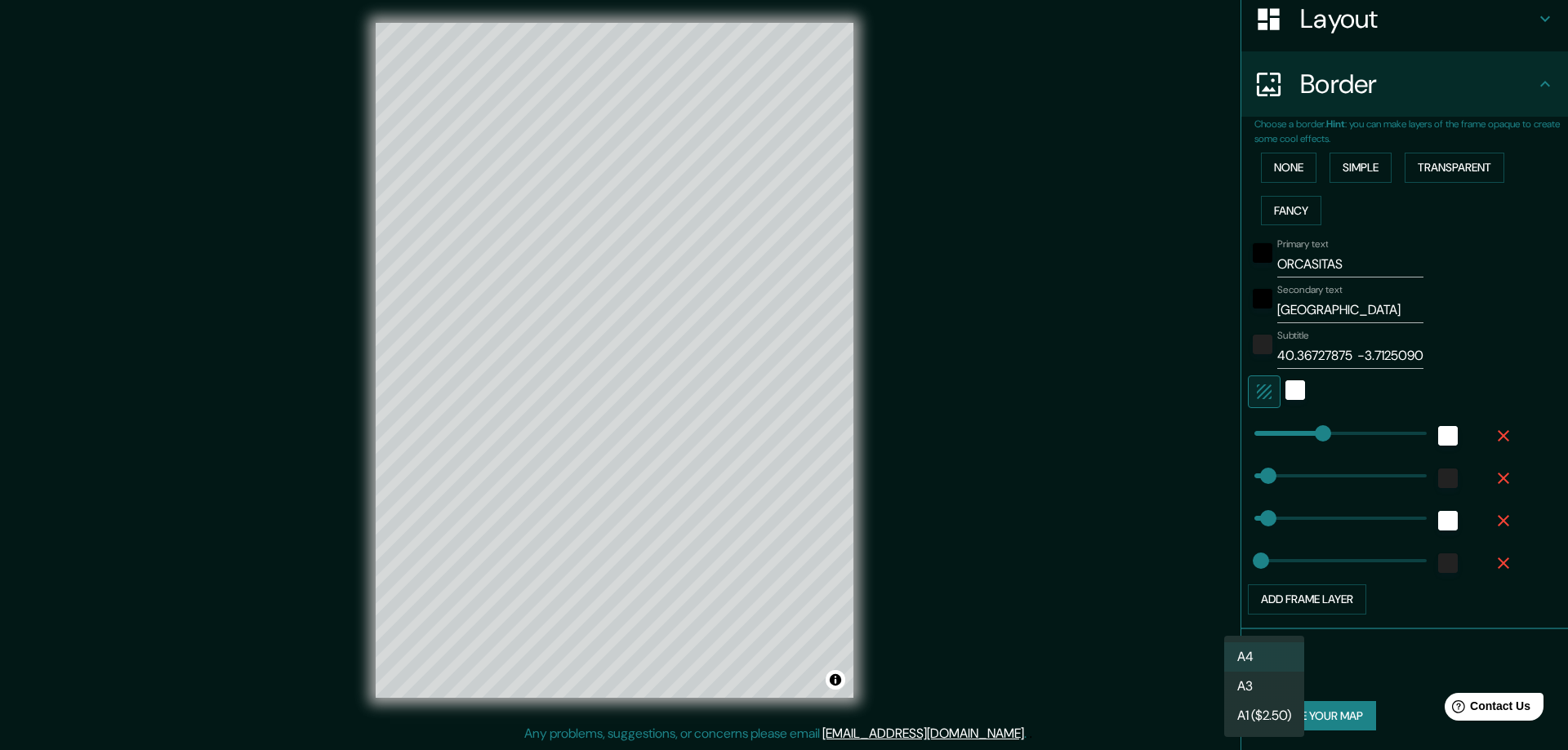
click at [1360, 663] on div at bounding box center [784, 375] width 1568 height 750
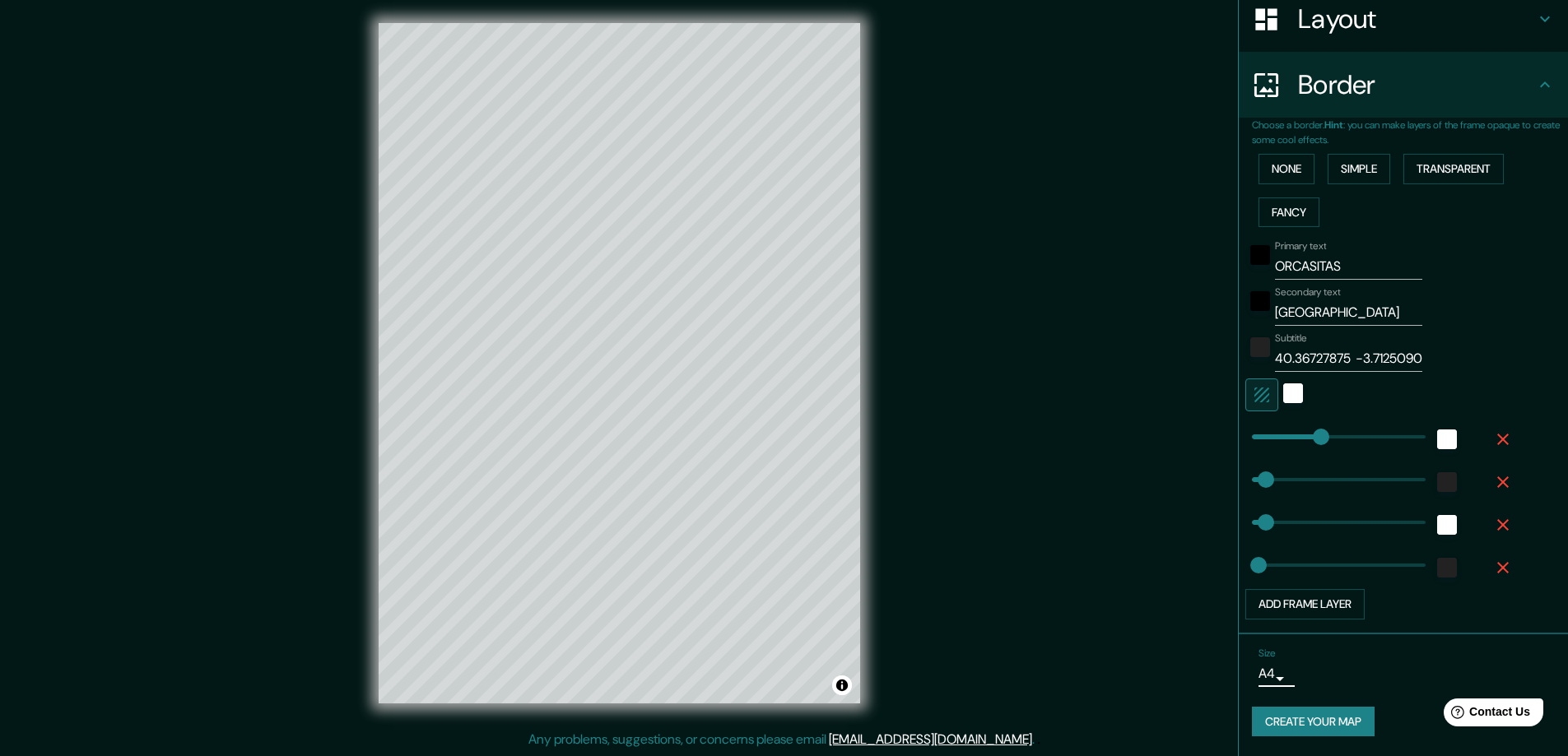
click at [1302, 721] on button "Create your map" at bounding box center [1313, 721] width 123 height 30
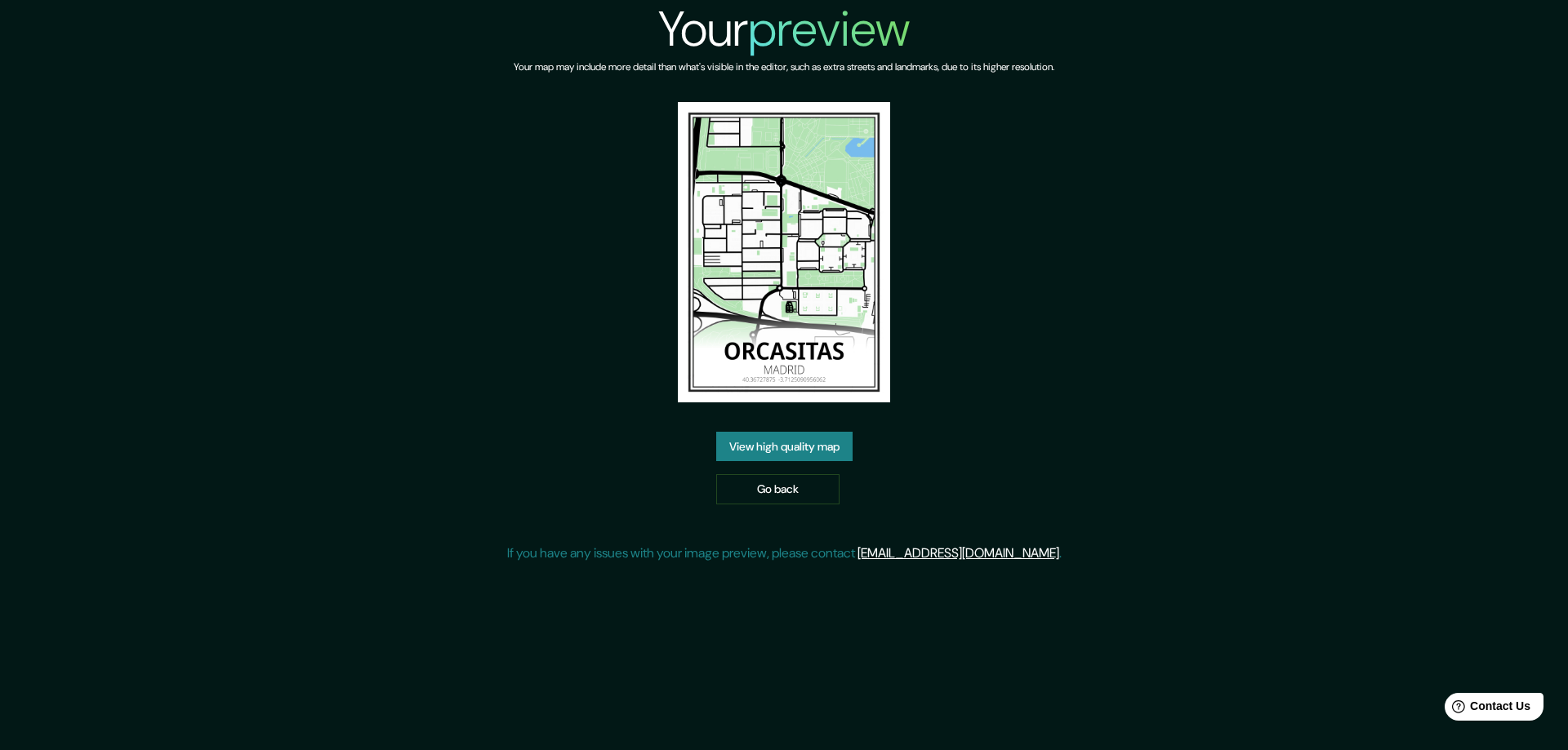
click at [760, 448] on link "View high quality map" at bounding box center [785, 447] width 137 height 30
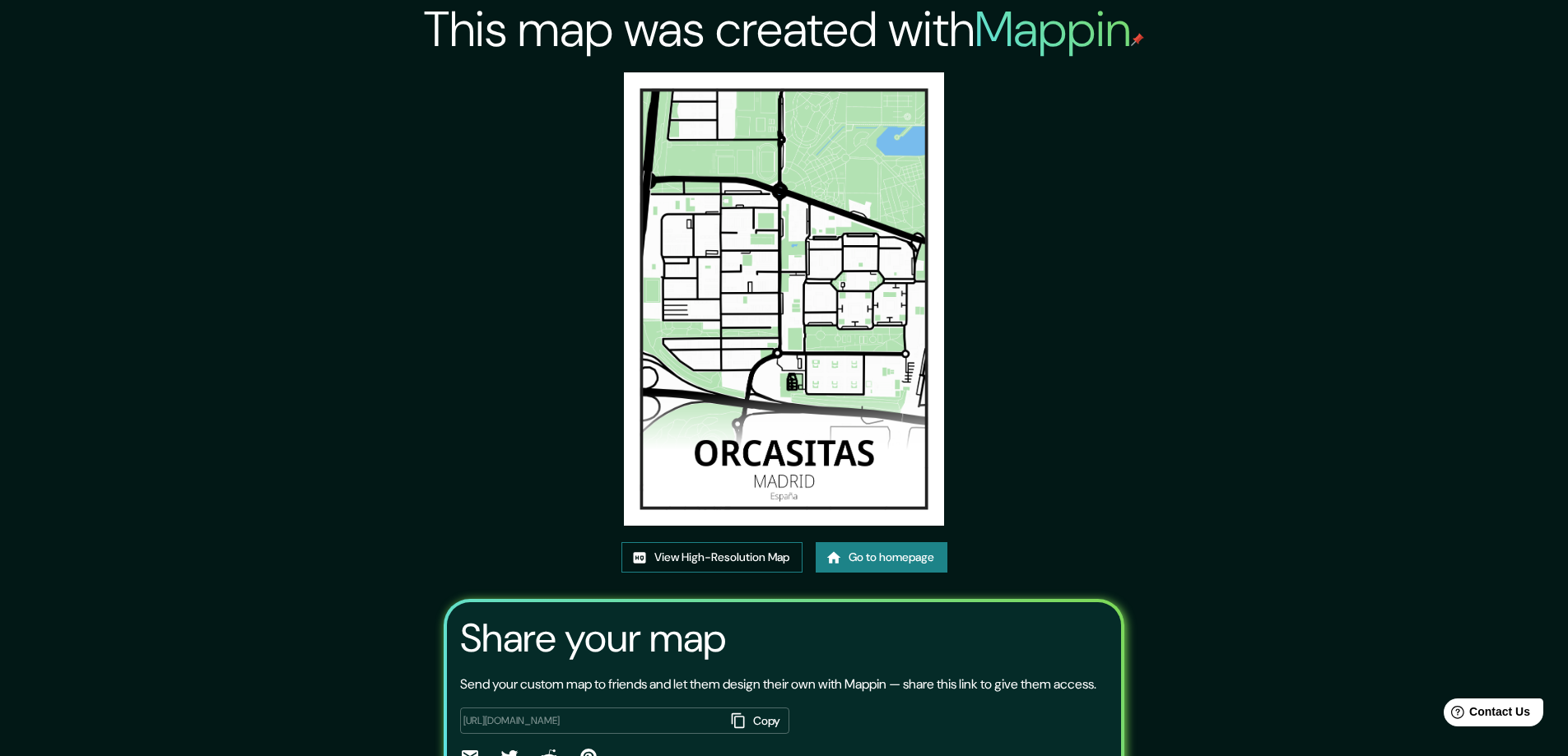
click at [691, 560] on link "View High-Resolution Map" at bounding box center [712, 557] width 181 height 30
click at [835, 327] on img at bounding box center [784, 299] width 321 height 454
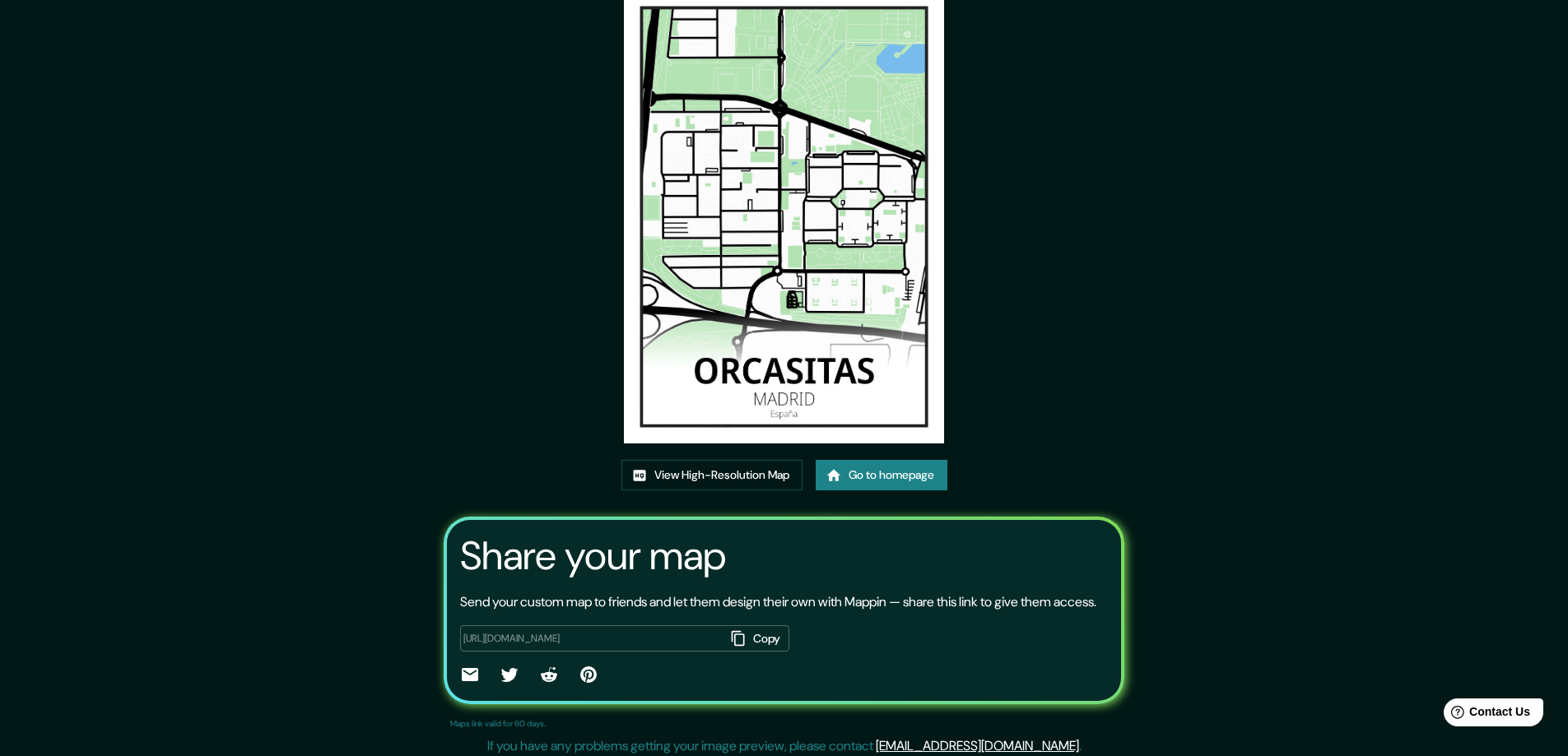
click at [756, 652] on button "Copy" at bounding box center [757, 638] width 64 height 27
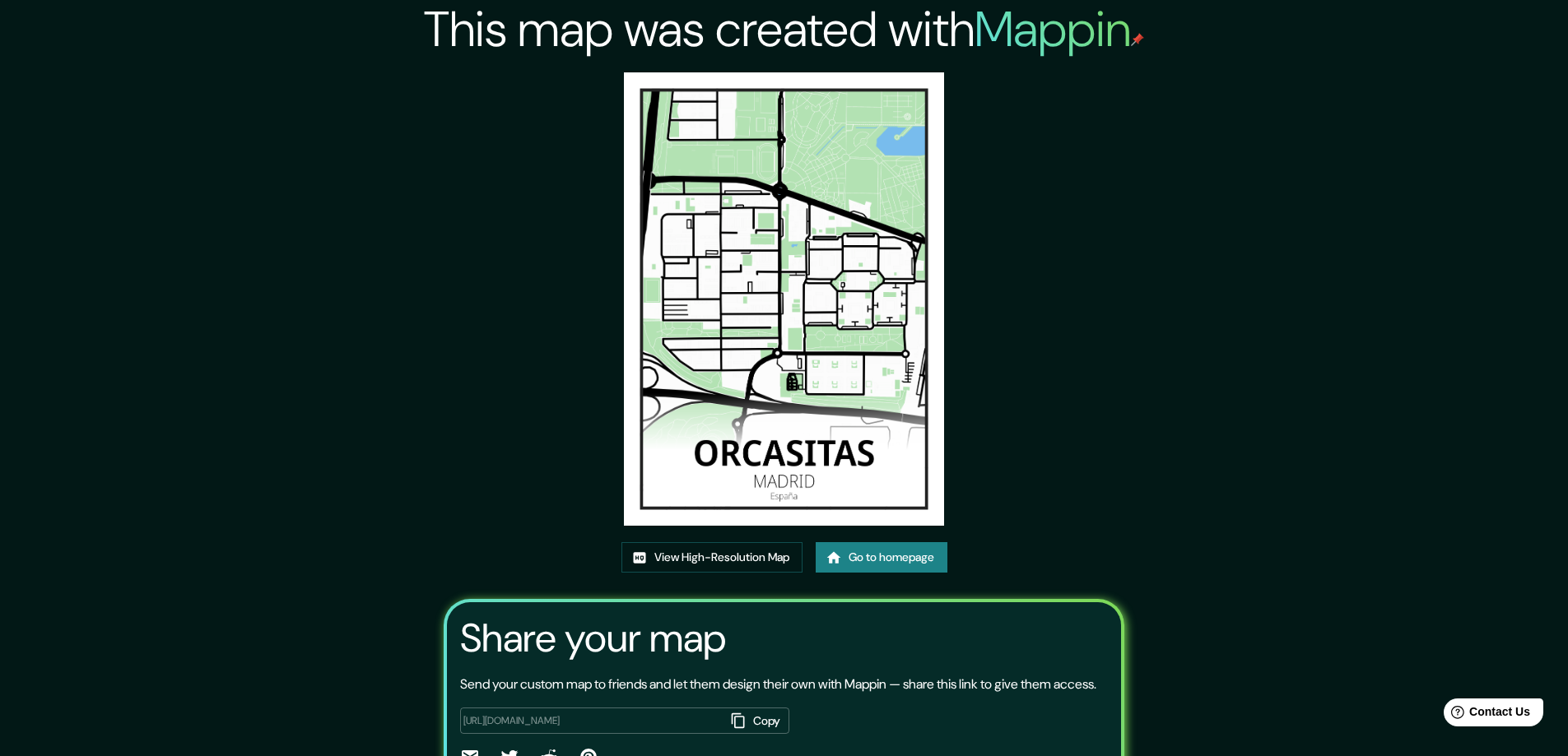
click at [713, 573] on div "View High-Resolution Map Go to homepage" at bounding box center [784, 564] width 326 height 44
click at [706, 550] on link "View High-Resolution Map" at bounding box center [712, 557] width 181 height 30
click at [706, 562] on link "View High-Resolution Map" at bounding box center [712, 557] width 181 height 30
